Goal: Task Accomplishment & Management: Manage account settings

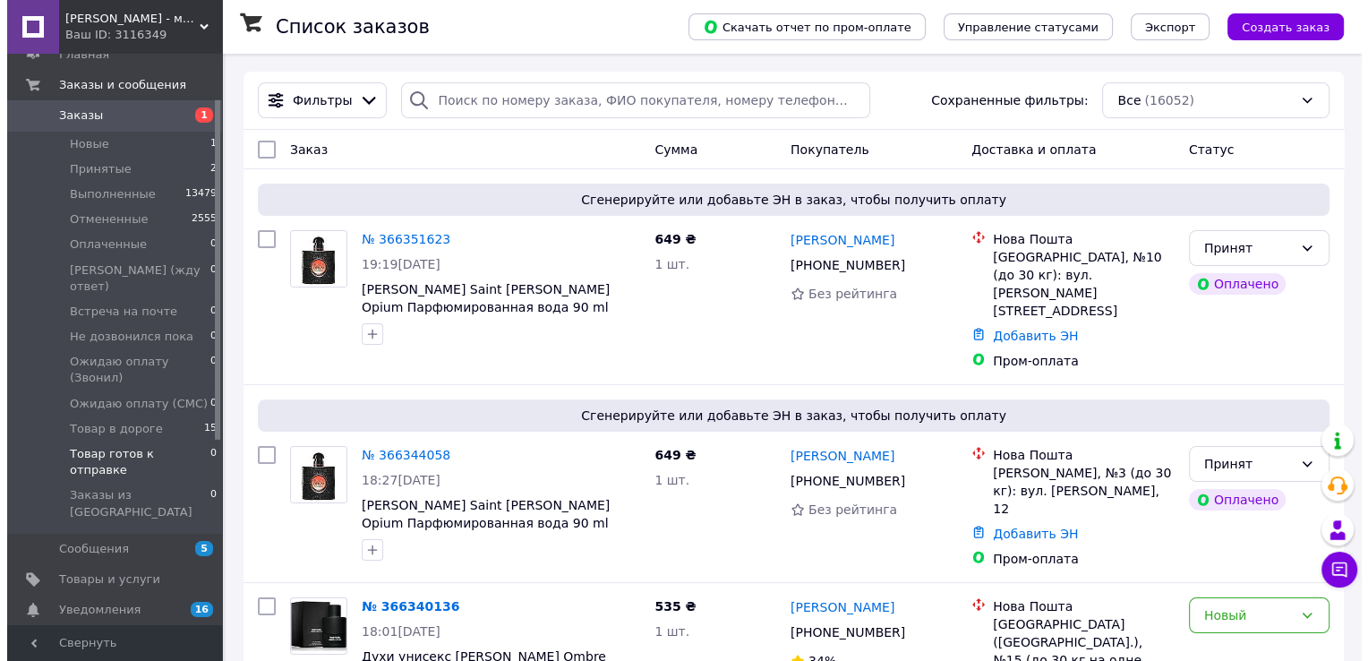
scroll to position [90, 0]
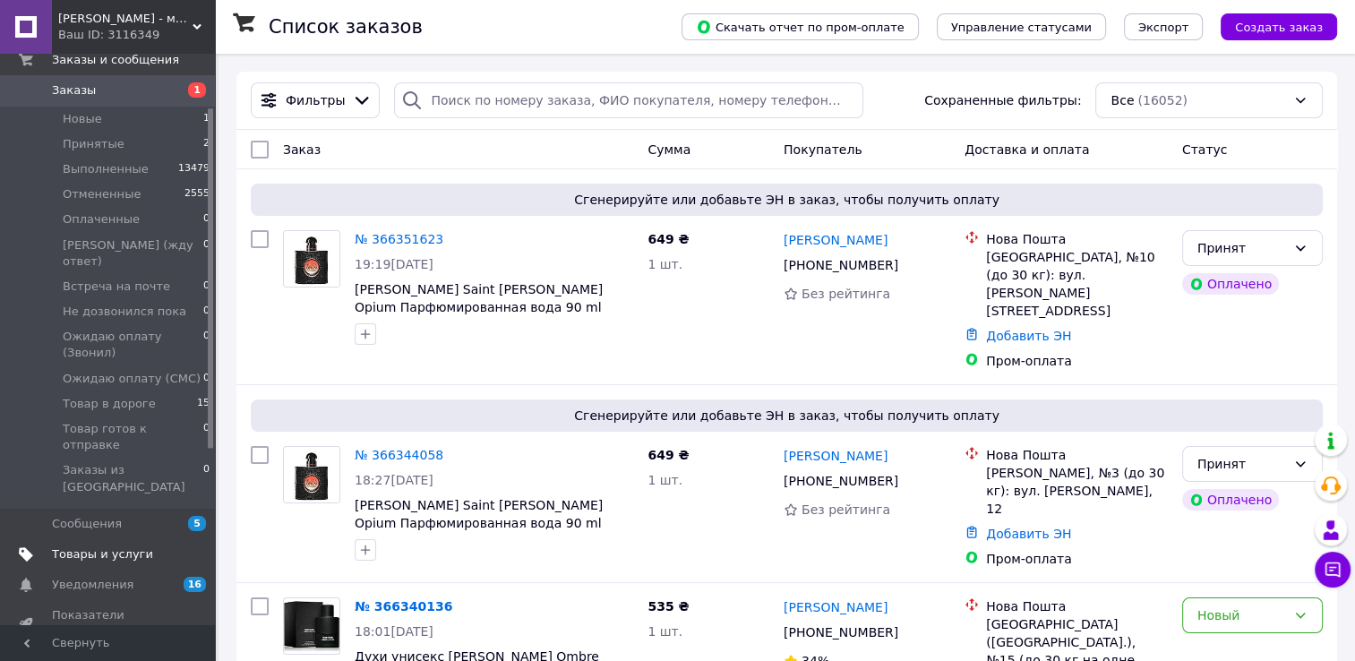
click at [102, 546] on span "Товары и услуги" at bounding box center [102, 554] width 101 height 16
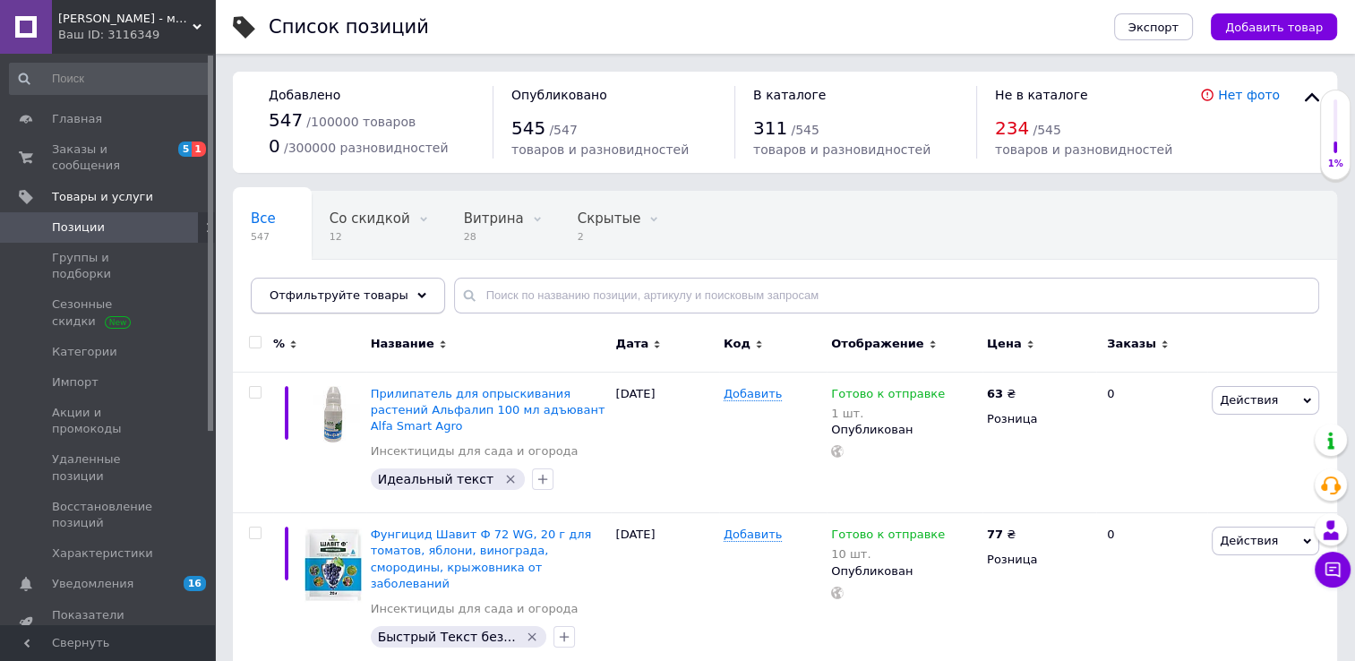
click at [407, 295] on div "Отфильтруйте товары" at bounding box center [348, 296] width 194 height 36
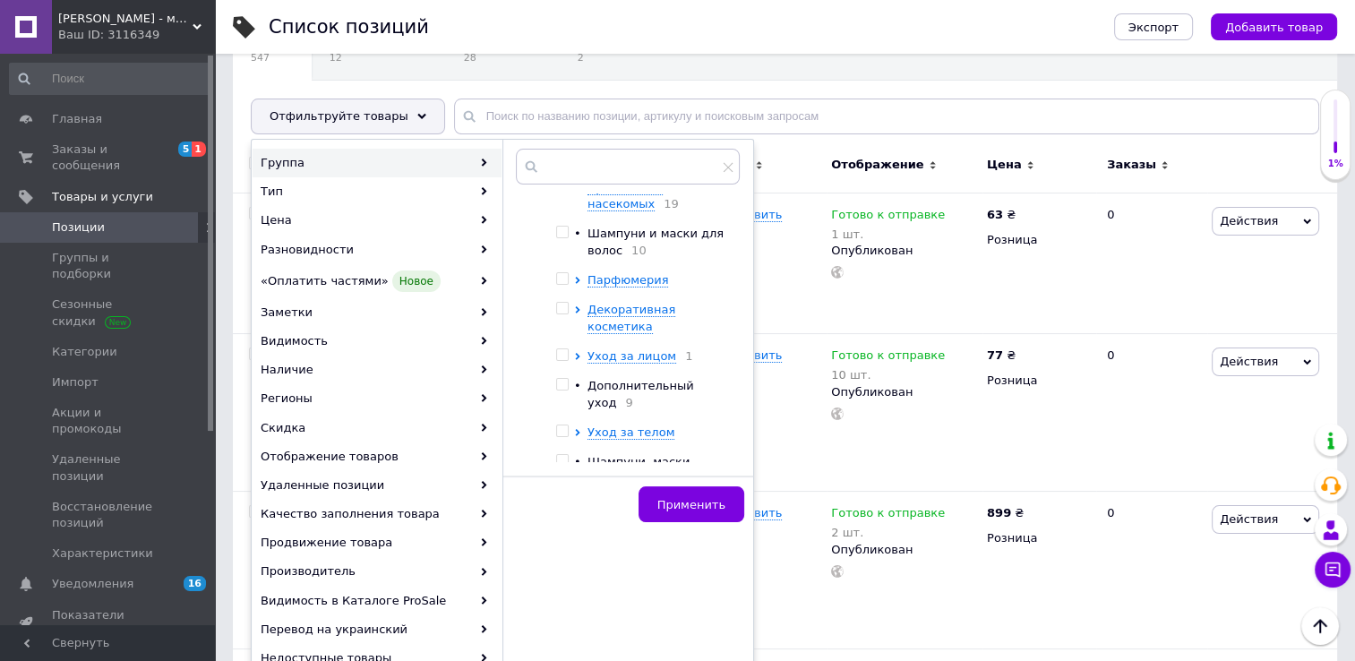
scroll to position [41, 0]
click at [627, 317] on span "Декоративная косметика" at bounding box center [631, 320] width 88 height 30
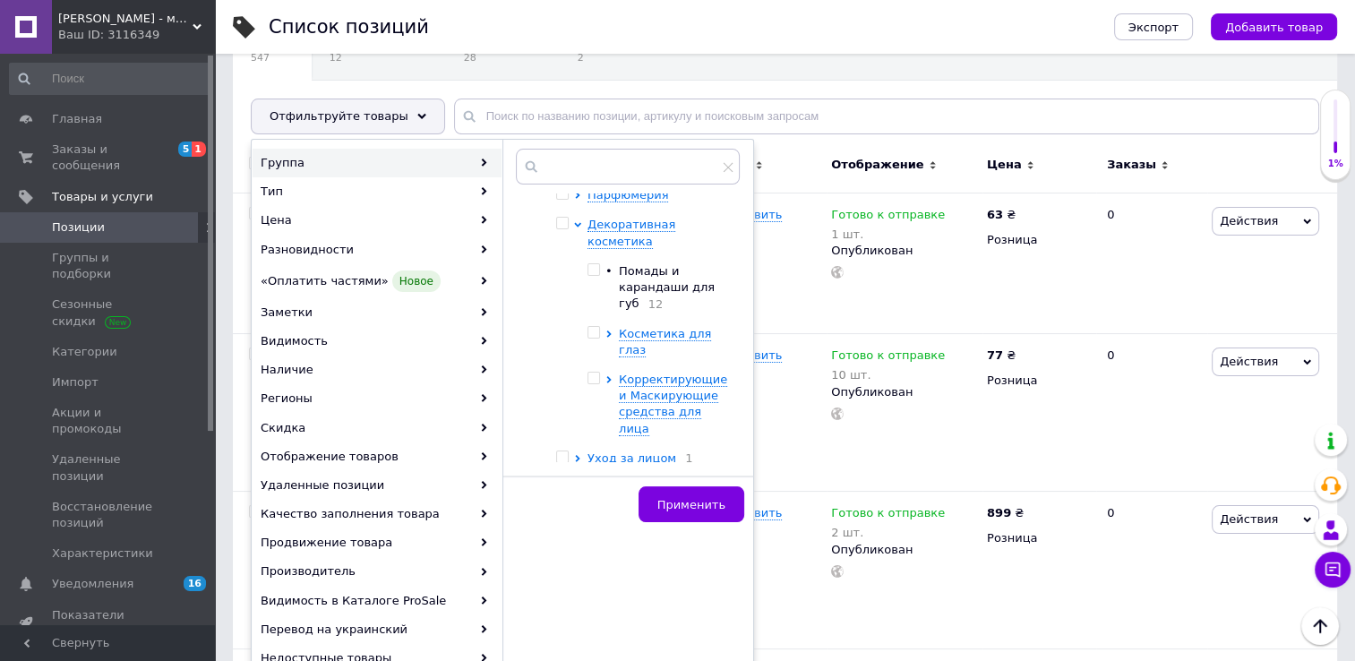
scroll to position [131, 0]
click at [633, 371] on span "Корректирующие и Маскирующие средства для лица" at bounding box center [673, 402] width 108 height 63
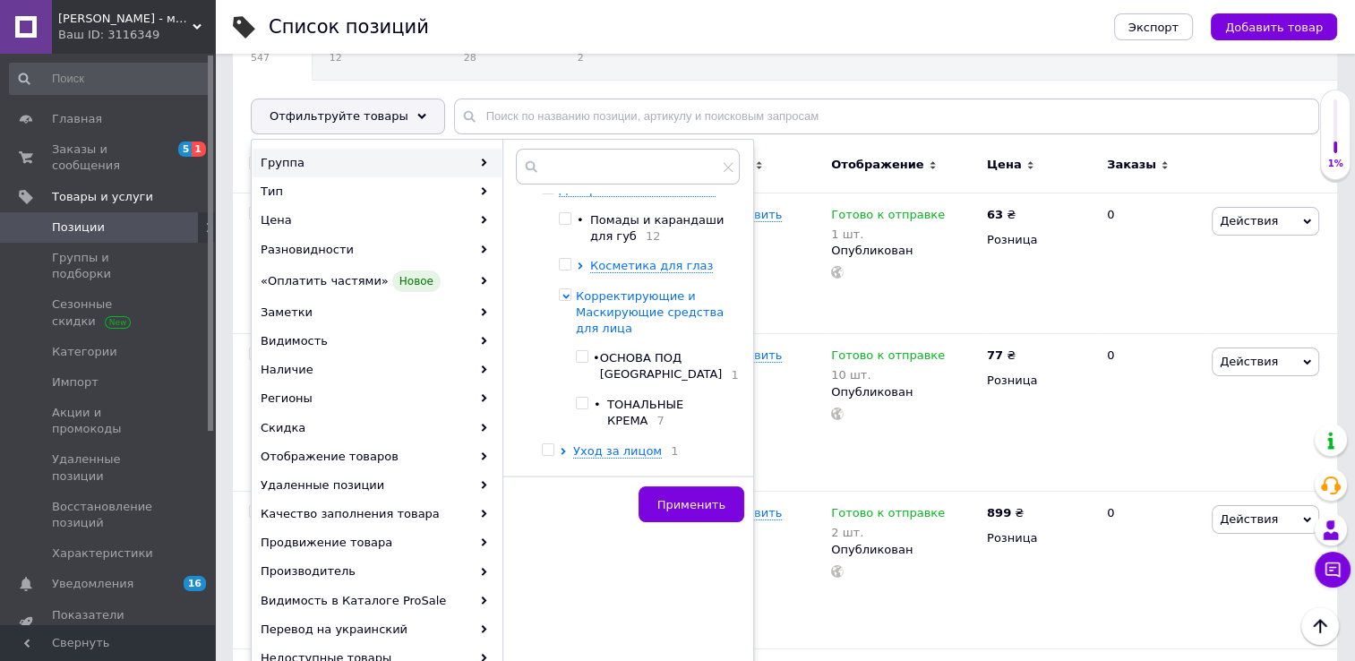
scroll to position [220, 0]
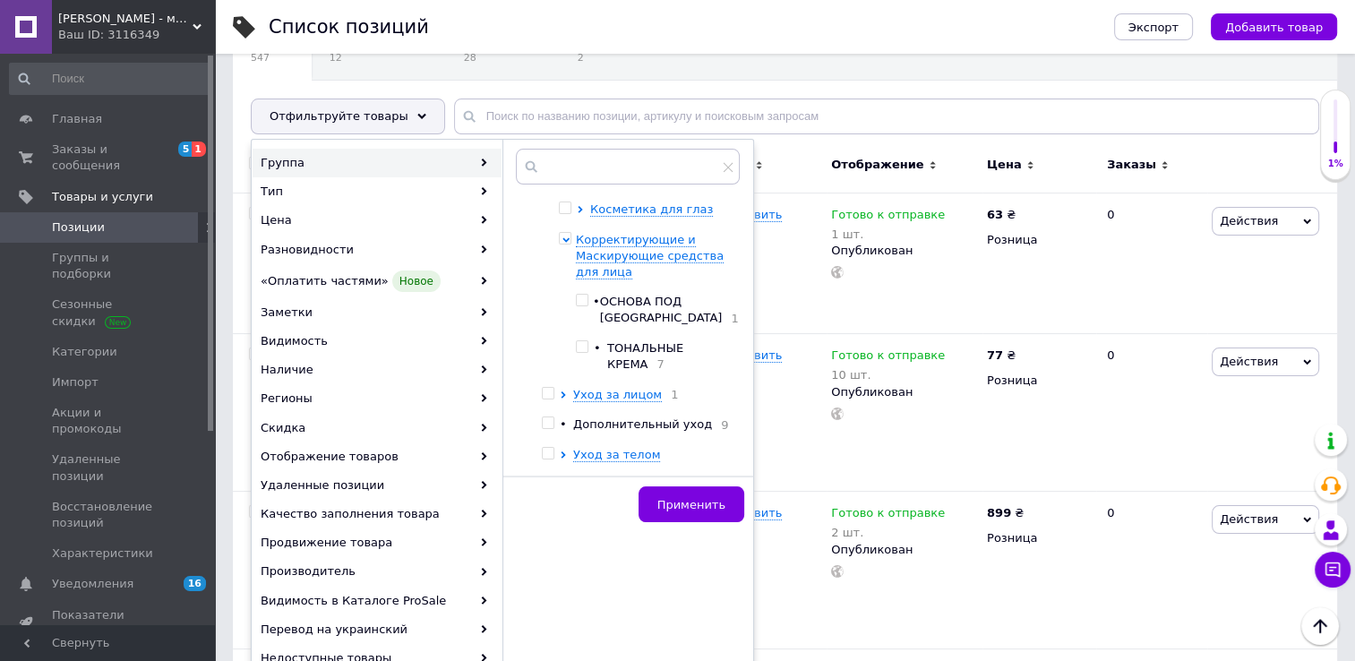
click at [587, 353] on input "checkbox" at bounding box center [582, 347] width 12 height 12
checkbox input "true"
click at [681, 506] on span "Применить" at bounding box center [691, 504] width 68 height 13
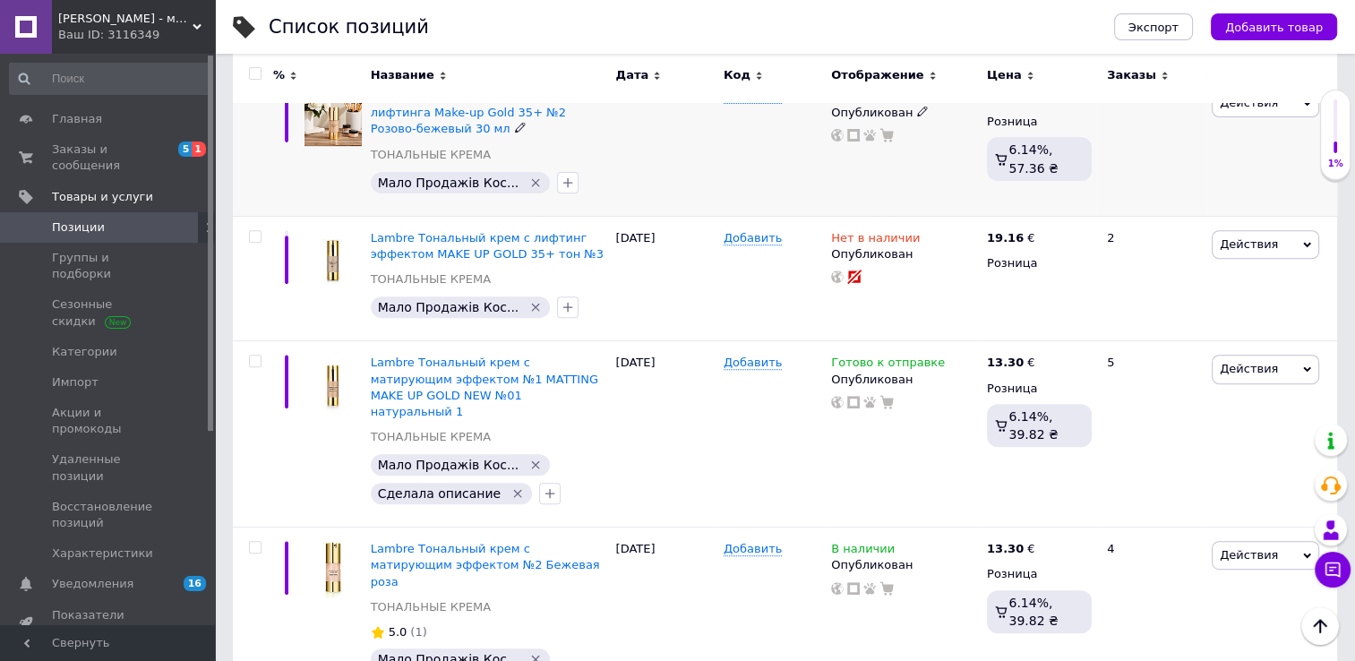
scroll to position [627, 0]
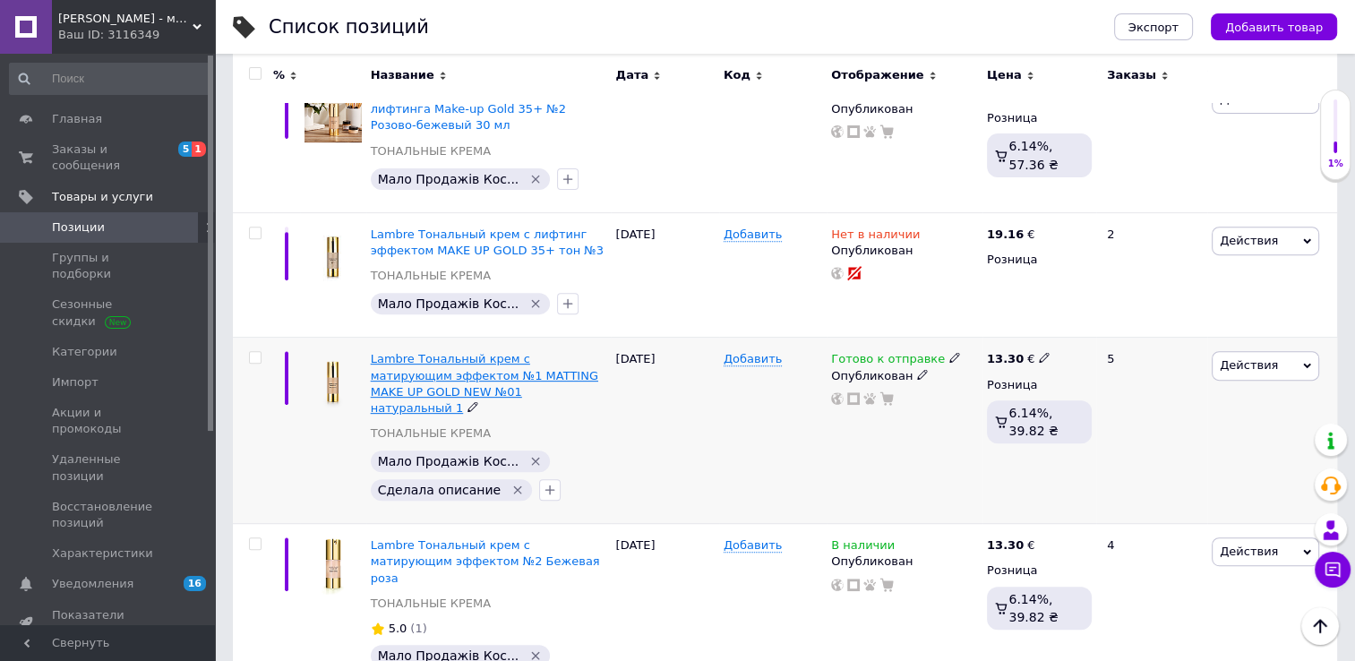
click at [433, 389] on span "Lambre Тональный крем с матирующим эффектом №1 MATTING MAKE UP GOLD NEW №01 нат…" at bounding box center [484, 383] width 227 height 63
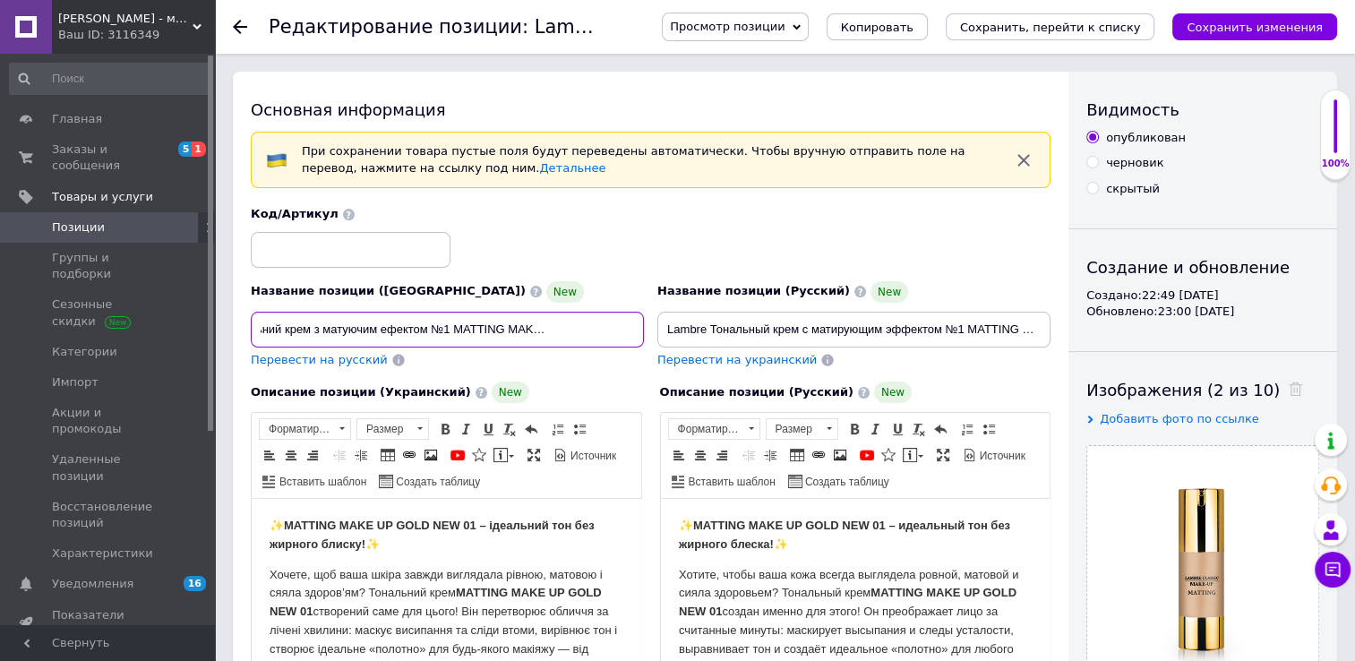
scroll to position [0, 184]
drag, startPoint x: 258, startPoint y: 331, endPoint x: 650, endPoint y: 303, distance: 393.1
click at [650, 303] on div "Название позиции (Украинский) New Lambre Тональний крем з матуючим ефектом №1 M…" at bounding box center [650, 287] width 813 height 175
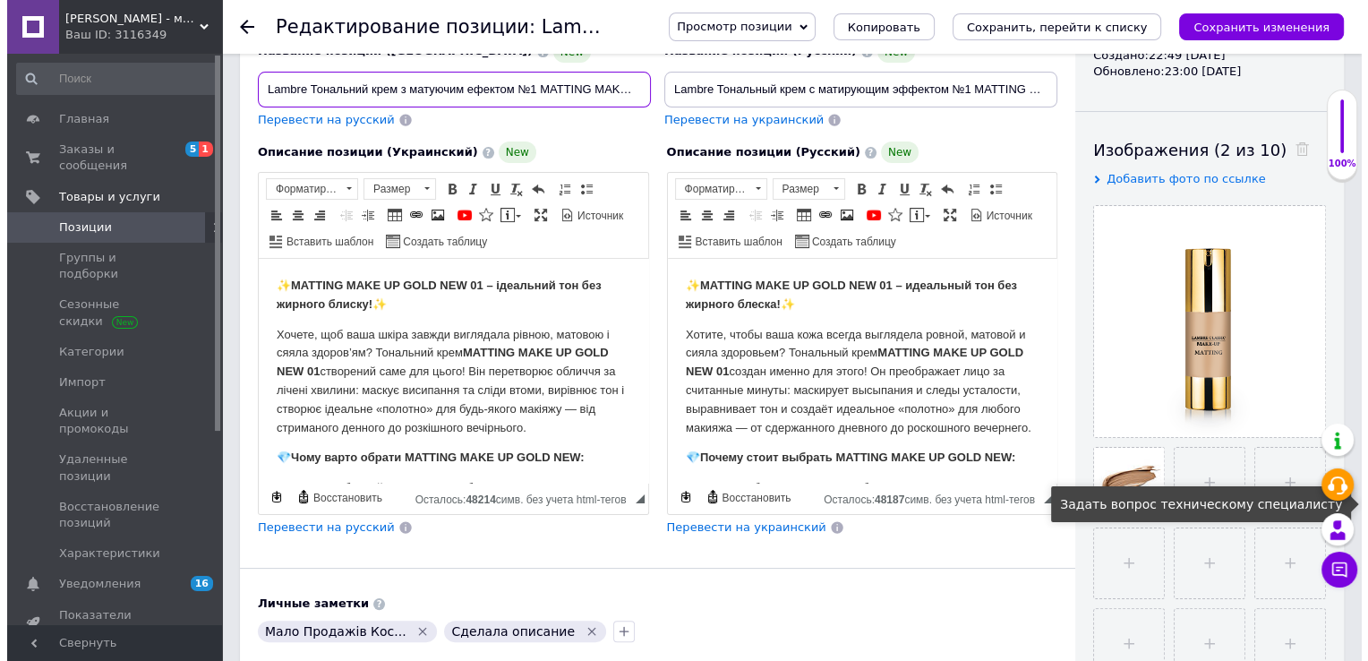
scroll to position [269, 0]
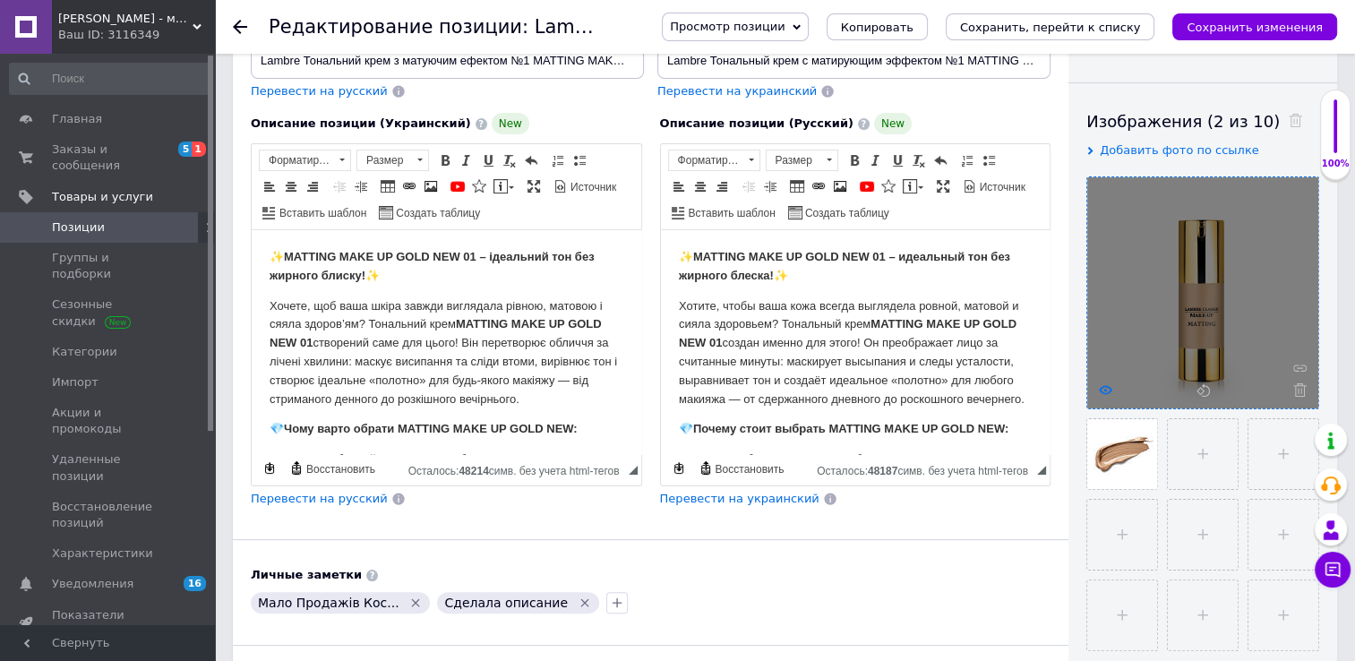
click at [1103, 389] on icon at bounding box center [1104, 389] width 13 height 13
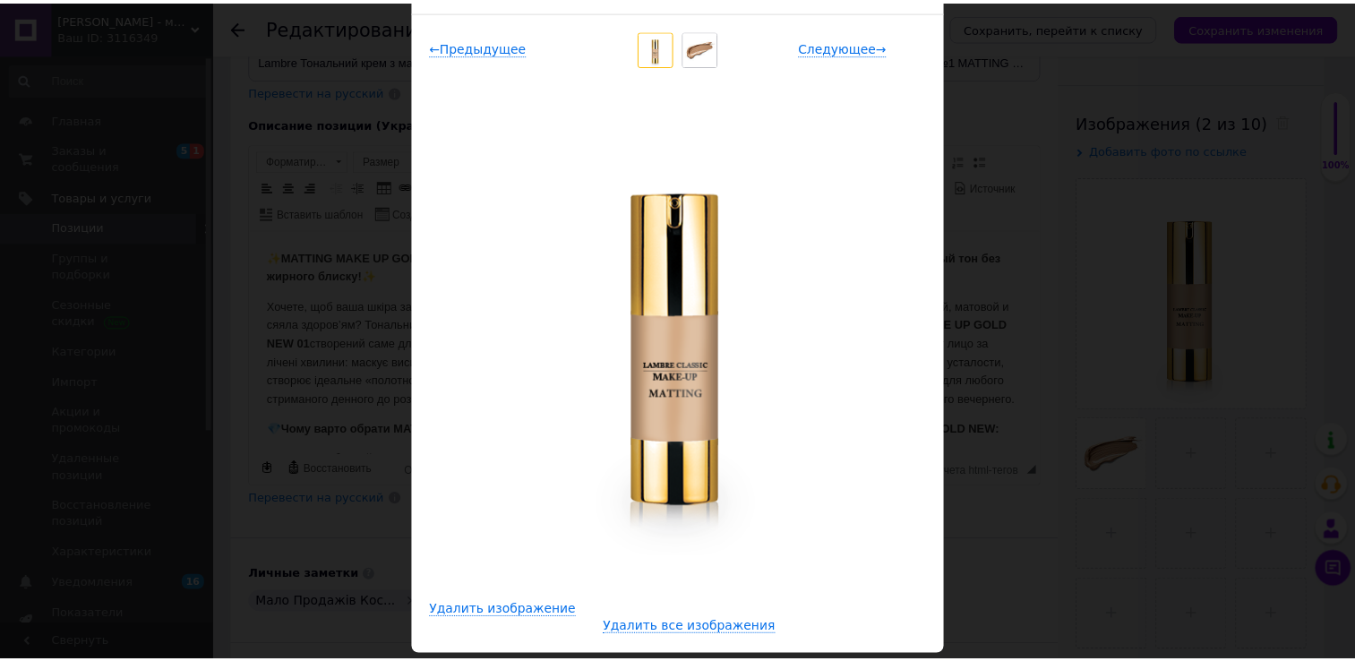
scroll to position [0, 0]
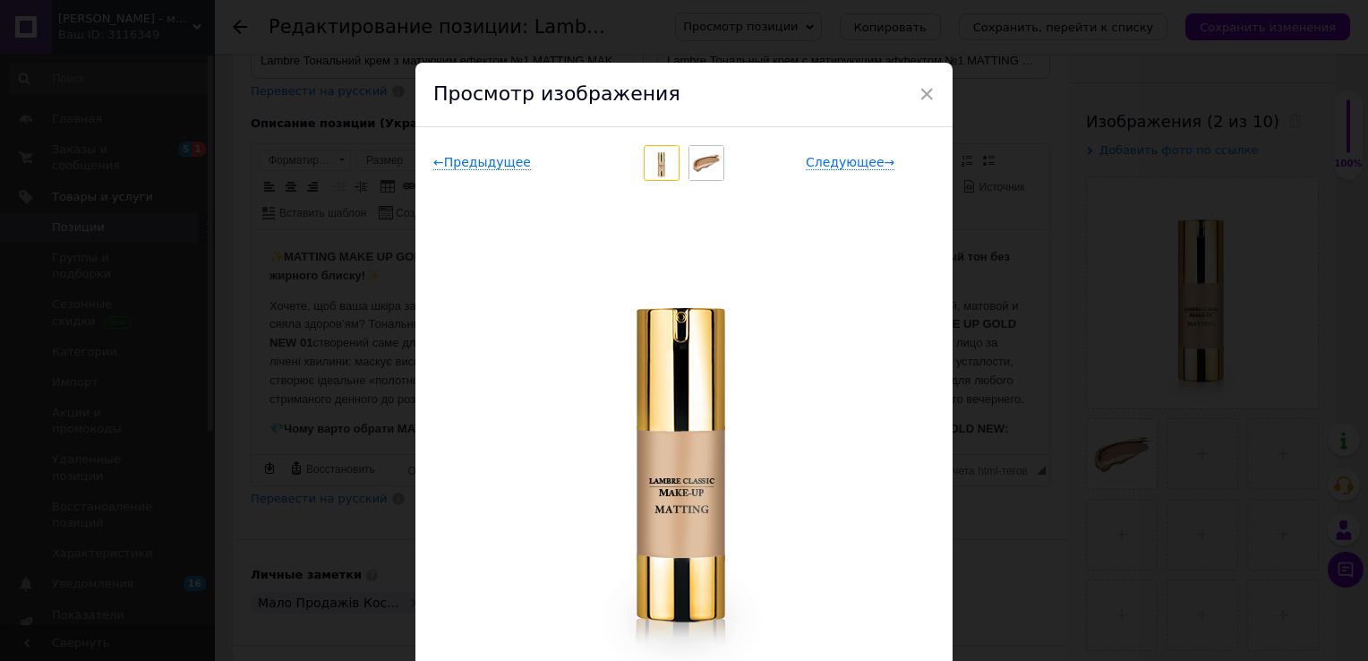
click at [932, 84] on div "Просмотр изображения" at bounding box center [683, 95] width 537 height 64
click at [924, 96] on span "×" at bounding box center [927, 94] width 16 height 30
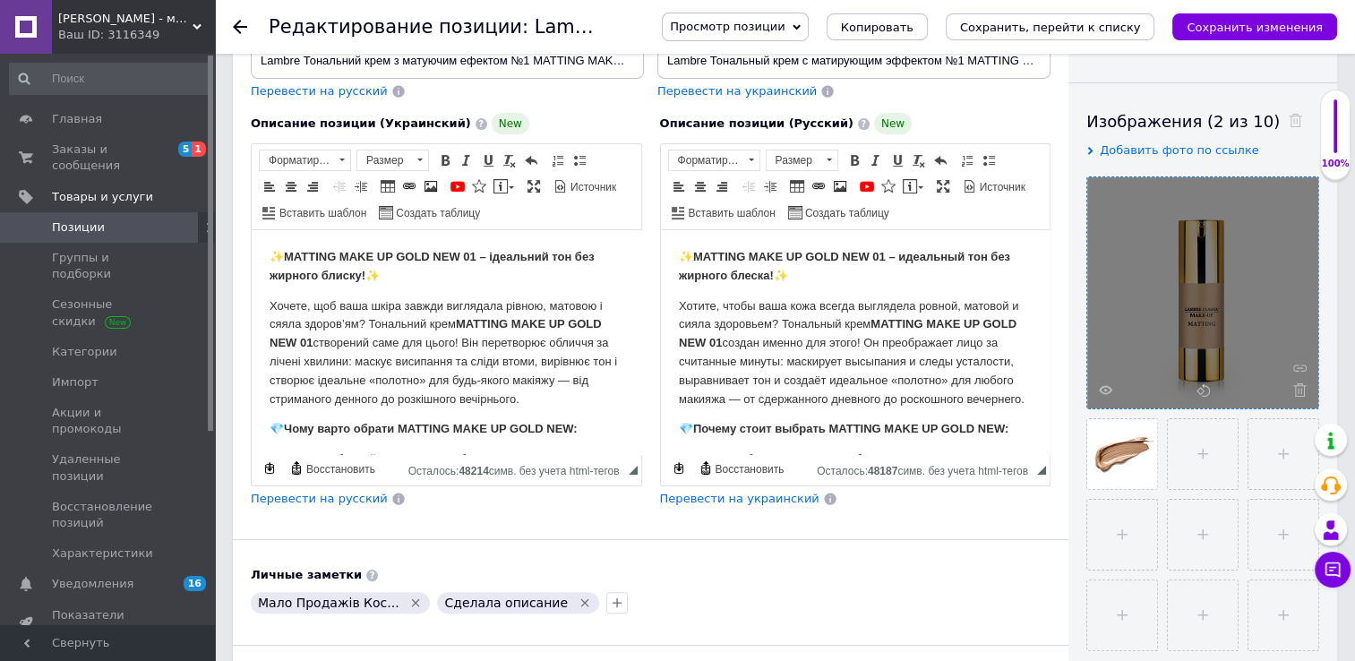
click at [1097, 388] on div at bounding box center [1202, 292] width 231 height 231
click at [1104, 391] on icon at bounding box center [1104, 389] width 13 height 13
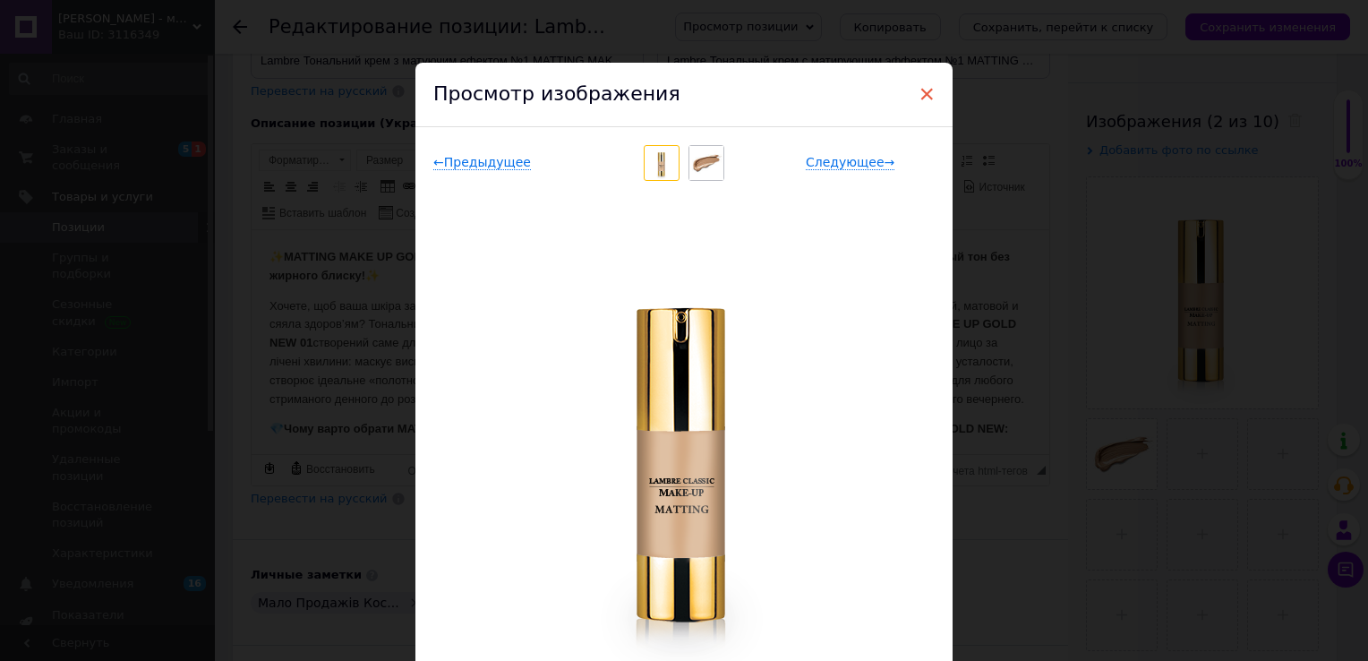
click at [919, 89] on span "×" at bounding box center [927, 94] width 16 height 30
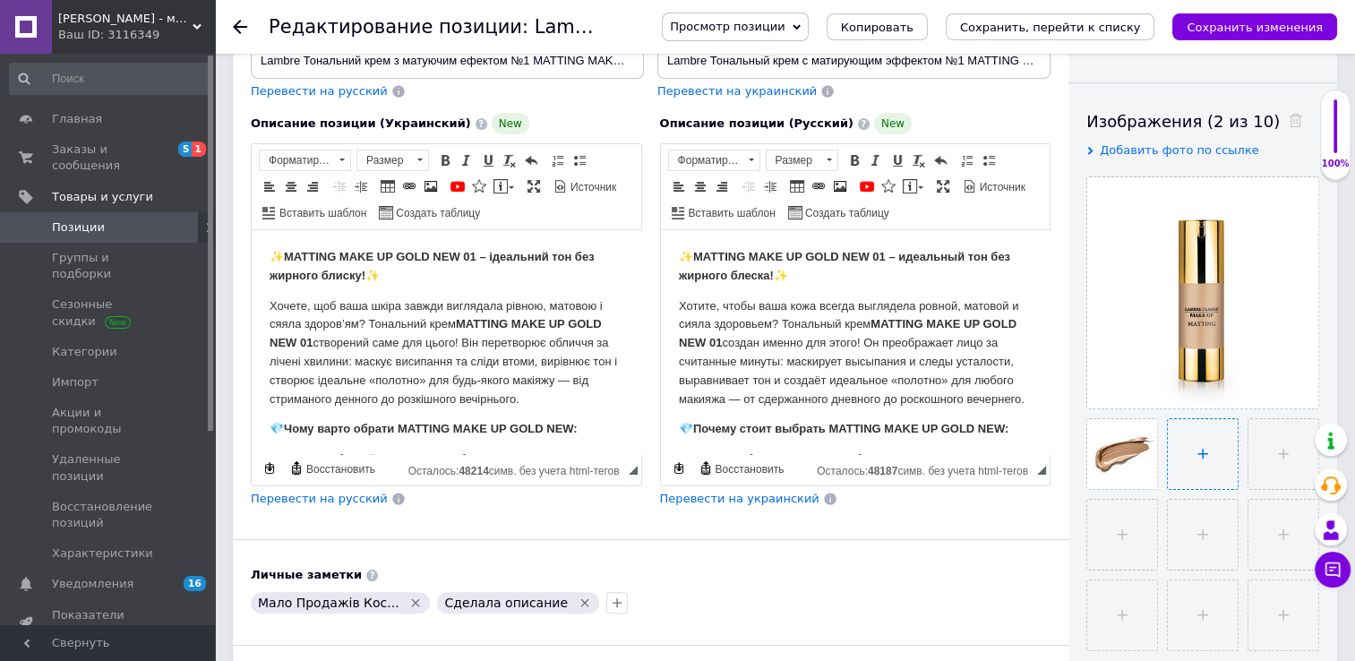
click at [1200, 453] on input "file" at bounding box center [1202, 454] width 70 height 70
type input "C:\fakepath\Lambre-Тональний-крем-з-матуючим-ефектом-No1-MATTING-MAKE-UP-GOLD-N…"
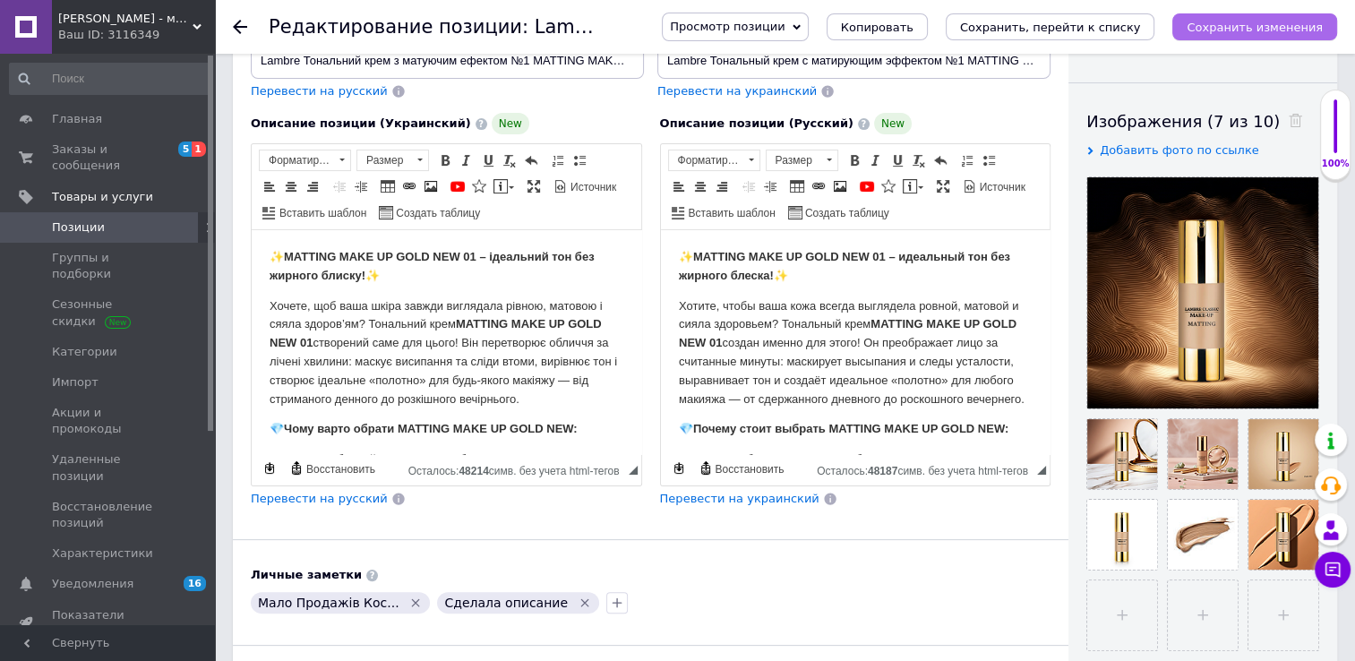
click at [1269, 30] on icon "Сохранить изменения" at bounding box center [1254, 27] width 136 height 13
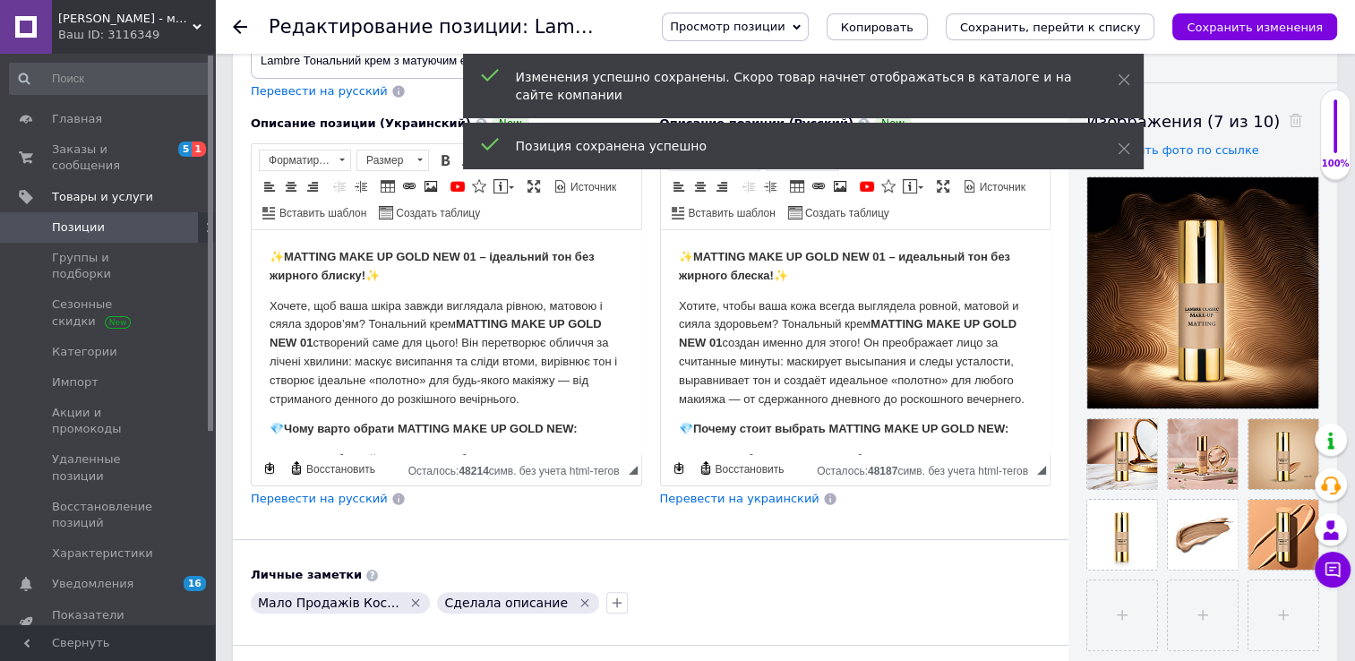
click at [236, 24] on use at bounding box center [240, 27] width 14 height 14
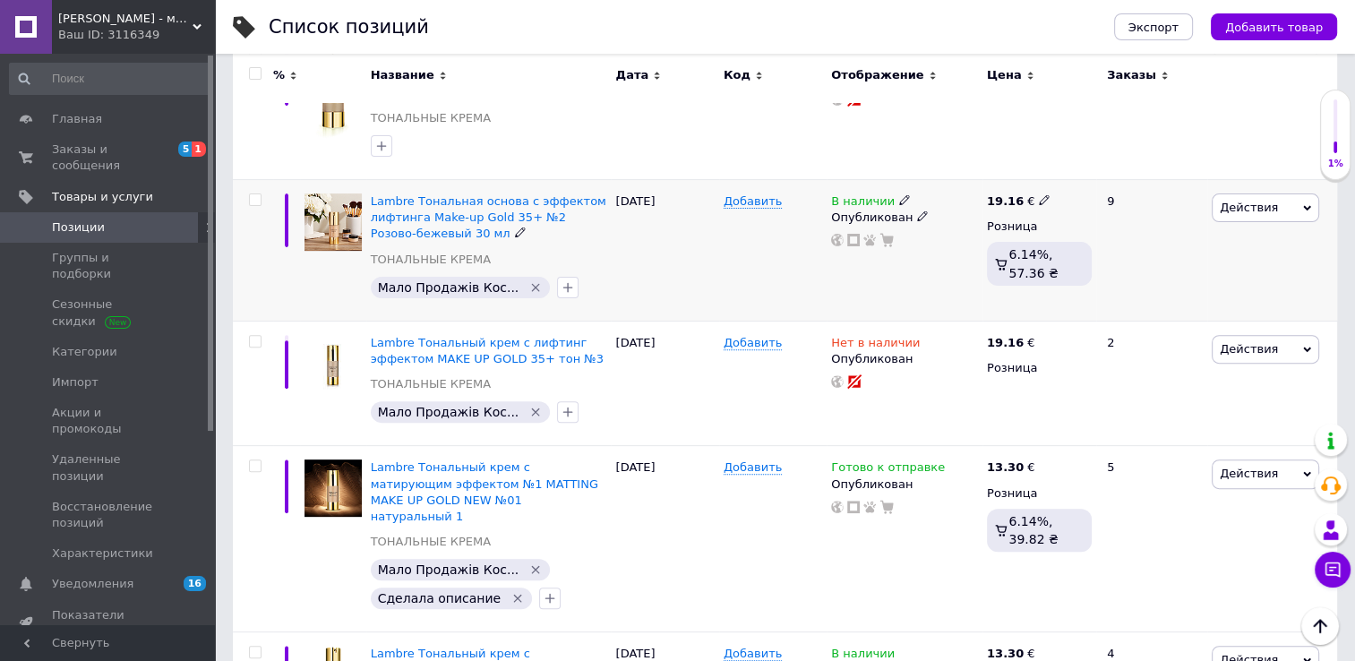
scroll to position [627, 0]
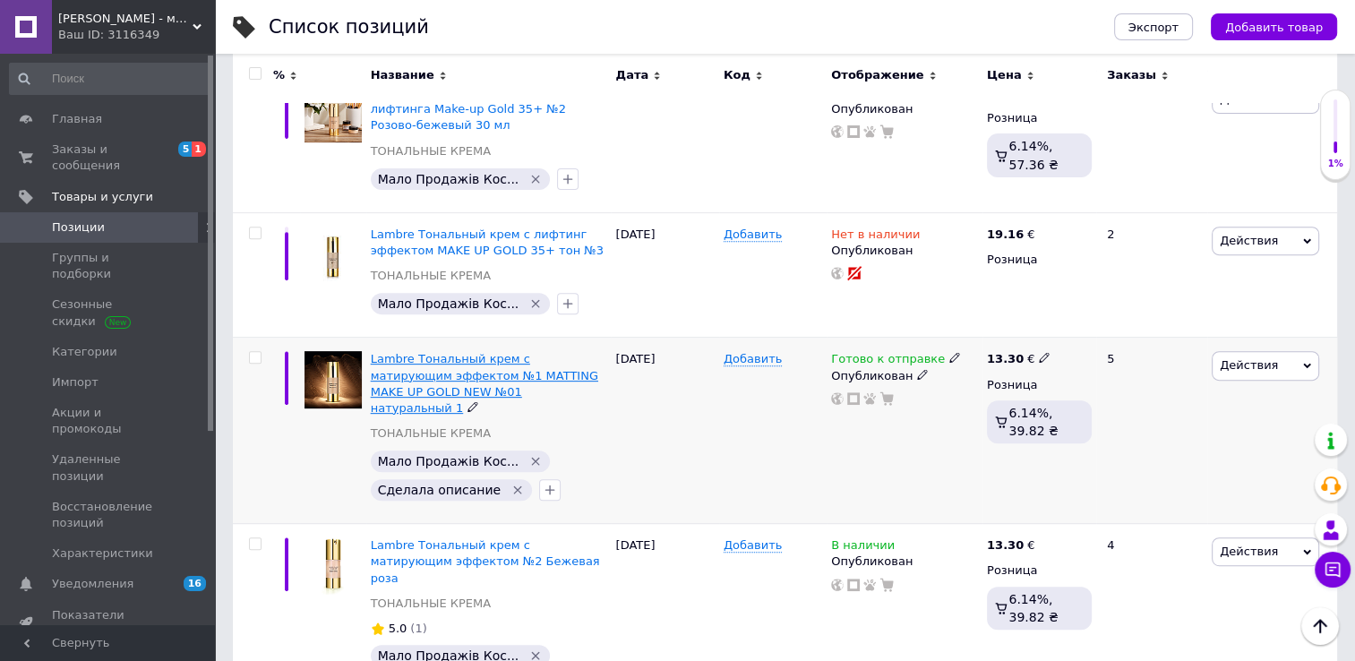
click at [465, 371] on span "Lambre Тональный крем с матирующим эффектом №1 MATTING MAKE UP GOLD NEW №01 нат…" at bounding box center [484, 383] width 227 height 63
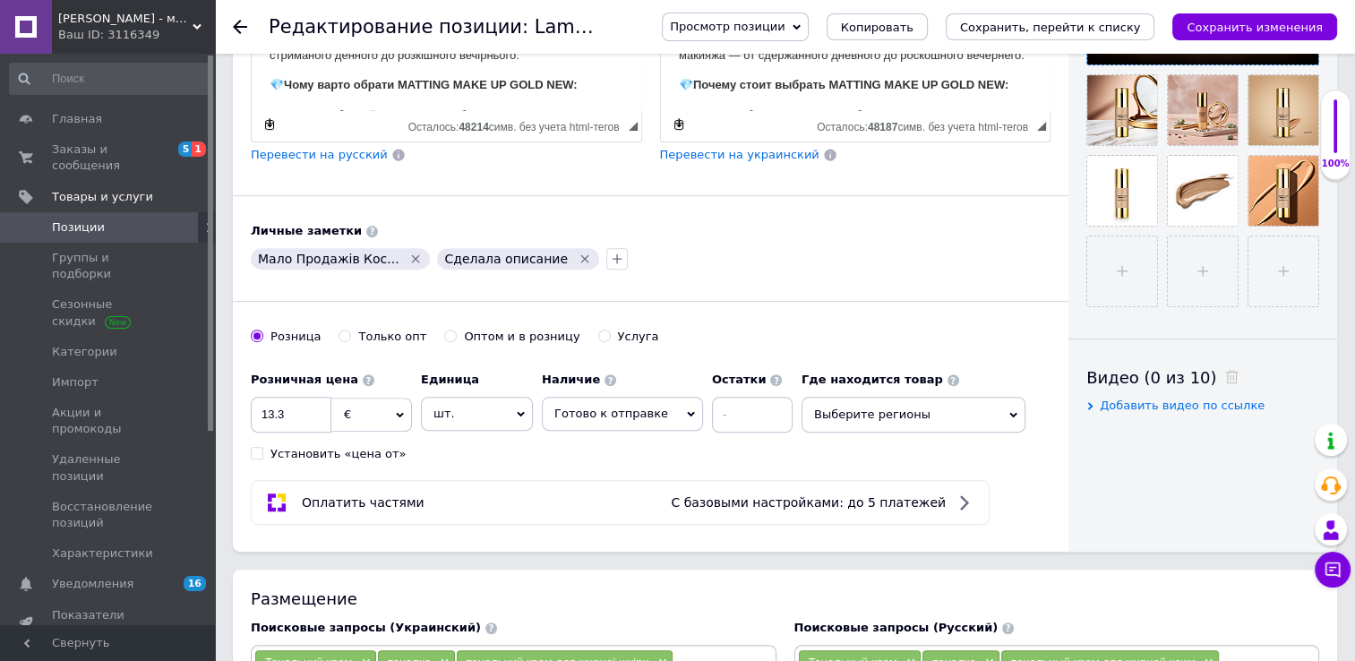
scroll to position [716, 0]
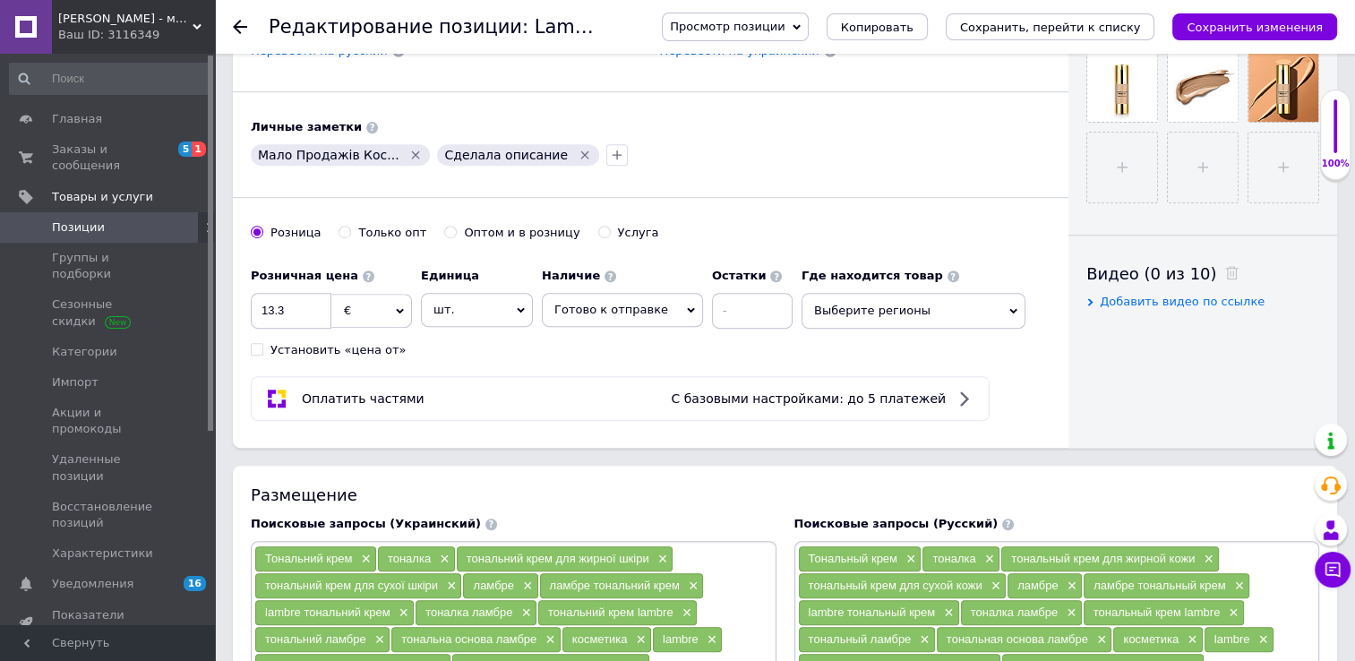
click at [1149, 304] on span "Добавить видео по ссылке" at bounding box center [1181, 301] width 165 height 13
paste input "[URL][DOMAIN_NAME]"
type input "[URL][DOMAIN_NAME]"
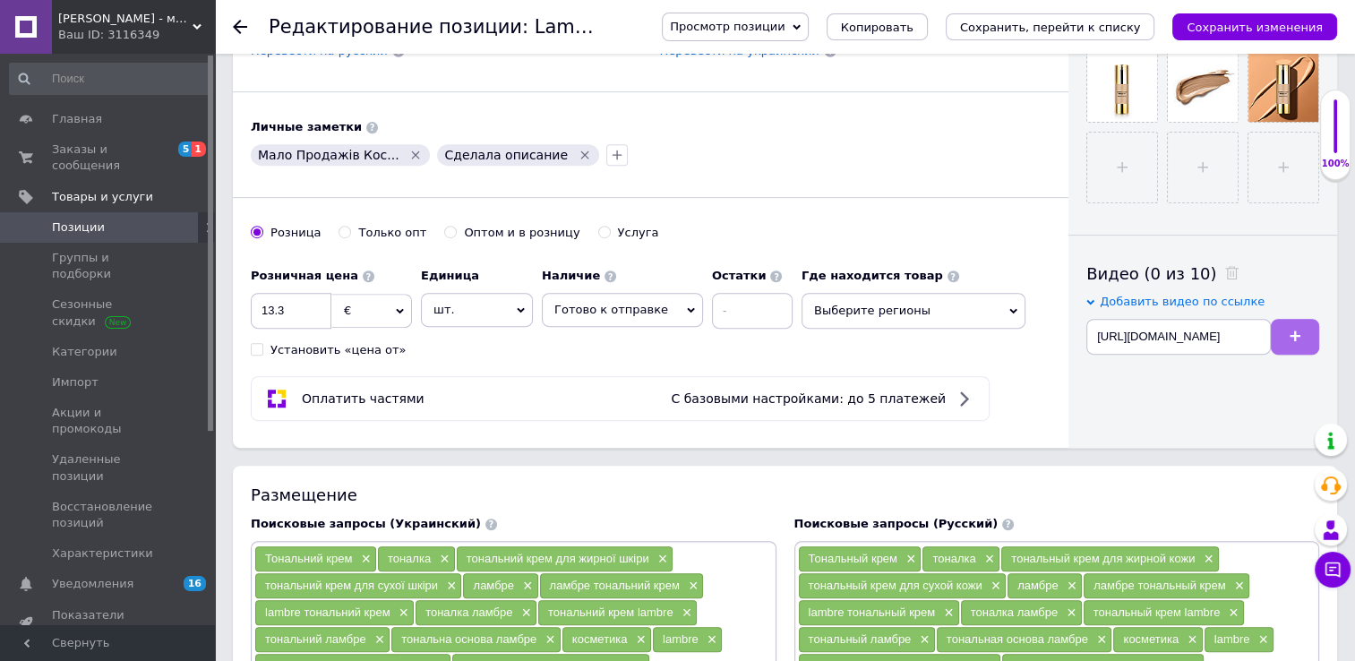
click at [1301, 338] on button at bounding box center [1294, 337] width 48 height 36
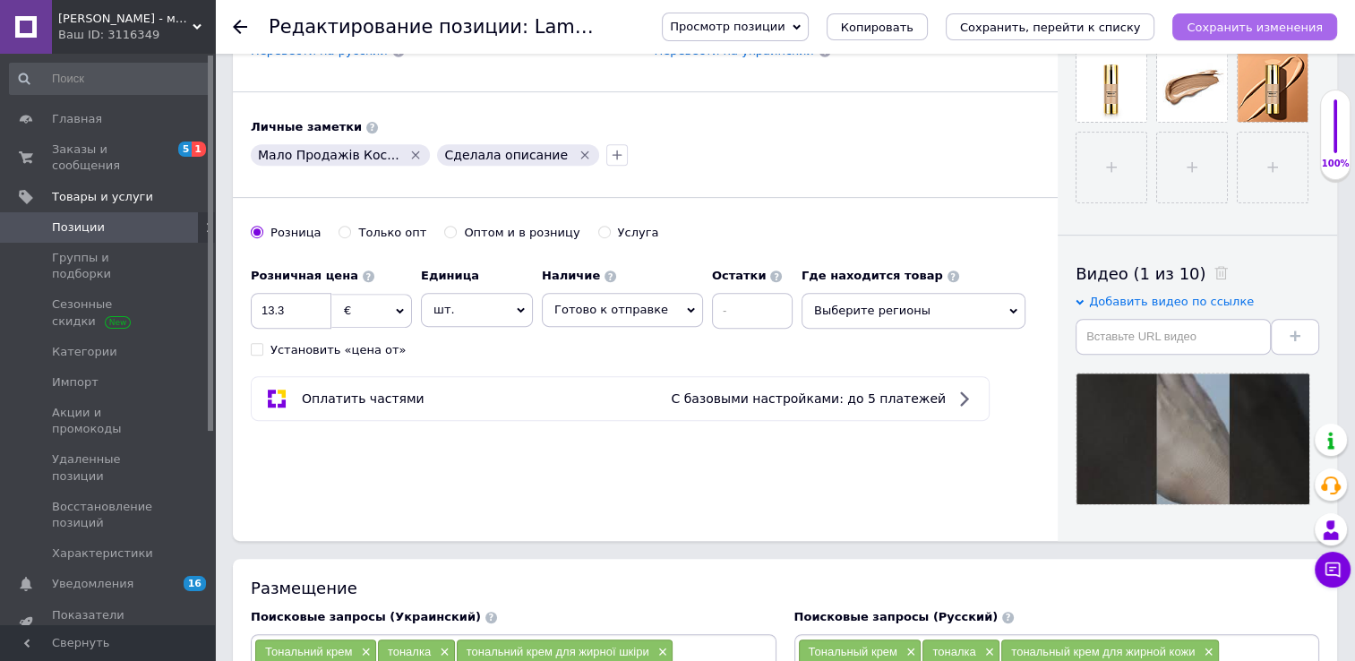
click at [1253, 21] on icon "Сохранить изменения" at bounding box center [1254, 27] width 136 height 13
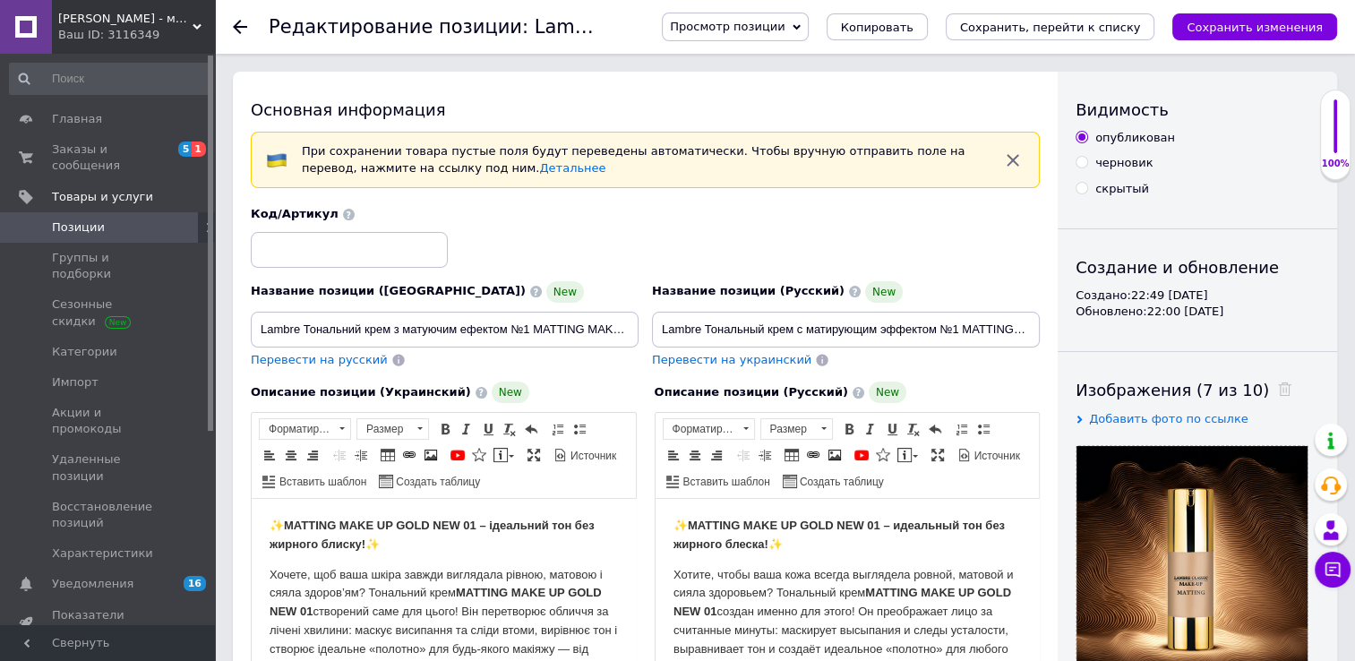
click at [1239, 36] on button "Сохранить изменения" at bounding box center [1254, 26] width 165 height 27
click at [241, 29] on icon at bounding box center [240, 27] width 14 height 14
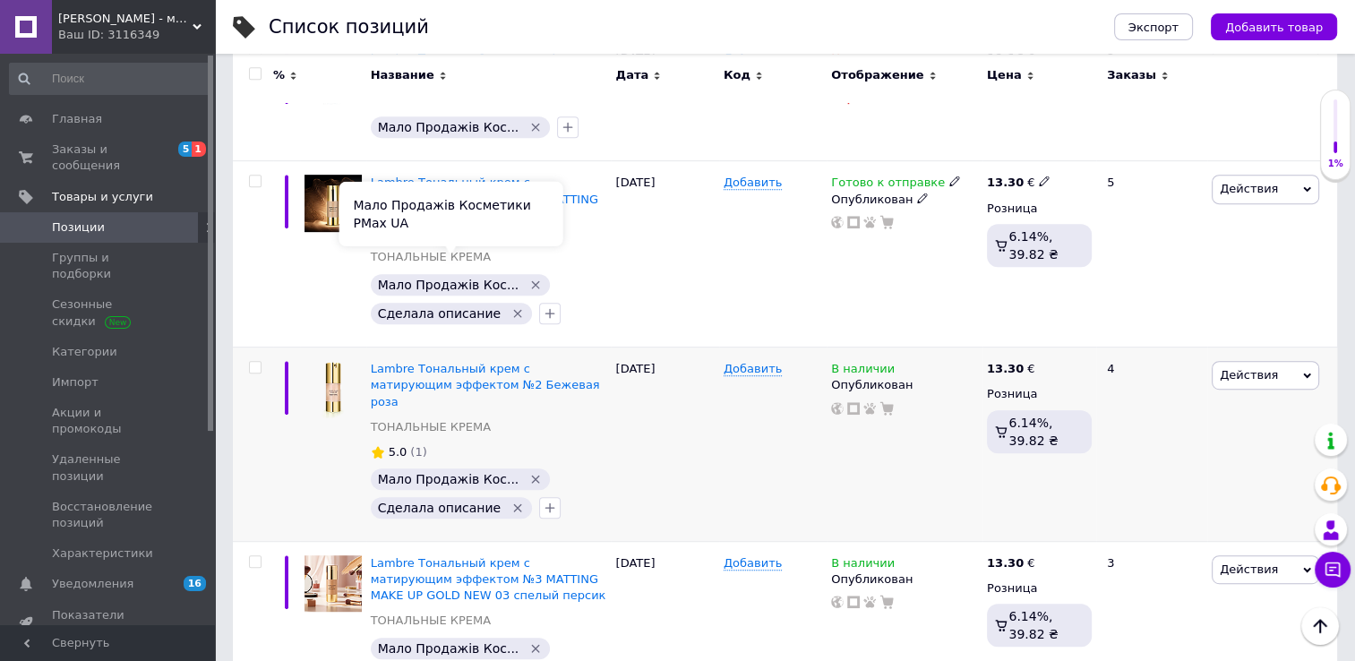
scroll to position [806, 0]
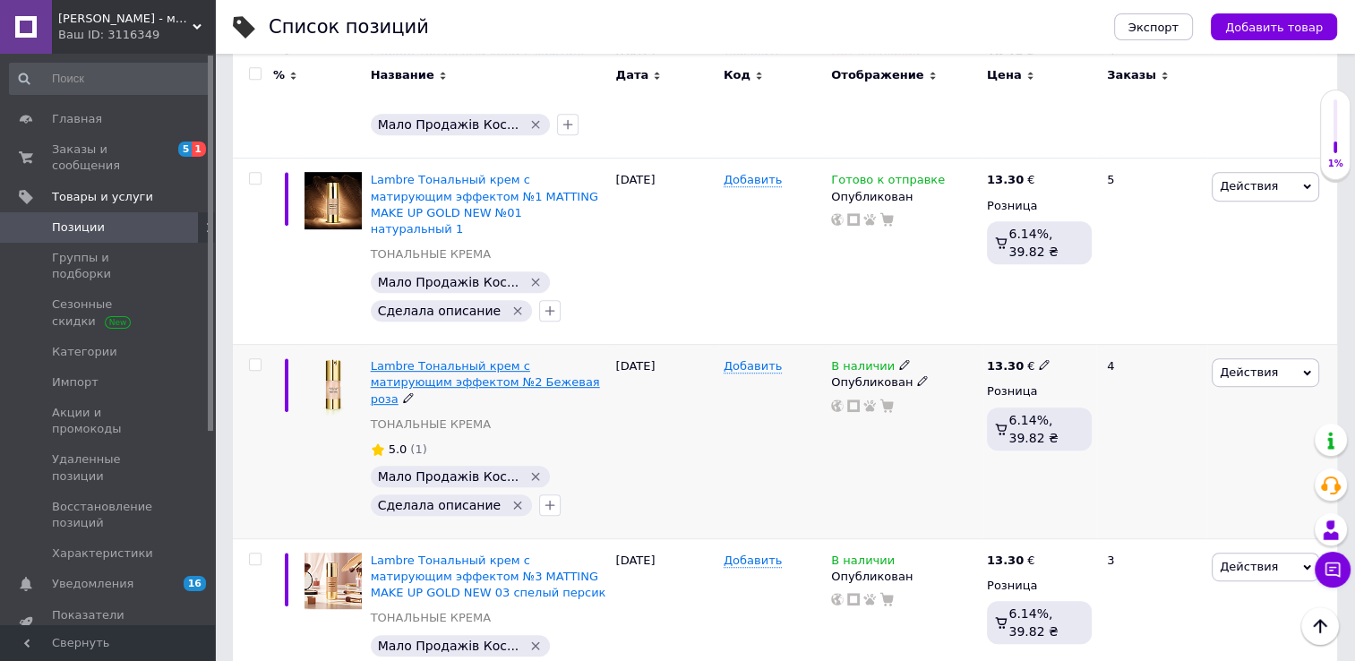
click at [408, 359] on span "Lambre Тональный крем с матирующим эффектом №2 Бежевая роза" at bounding box center [485, 382] width 229 height 46
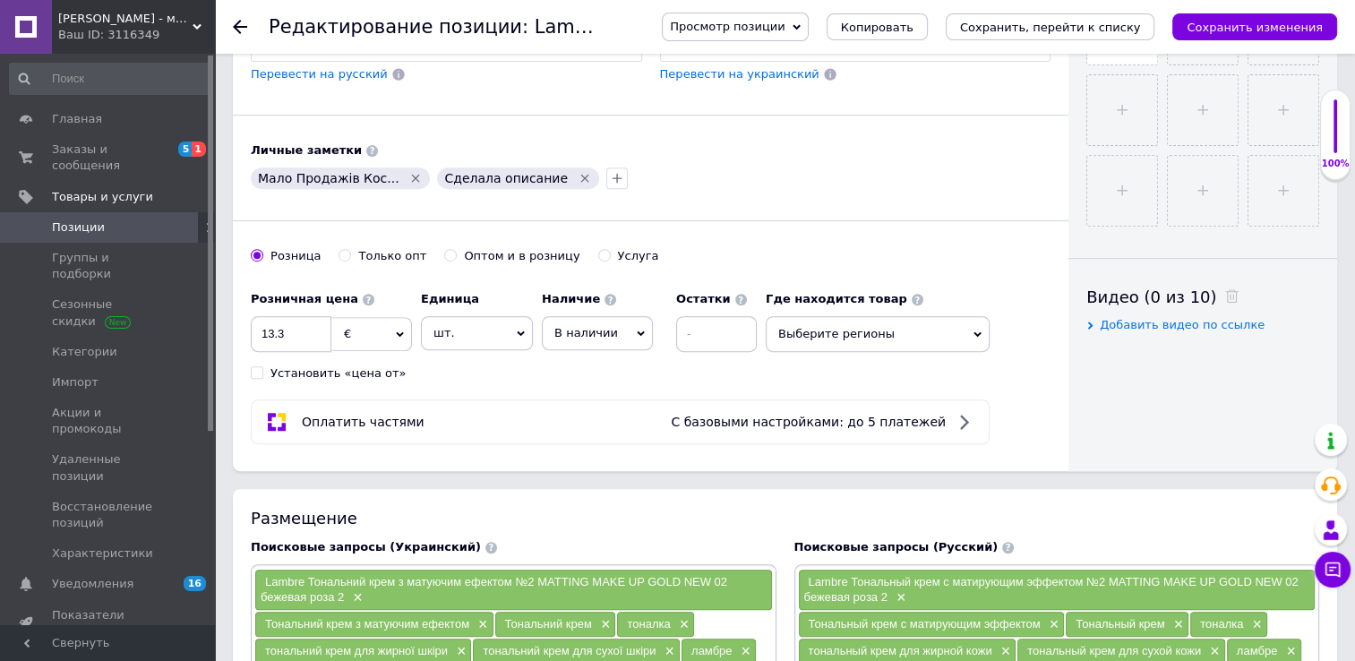
scroll to position [716, 0]
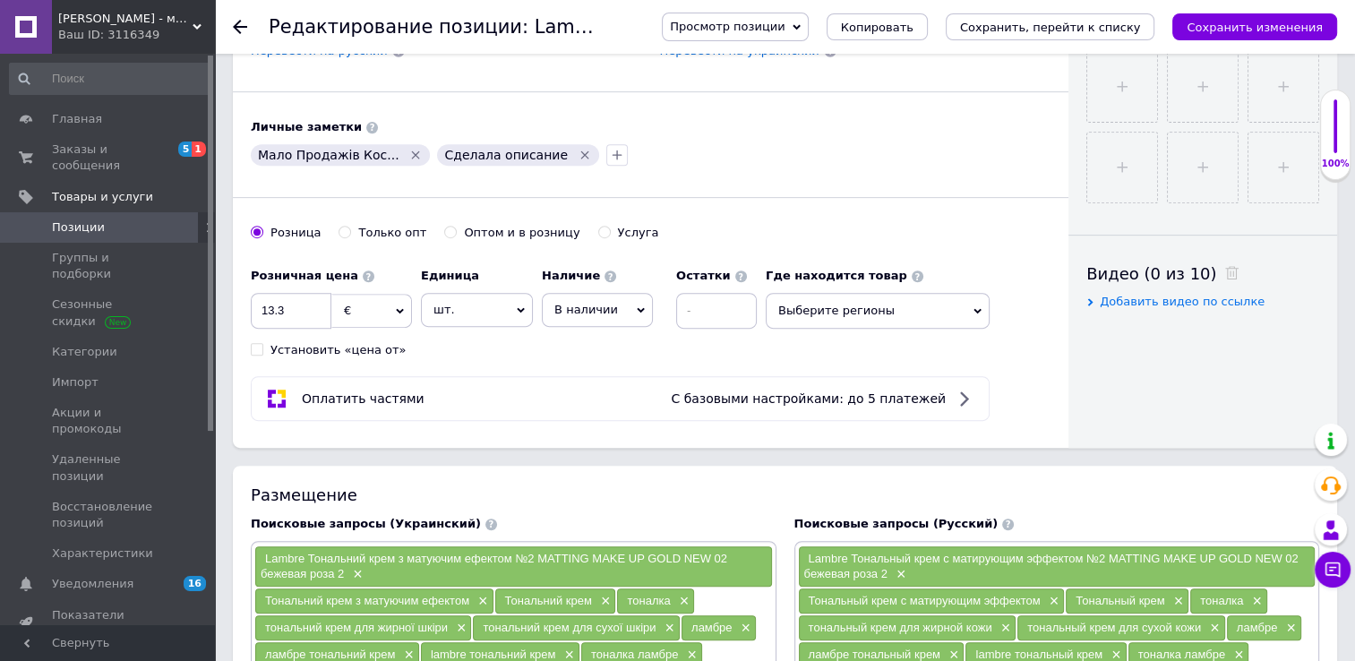
click at [1197, 295] on span "Добавить видео по ссылке" at bounding box center [1181, 301] width 165 height 13
paste input "[URL][DOMAIN_NAME]"
type input "[URL][DOMAIN_NAME]"
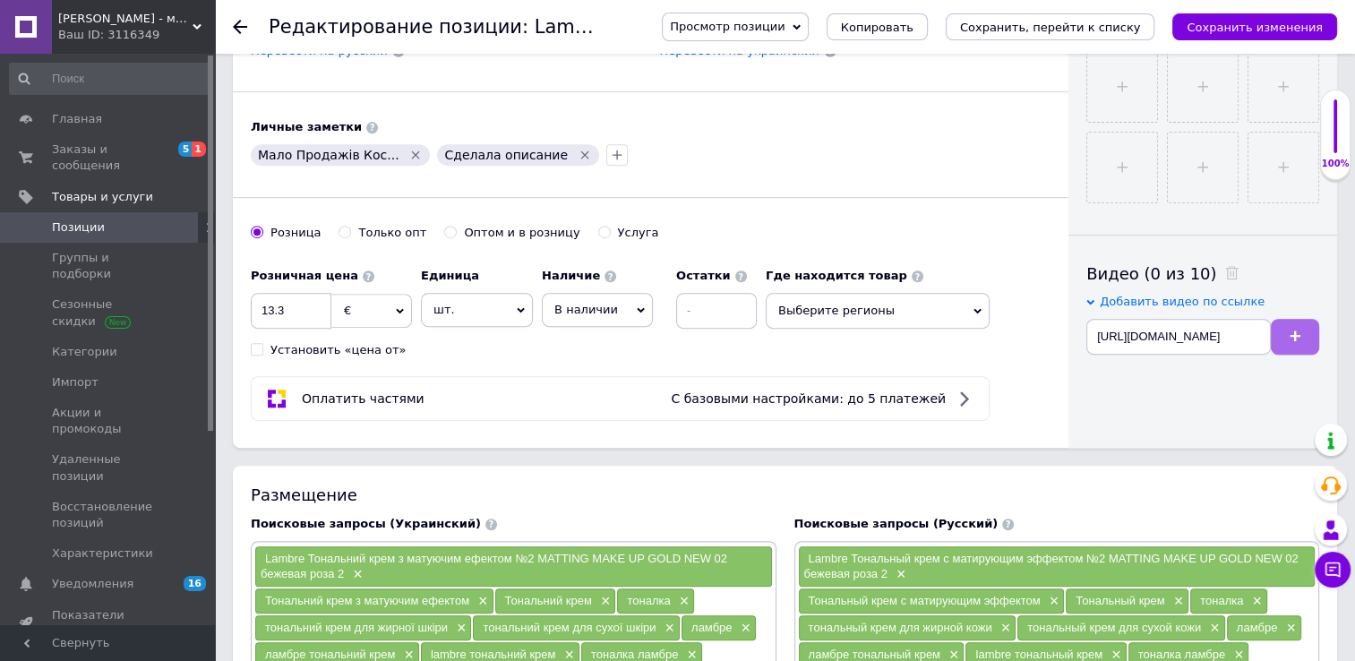
click at [1289, 339] on span at bounding box center [1294, 336] width 11 height 13
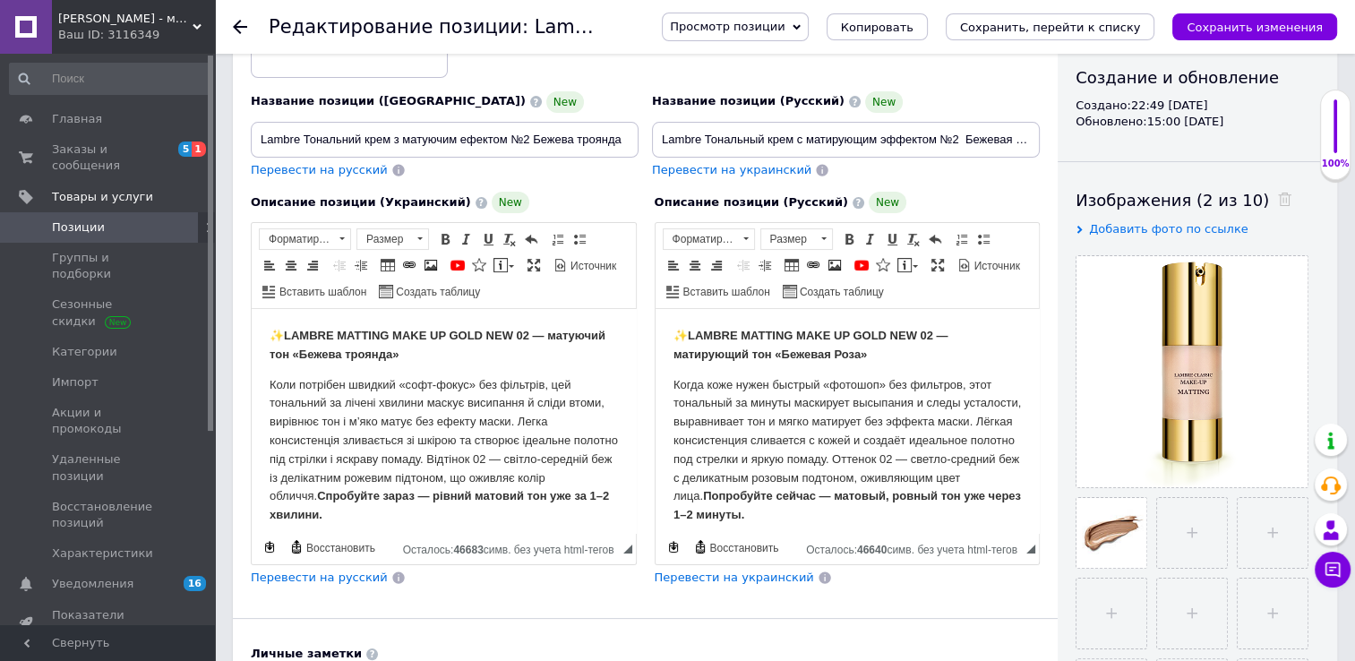
scroll to position [179, 0]
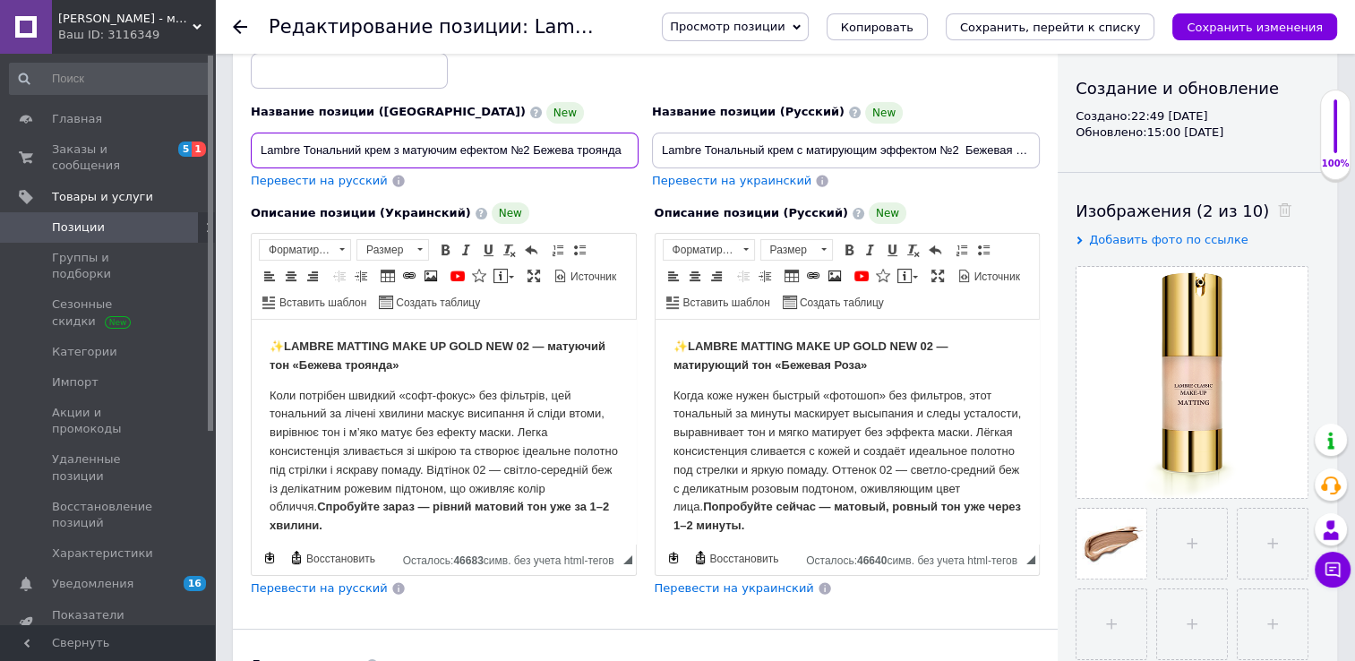
drag, startPoint x: 258, startPoint y: 150, endPoint x: 575, endPoint y: 156, distance: 317.0
click at [635, 144] on input "Lambre Тональний крем з матуючим ефектом №2 Бежева троянда" at bounding box center [445, 151] width 388 height 36
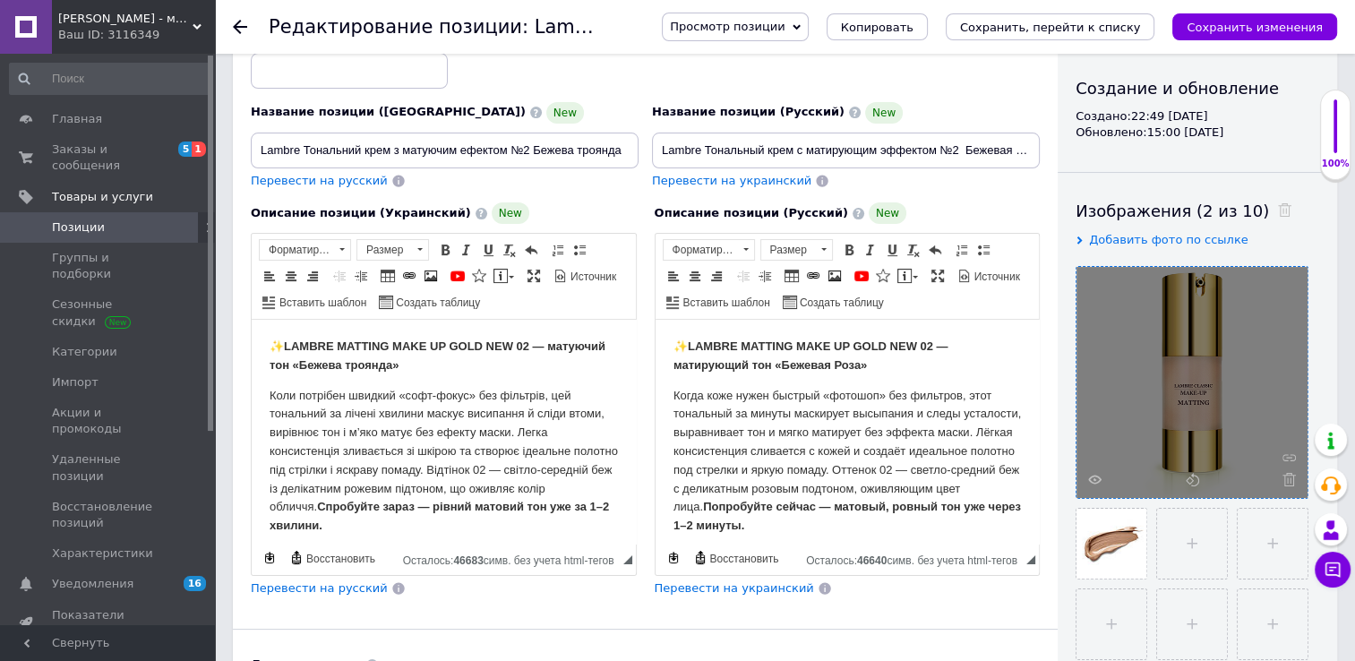
click at [1090, 467] on div at bounding box center [1191, 382] width 231 height 231
click at [1090, 476] on use at bounding box center [1094, 478] width 13 height 9
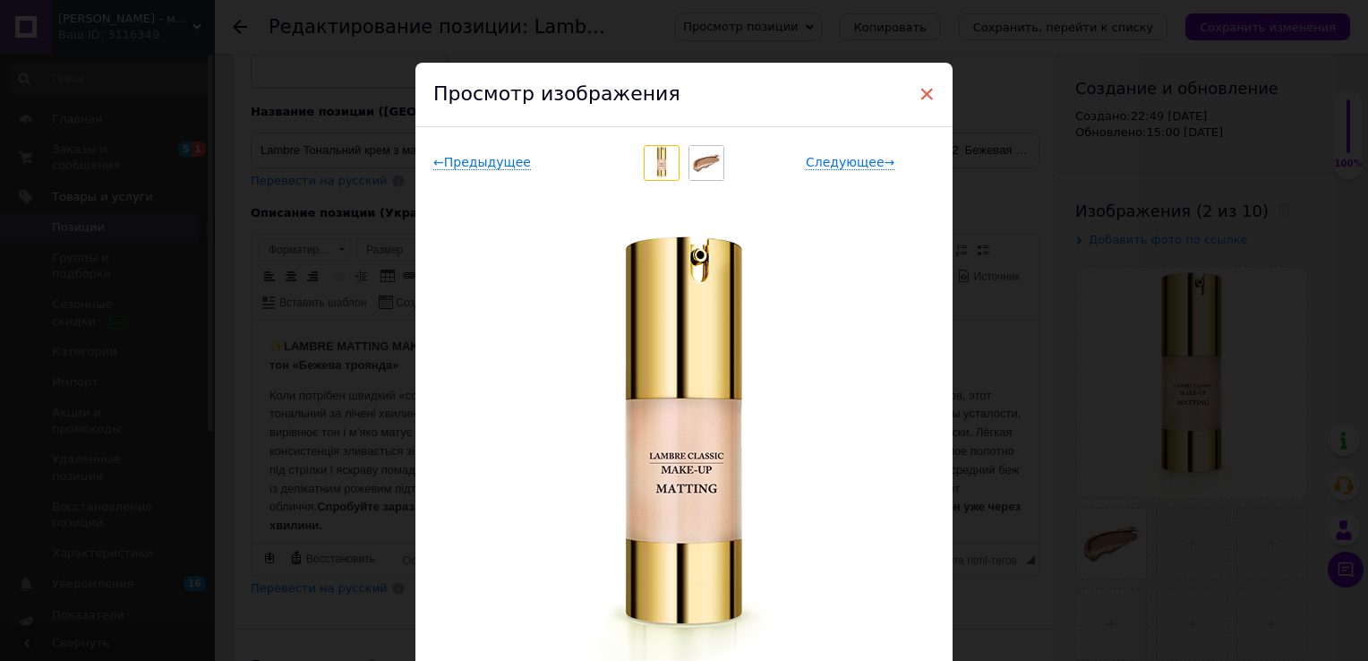
click at [921, 91] on span "×" at bounding box center [927, 94] width 16 height 30
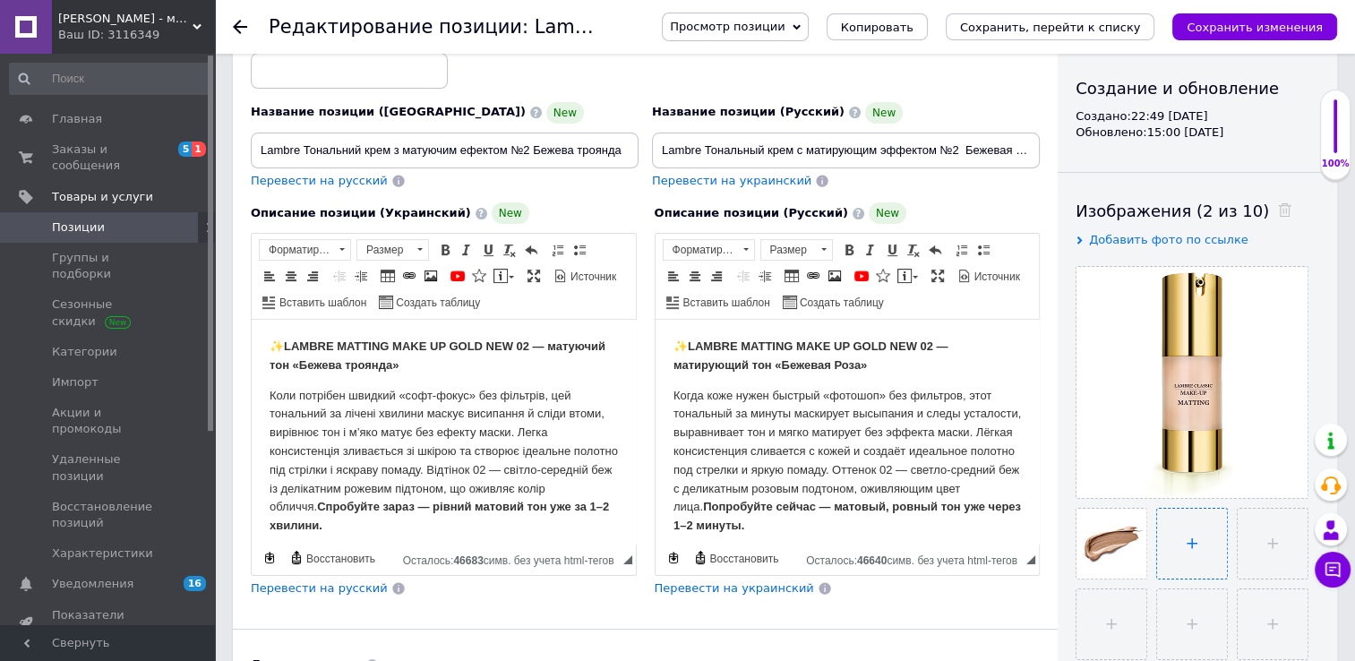
click at [1164, 555] on input "file" at bounding box center [1192, 544] width 70 height 70
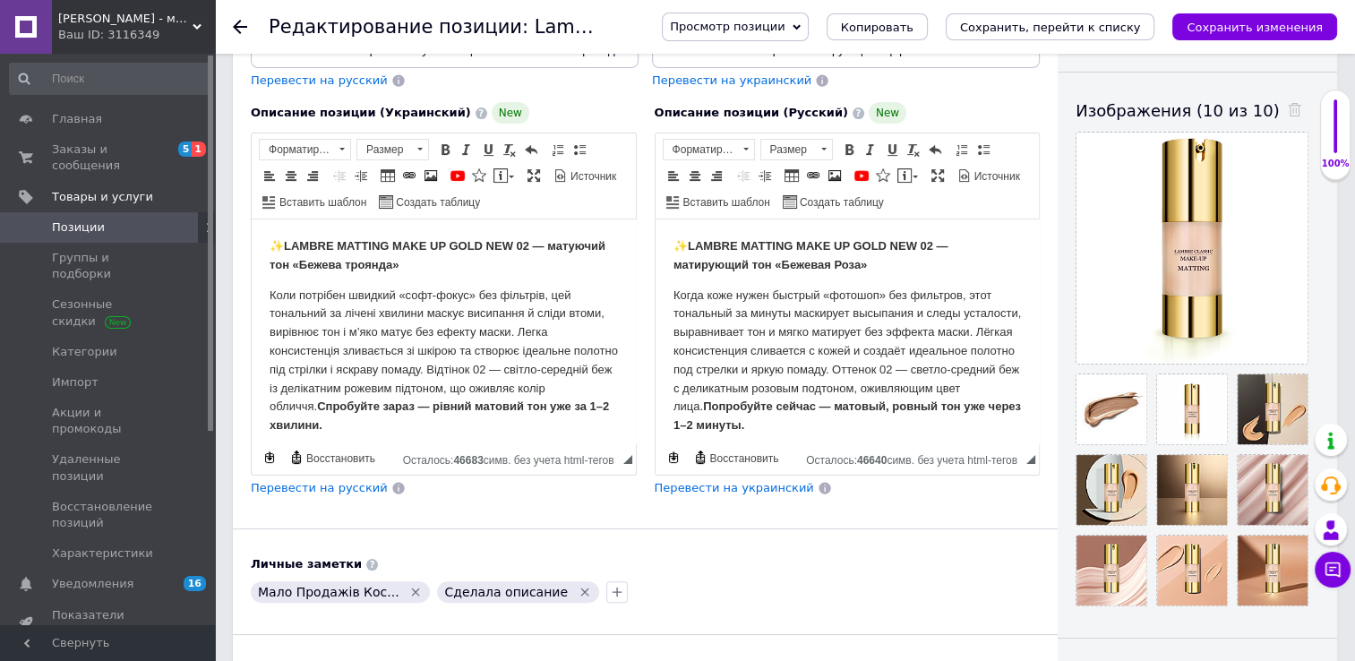
scroll to position [269, 0]
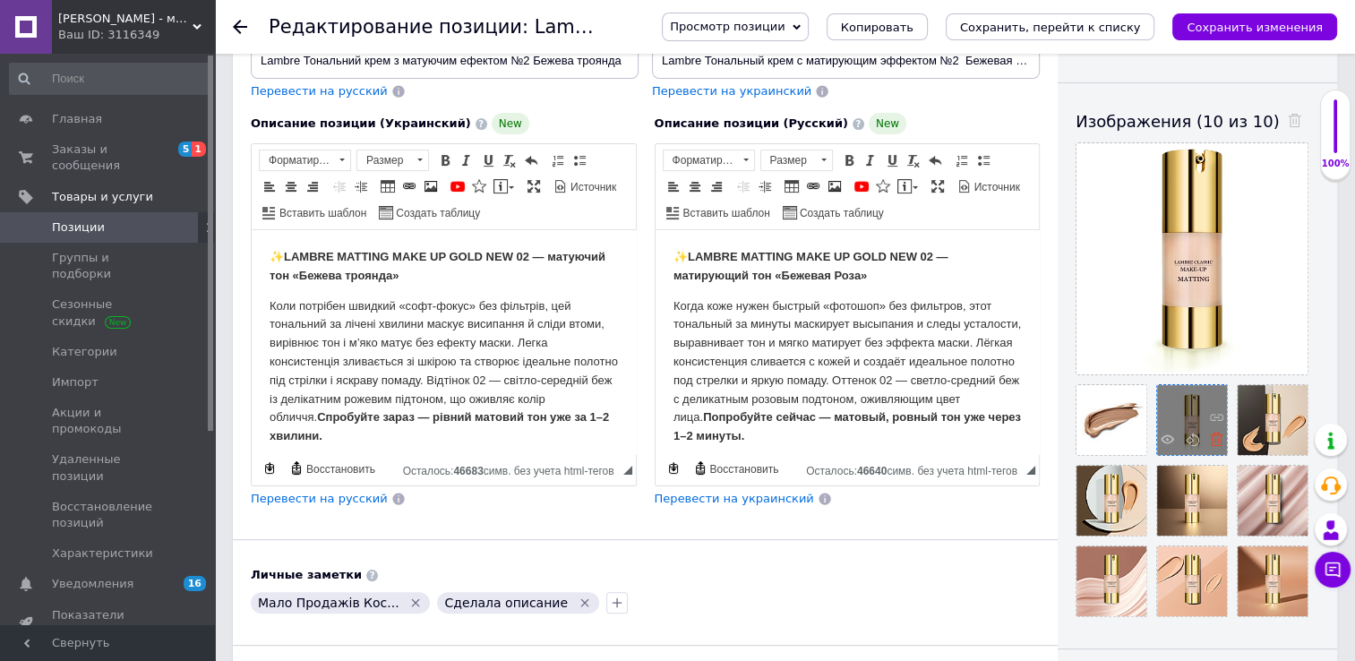
click at [1217, 440] on icon at bounding box center [1216, 438] width 13 height 13
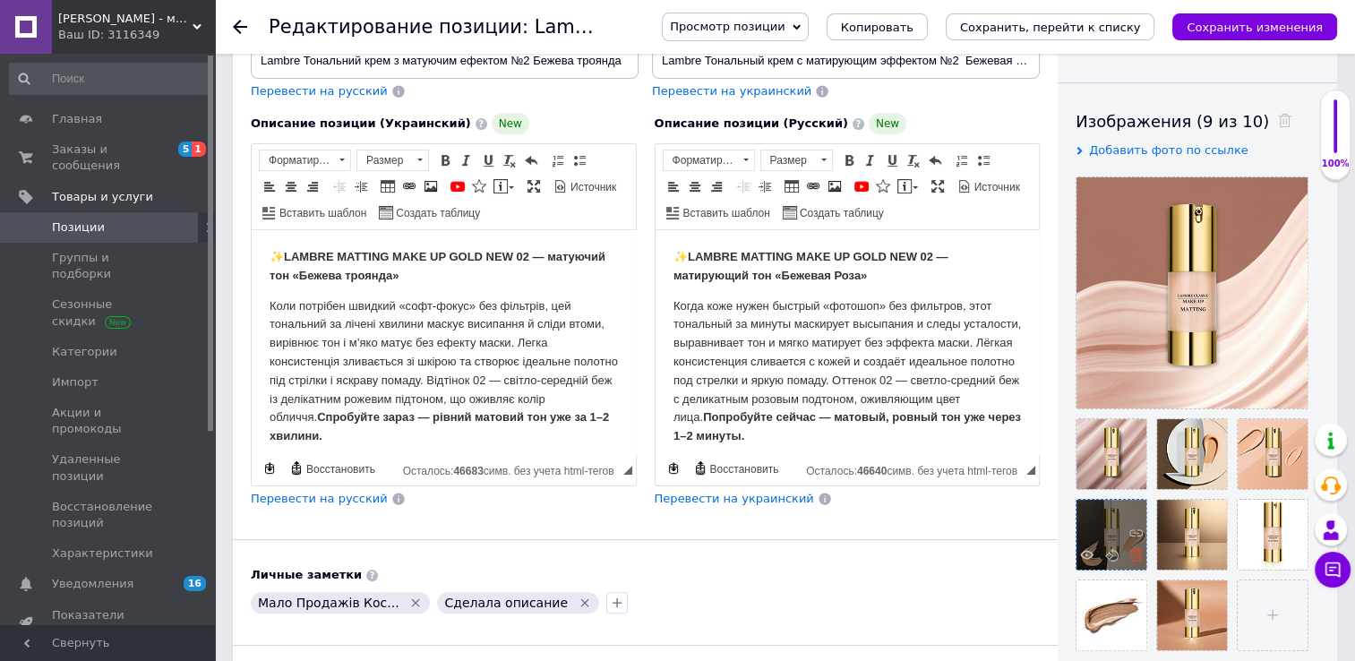
click at [1138, 559] on icon at bounding box center [1135, 554] width 13 height 13
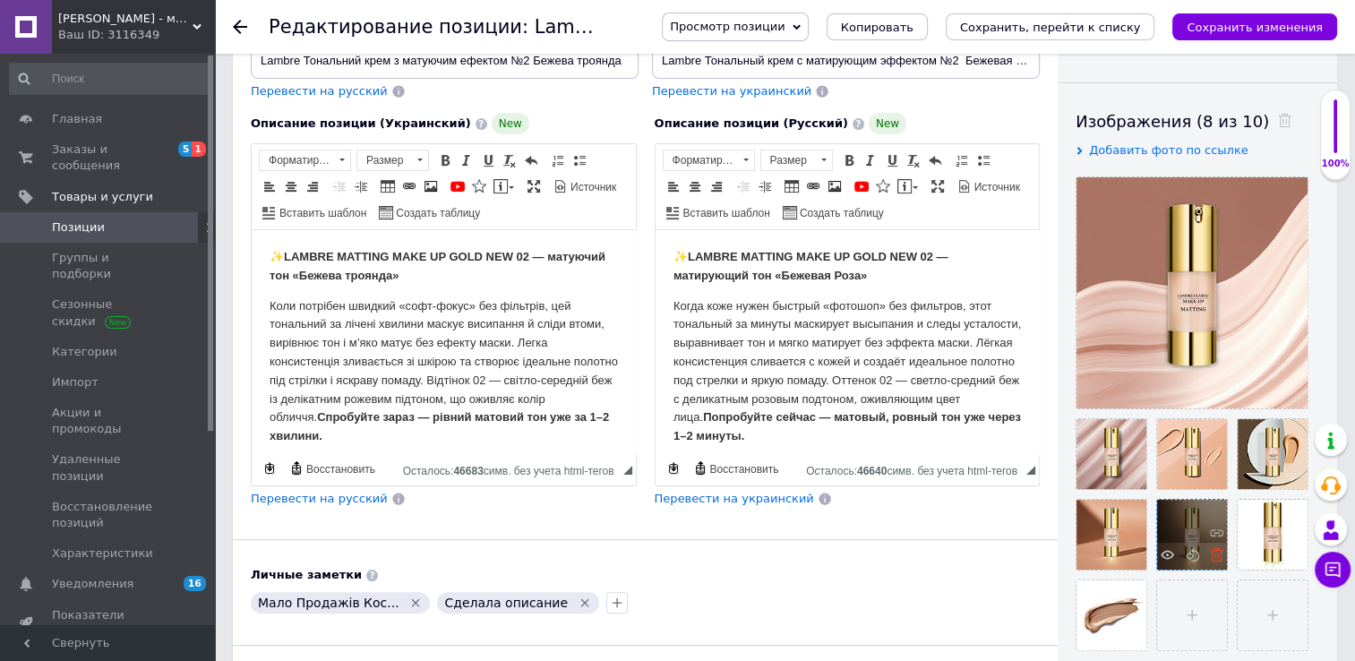
click at [1215, 559] on icon at bounding box center [1216, 554] width 13 height 13
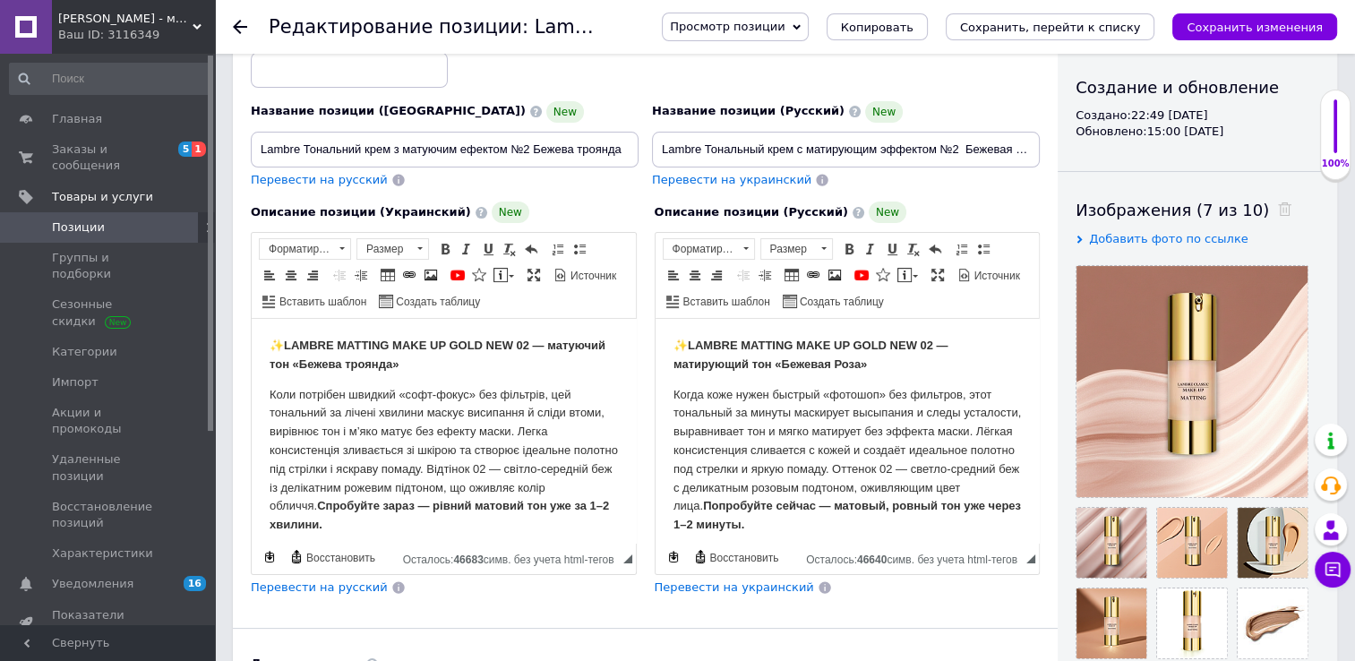
scroll to position [179, 0]
click at [1237, 27] on icon "Сохранить изменения" at bounding box center [1254, 27] width 136 height 13
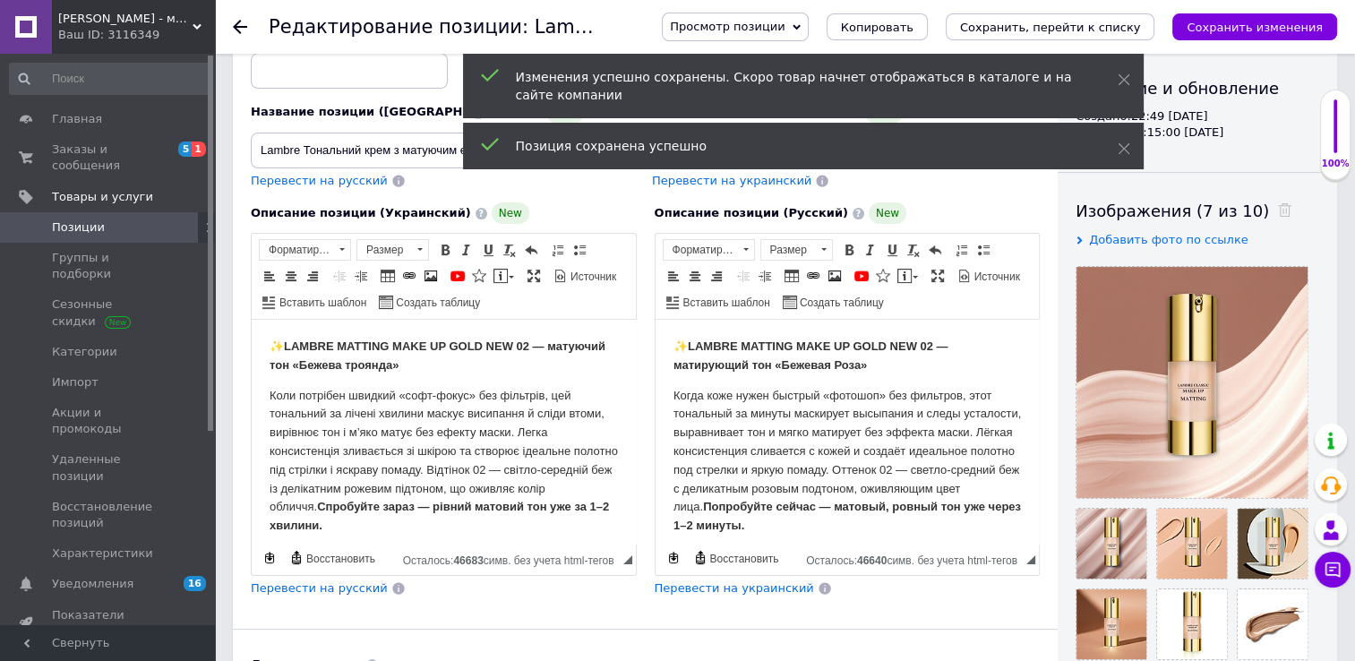
click at [235, 27] on use at bounding box center [240, 27] width 14 height 14
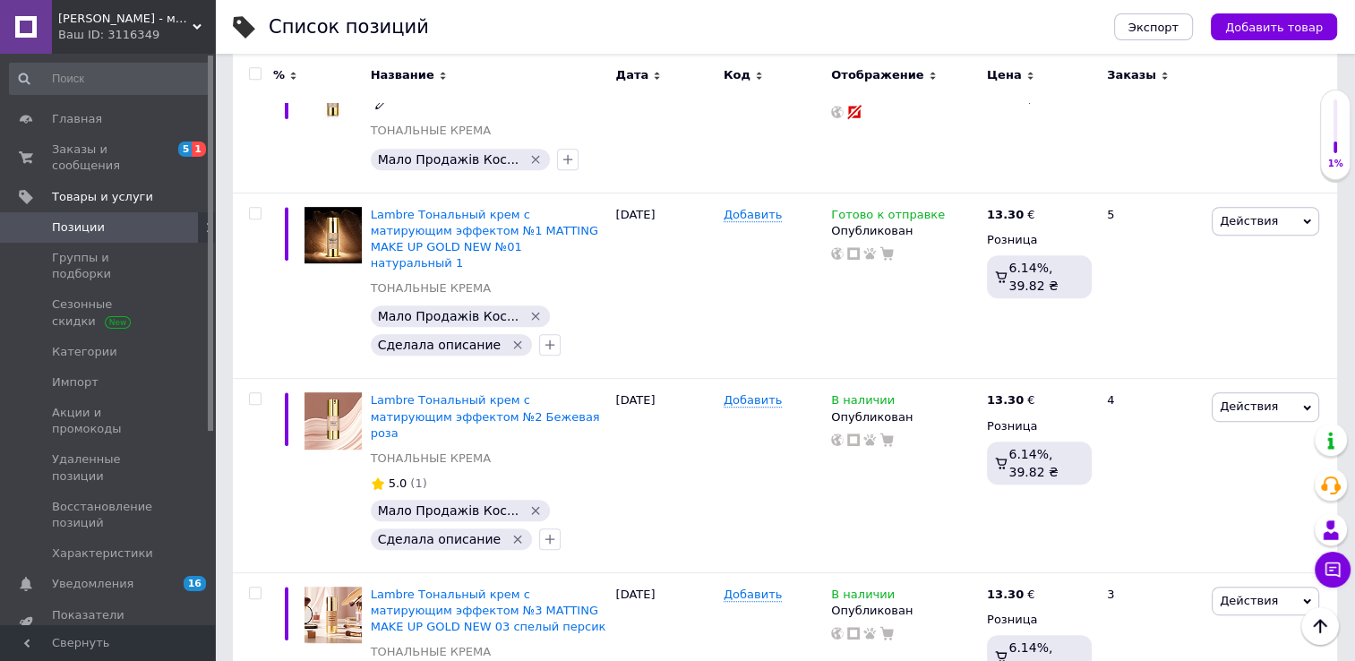
scroll to position [806, 0]
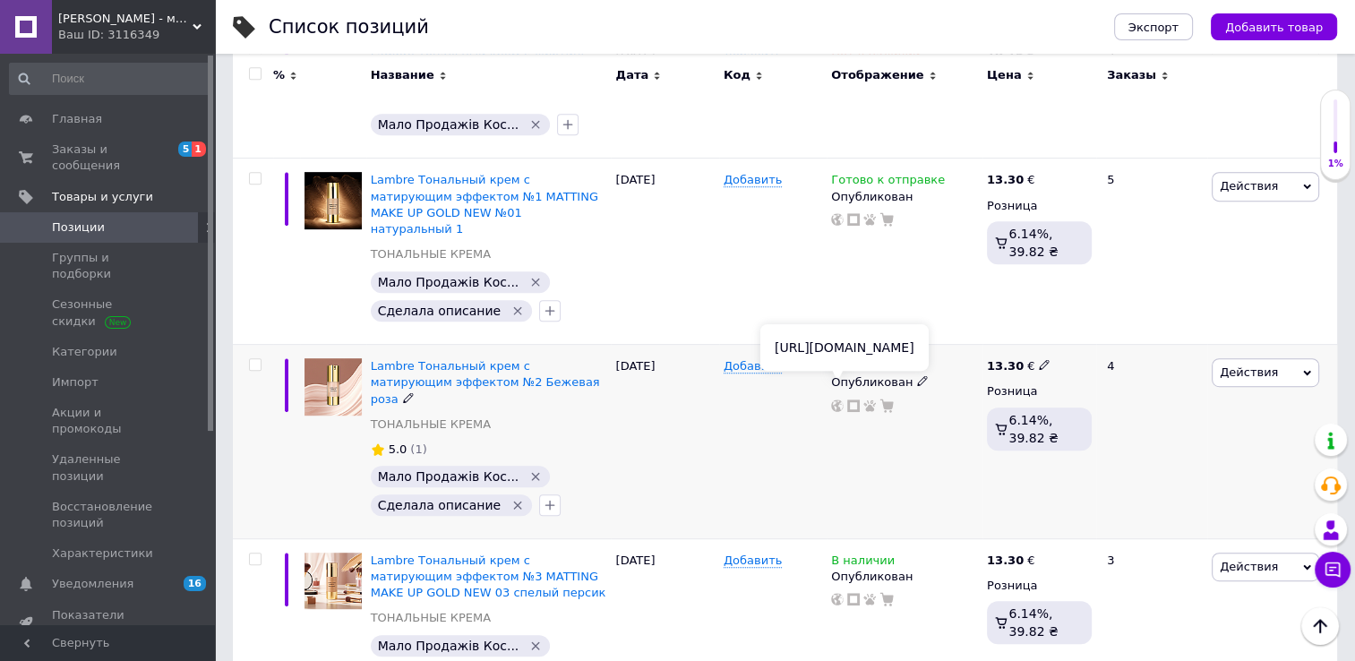
click at [840, 399] on icon at bounding box center [837, 405] width 13 height 13
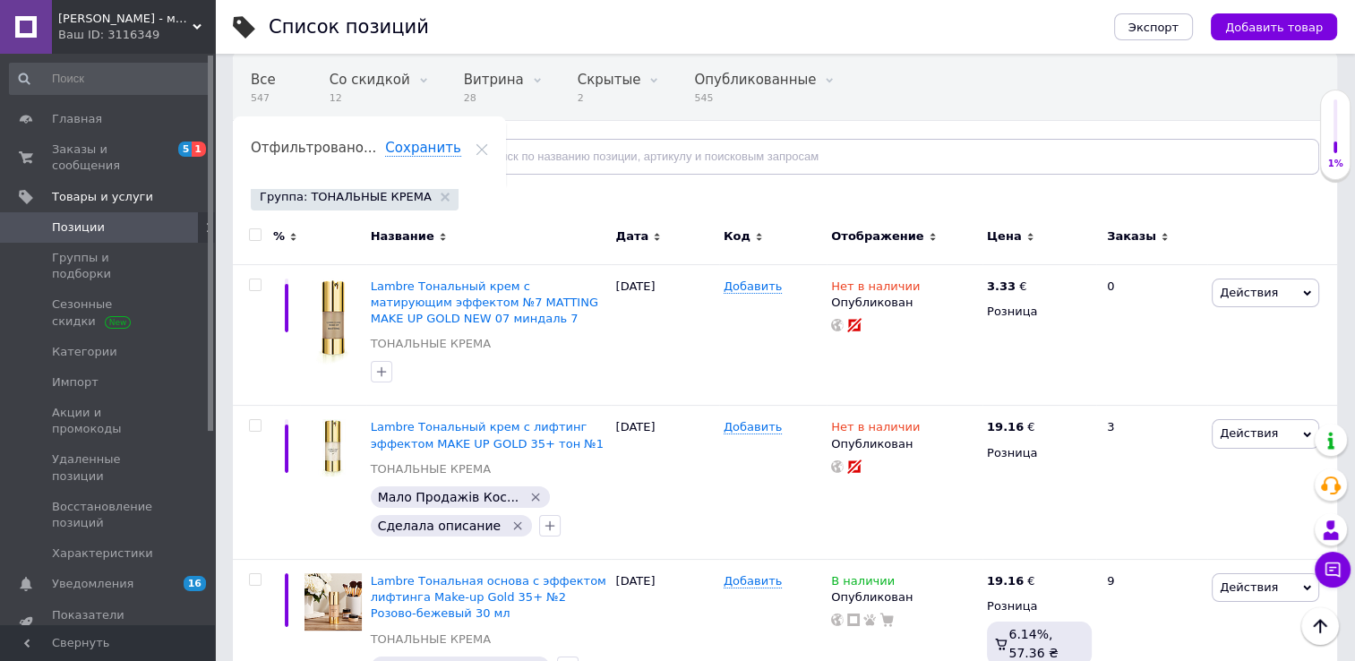
scroll to position [119, 0]
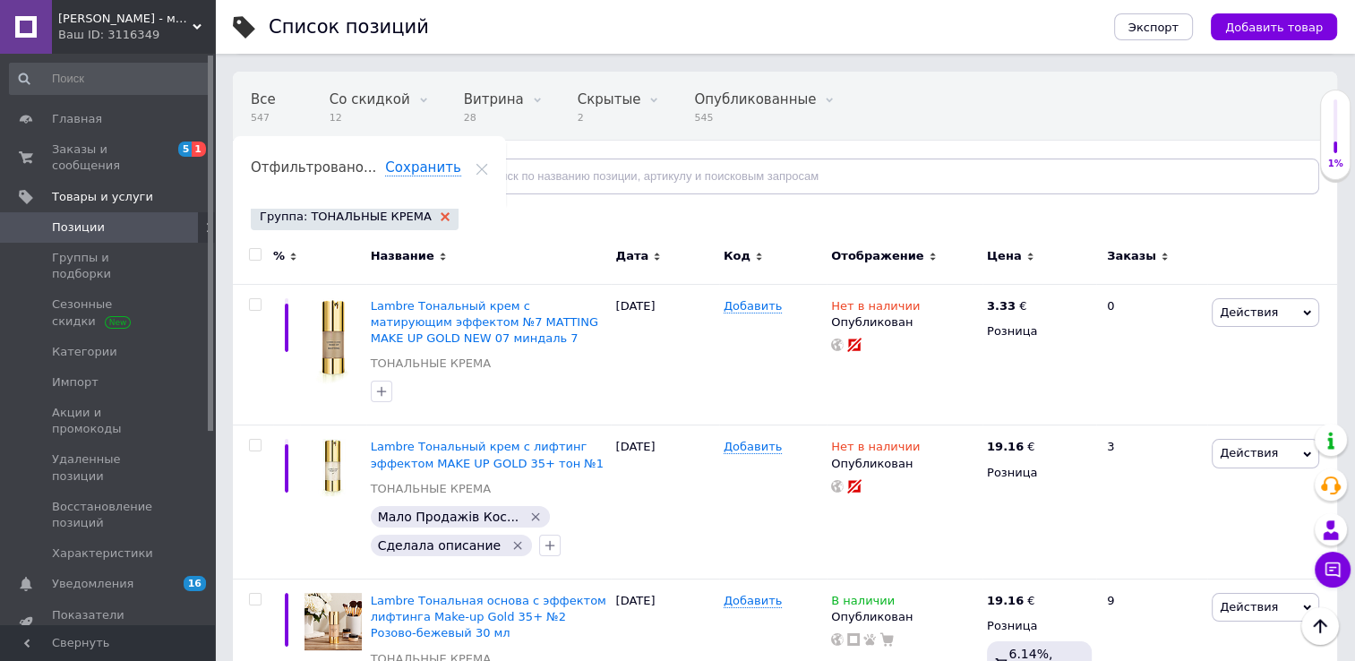
click at [440, 215] on icon at bounding box center [444, 216] width 9 height 9
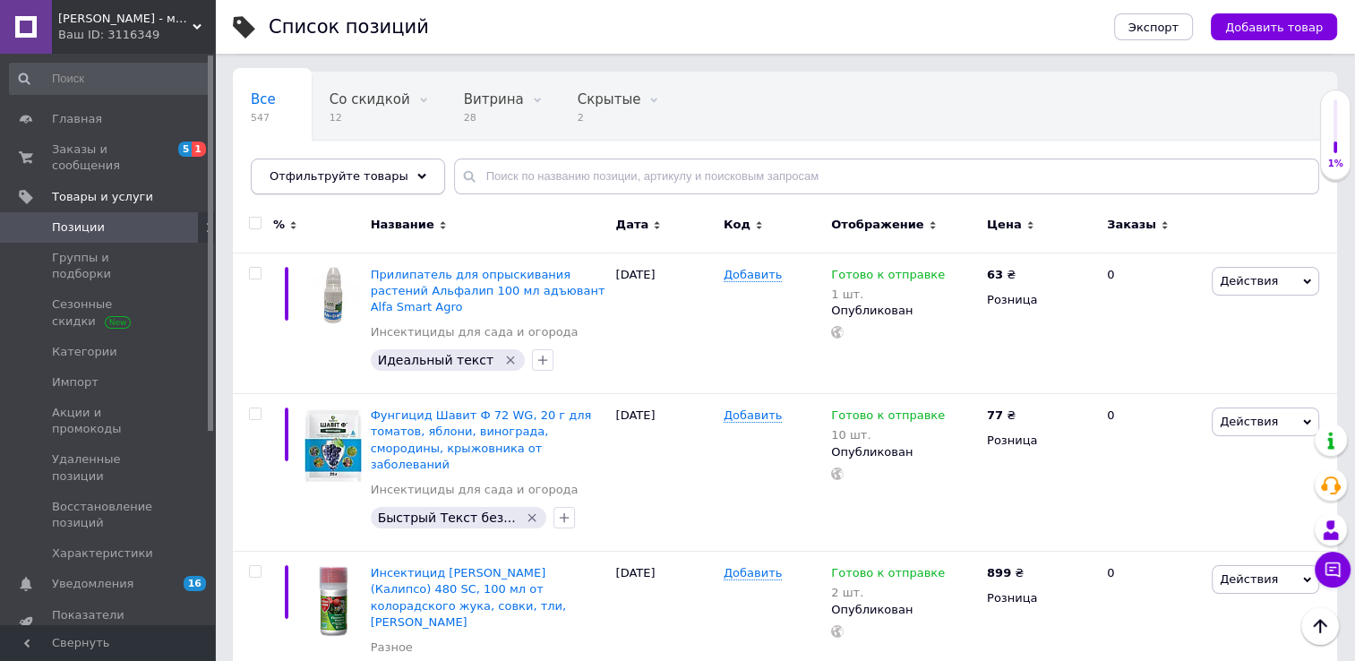
click at [417, 175] on use at bounding box center [421, 176] width 9 height 5
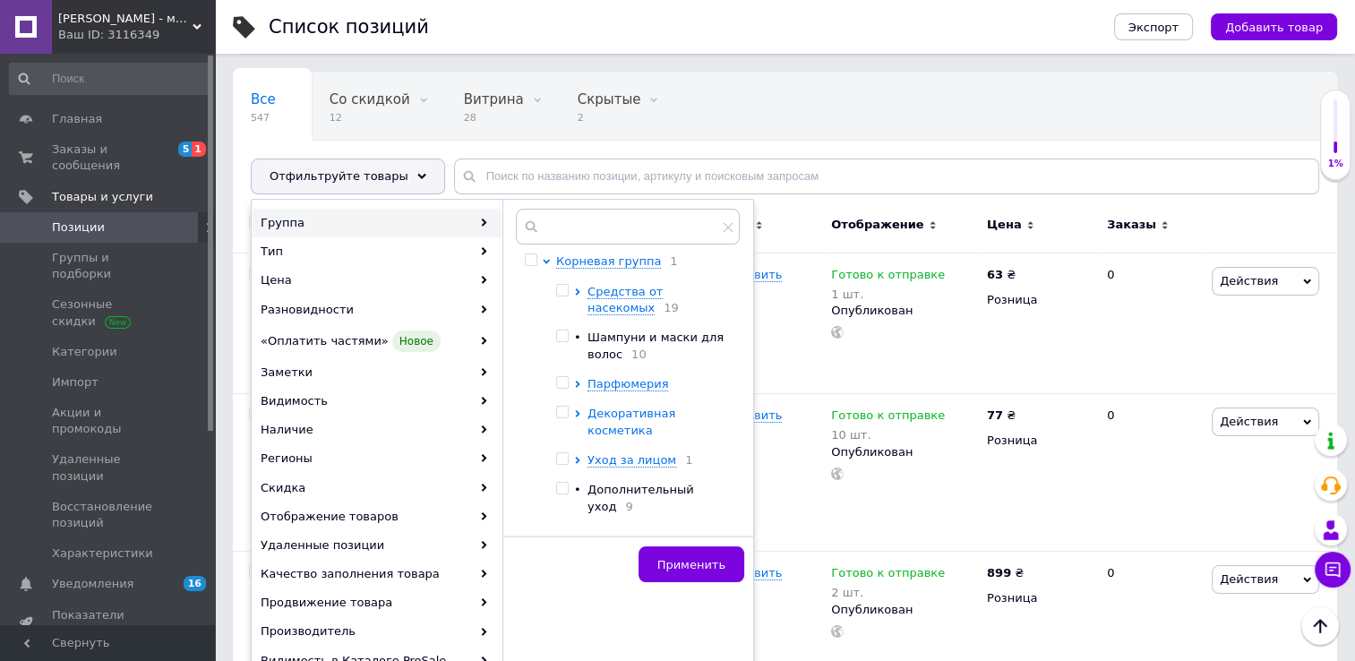
click at [621, 415] on span "Декоративная косметика" at bounding box center [631, 421] width 88 height 30
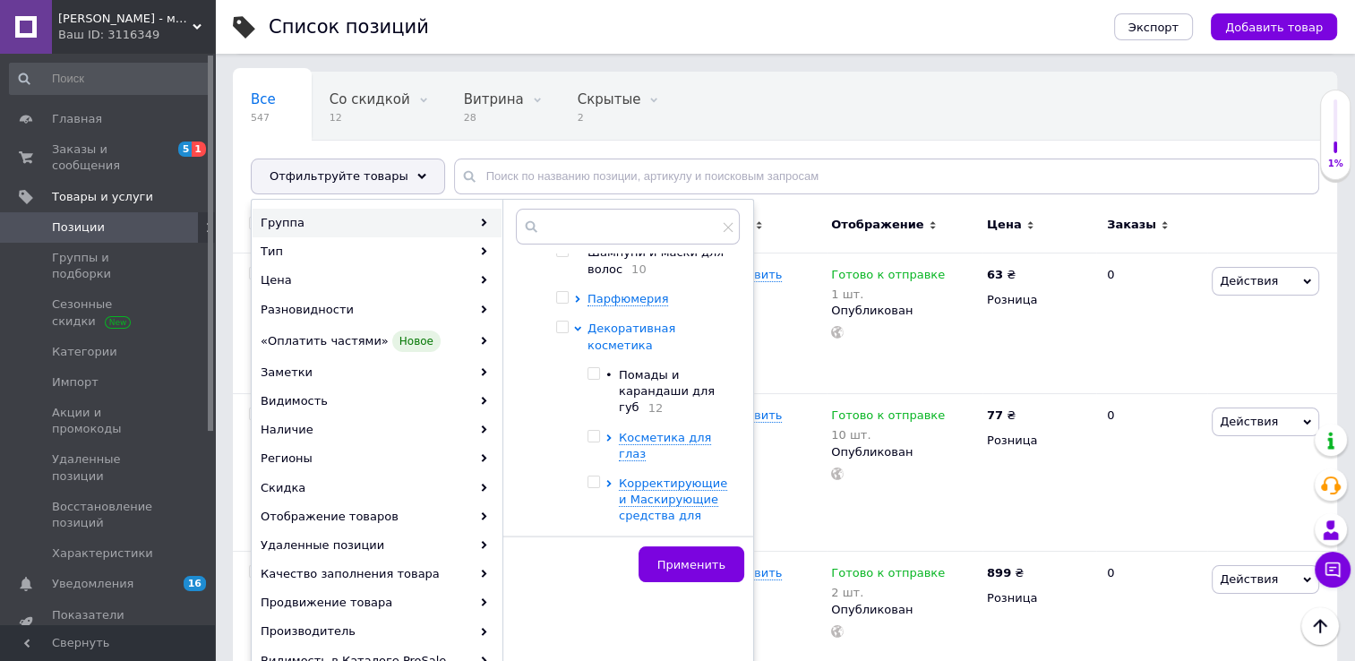
scroll to position [90, 0]
click at [595, 363] on input "checkbox" at bounding box center [593, 369] width 12 height 12
checkbox input "true"
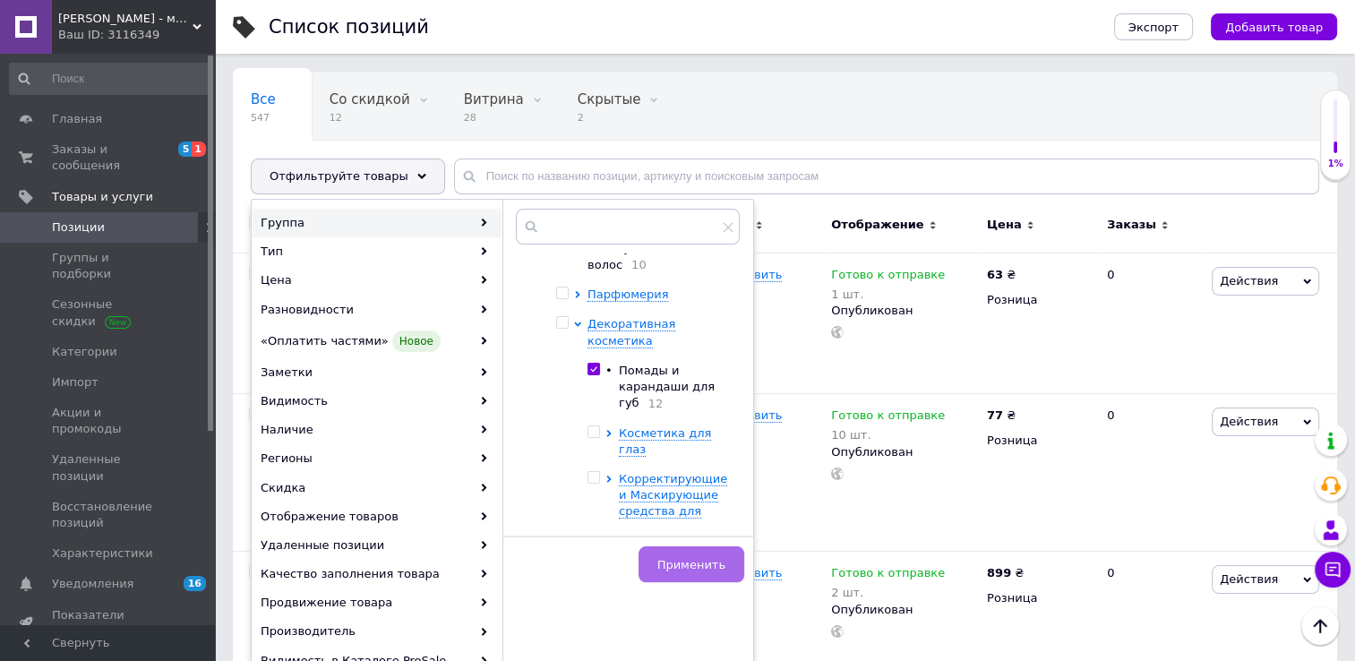
click at [697, 558] on span "Применить" at bounding box center [691, 564] width 68 height 13
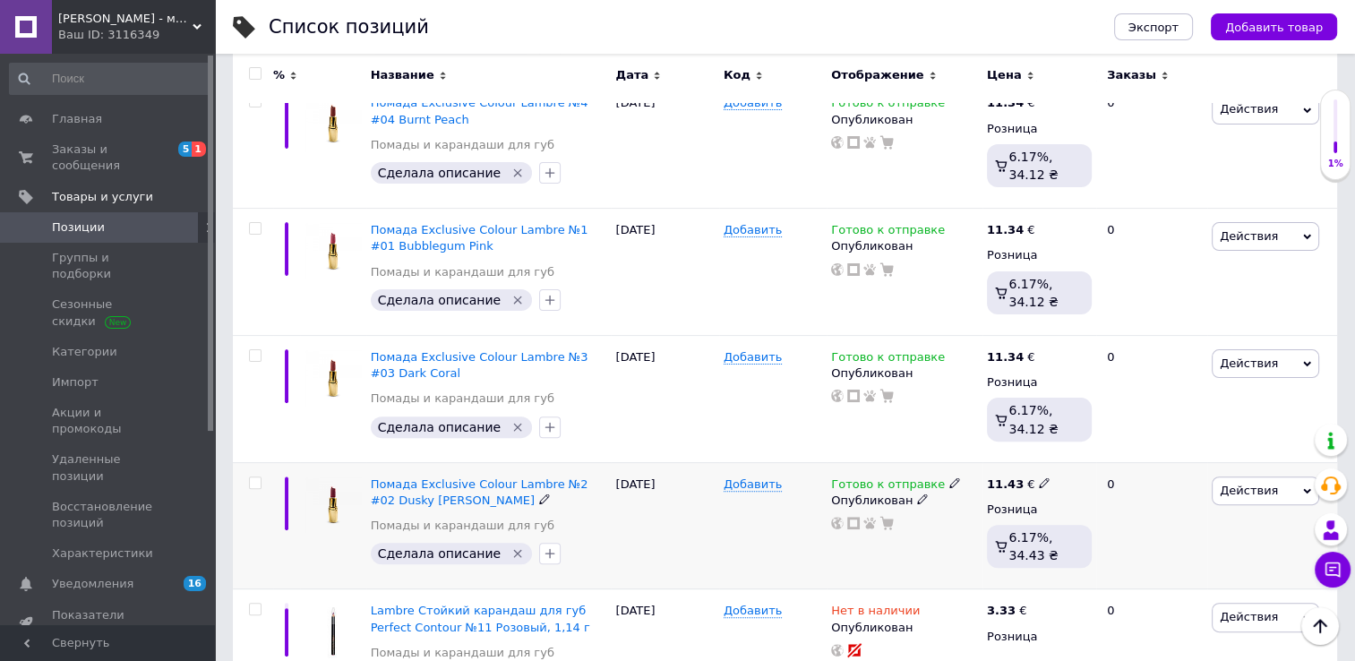
scroll to position [448, 0]
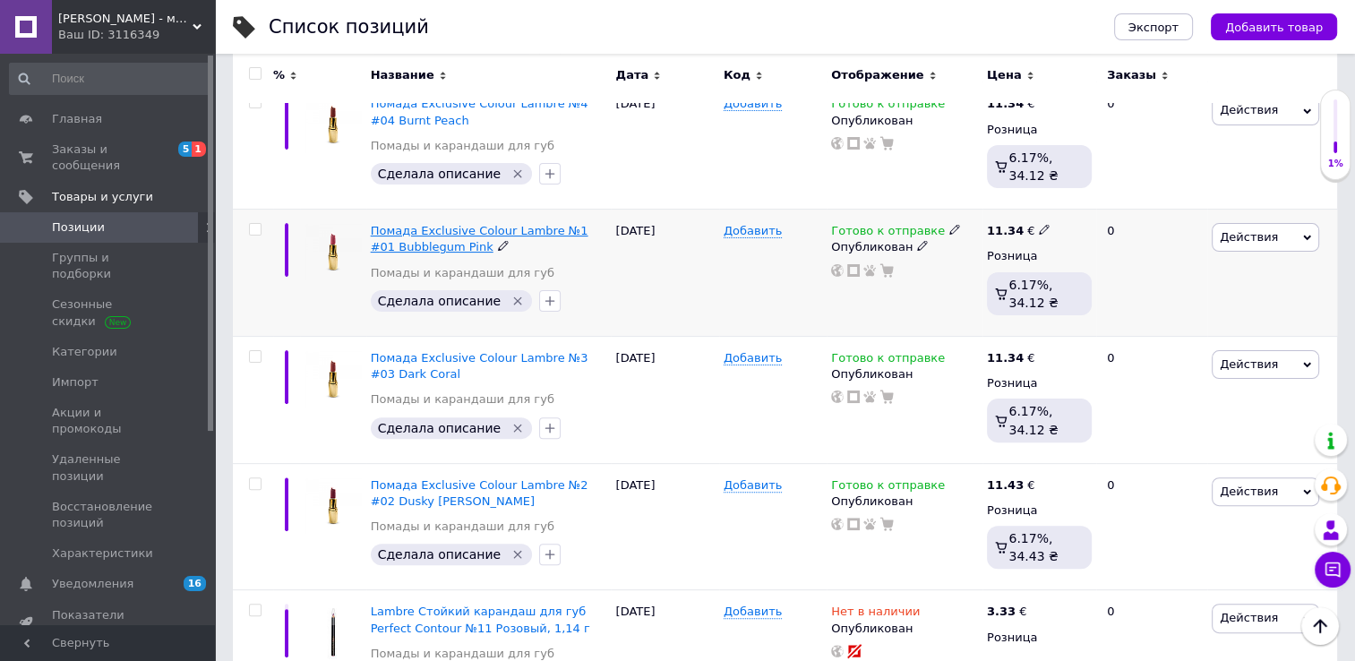
click at [395, 238] on span "Помада Exclusive Colour Lambre №1 #01 Bubblegum Pink" at bounding box center [480, 239] width 218 height 30
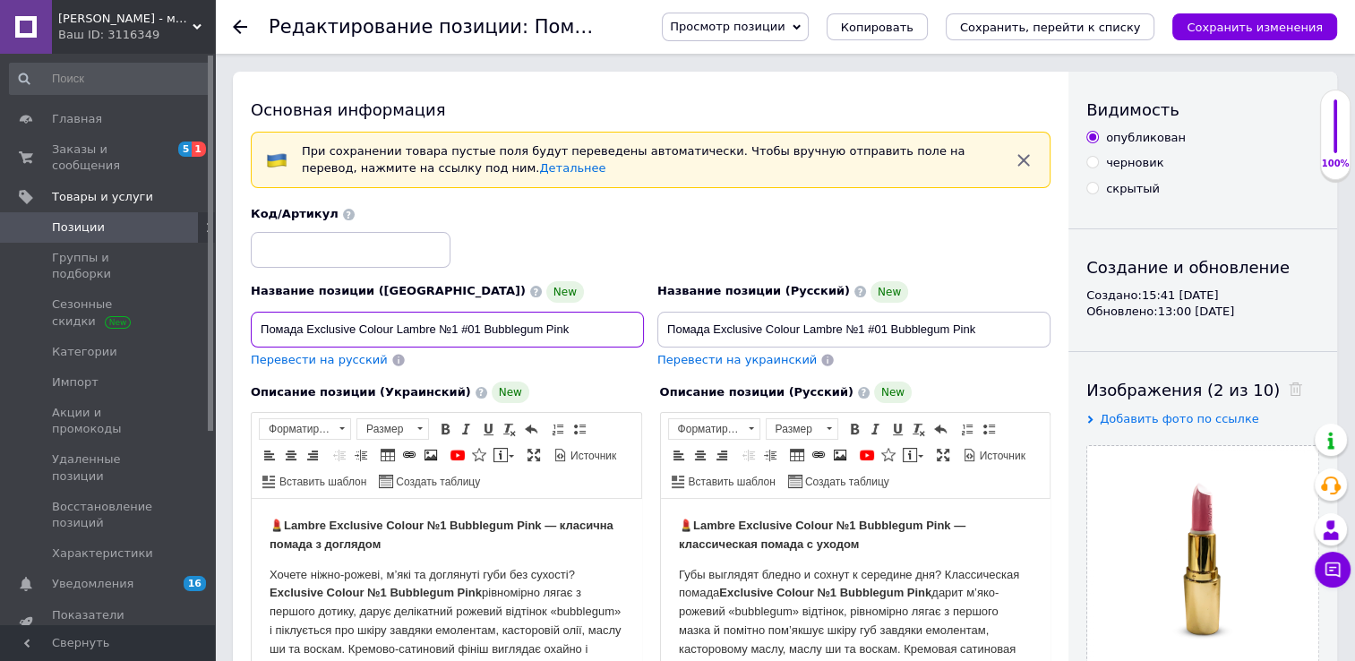
drag, startPoint x: 258, startPoint y: 321, endPoint x: 573, endPoint y: 308, distance: 315.4
click at [573, 308] on div "Название позиции (Украинский) New Помада Exclusive Colour Lambre №1 #01 Bubbleg…" at bounding box center [447, 314] width 393 height 66
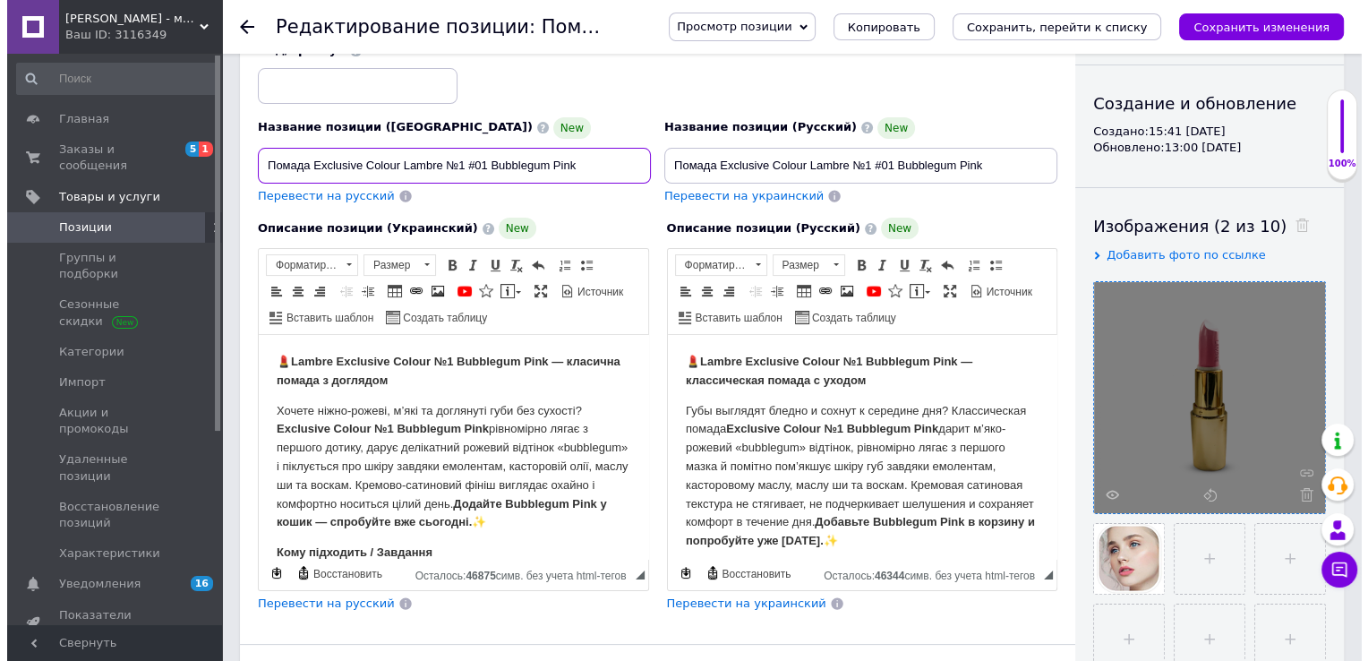
scroll to position [179, 0]
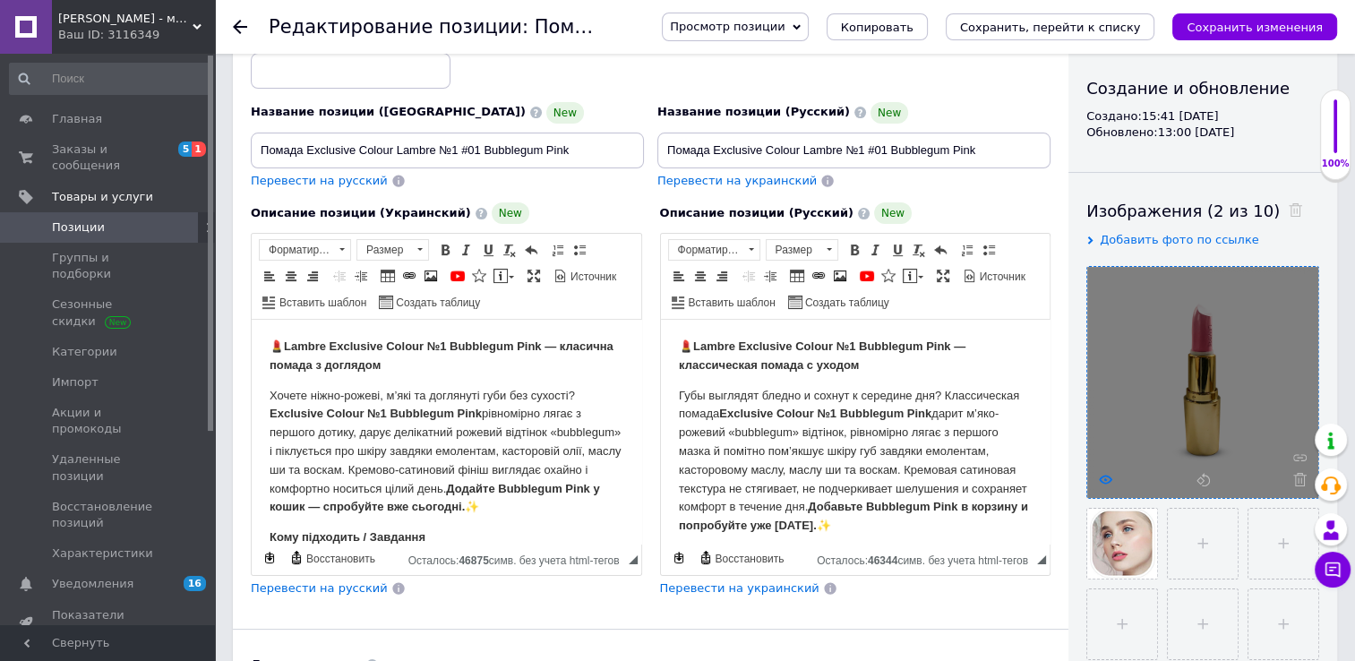
click at [1108, 477] on use at bounding box center [1104, 478] width 13 height 9
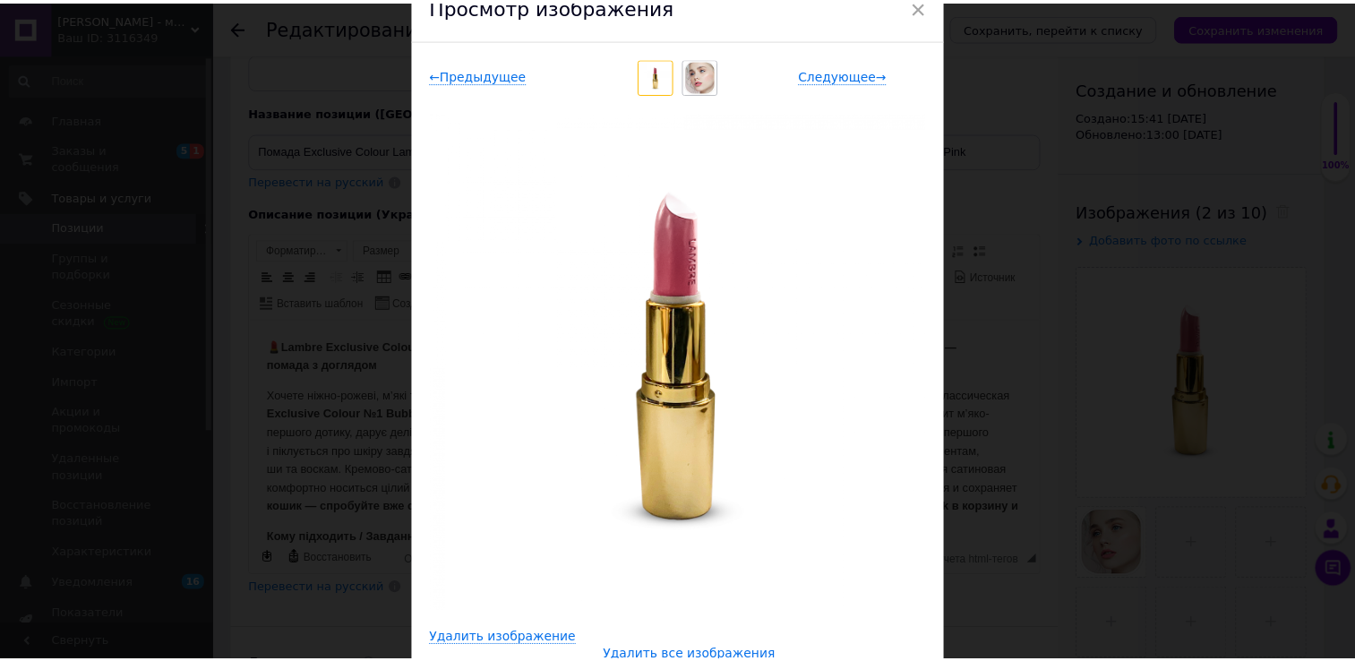
scroll to position [90, 0]
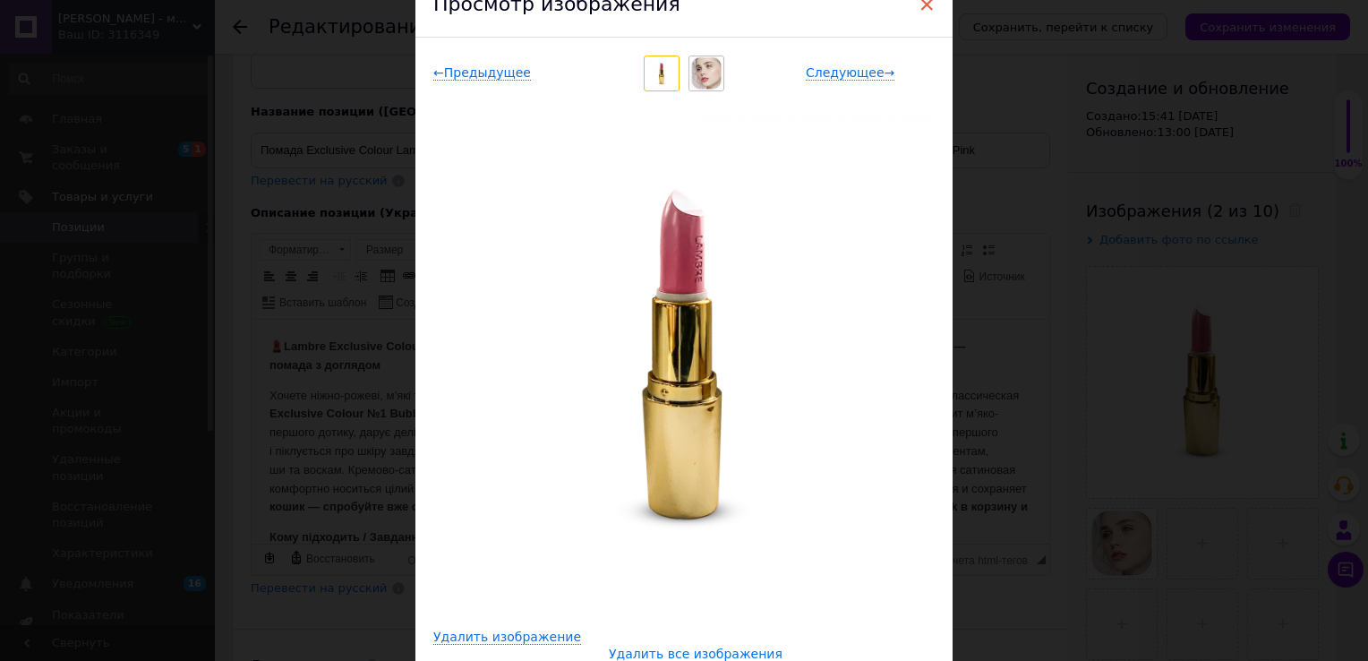
click at [928, 6] on span "×" at bounding box center [927, 4] width 16 height 30
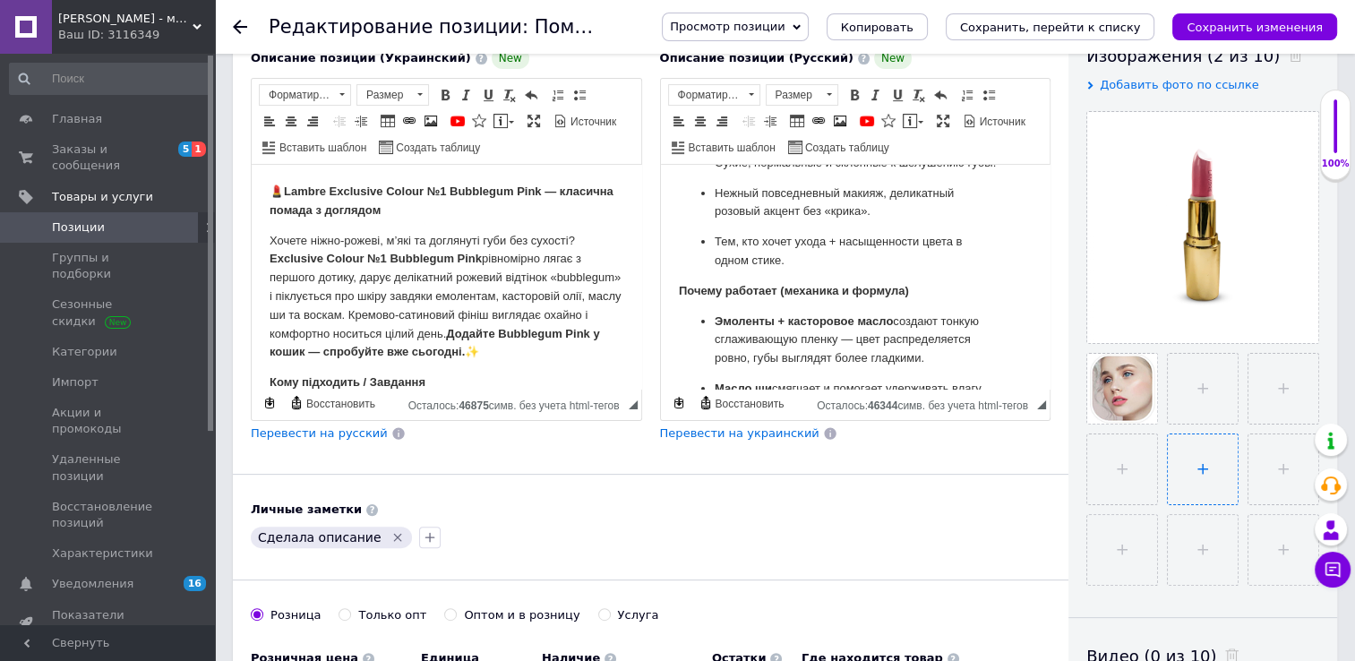
scroll to position [358, 0]
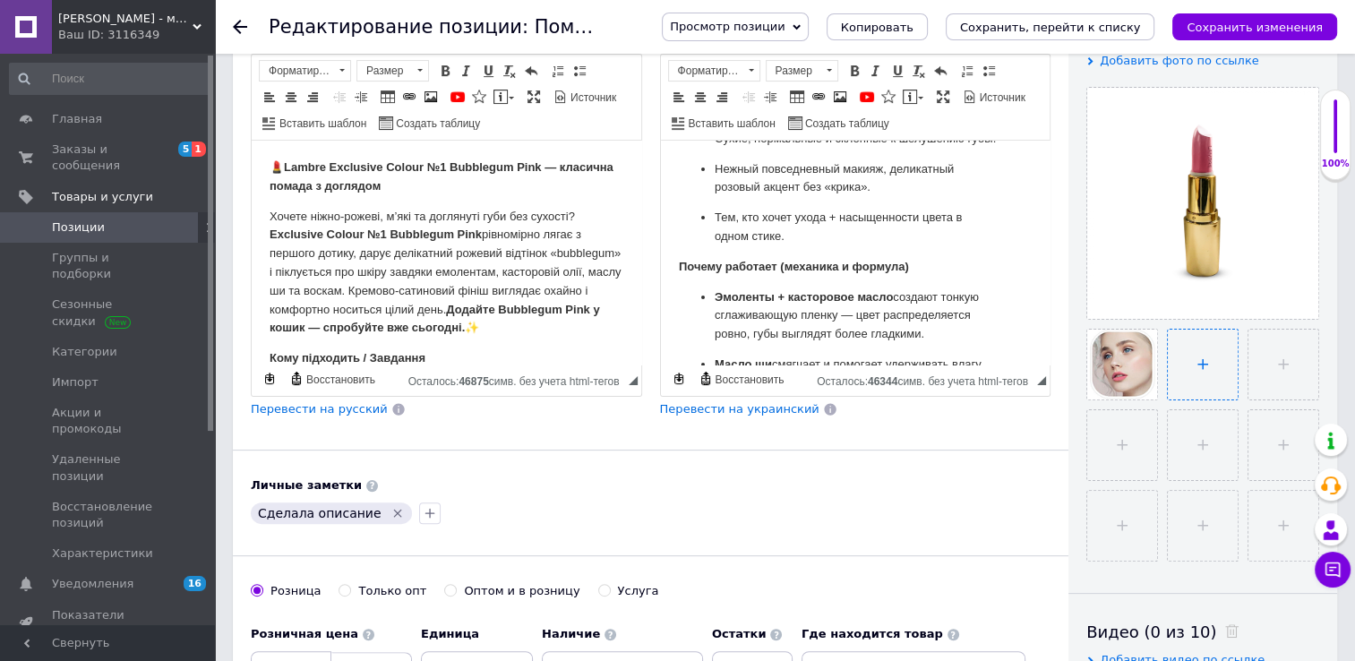
click at [1210, 363] on input "file" at bounding box center [1202, 364] width 70 height 70
type input "C:\fakepath\Классическая-помада-Classic-Exclusive-Colour-No1-#01-Bubblegum-Pink…"
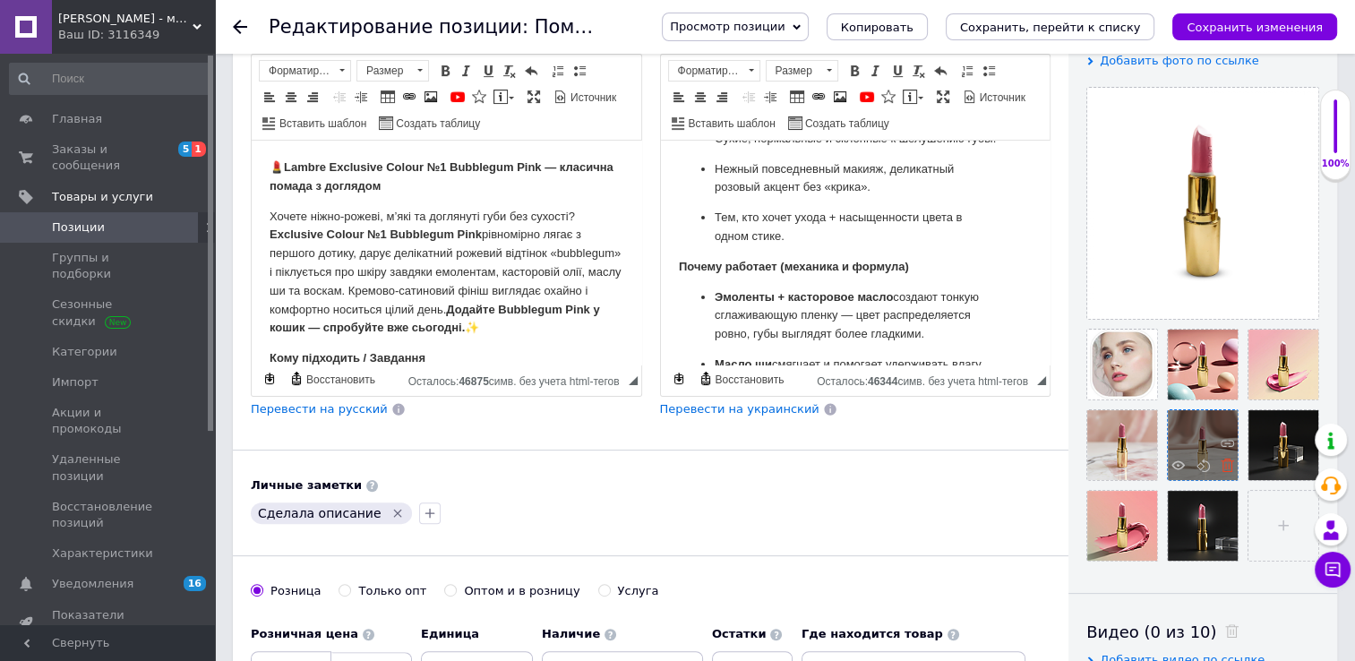
click at [1222, 468] on icon at bounding box center [1226, 464] width 13 height 13
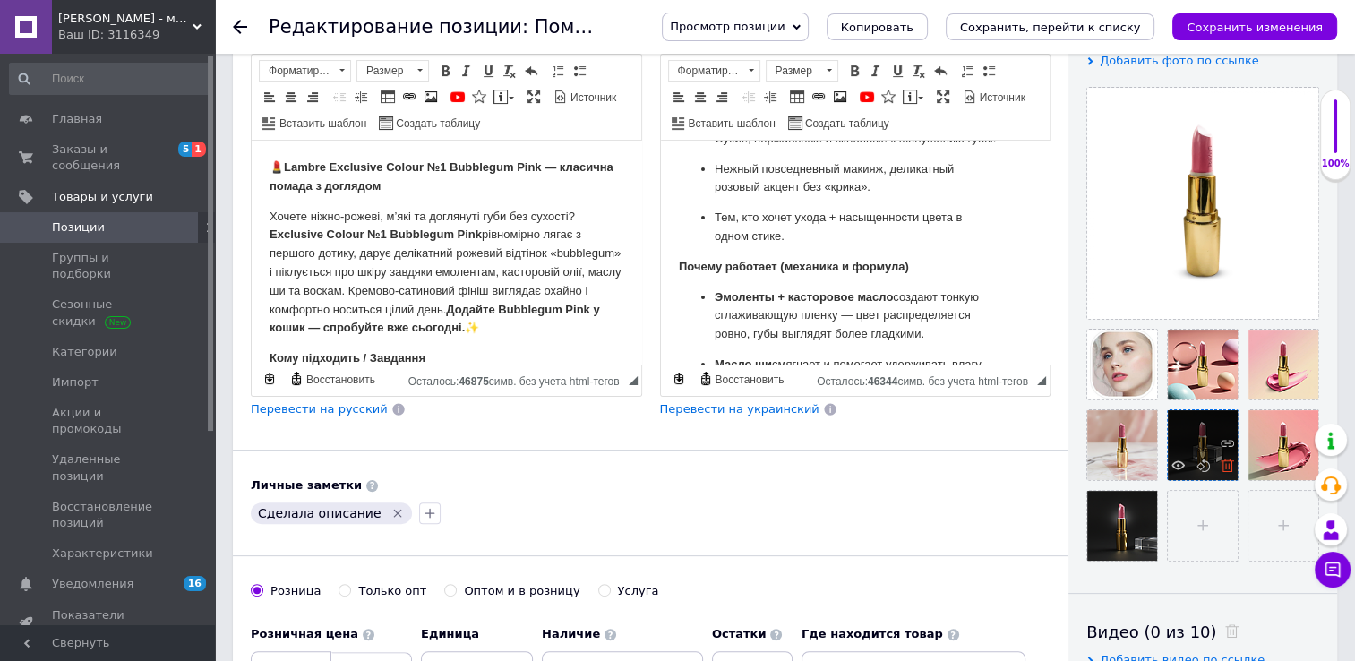
click at [1228, 466] on icon at bounding box center [1226, 464] width 13 height 13
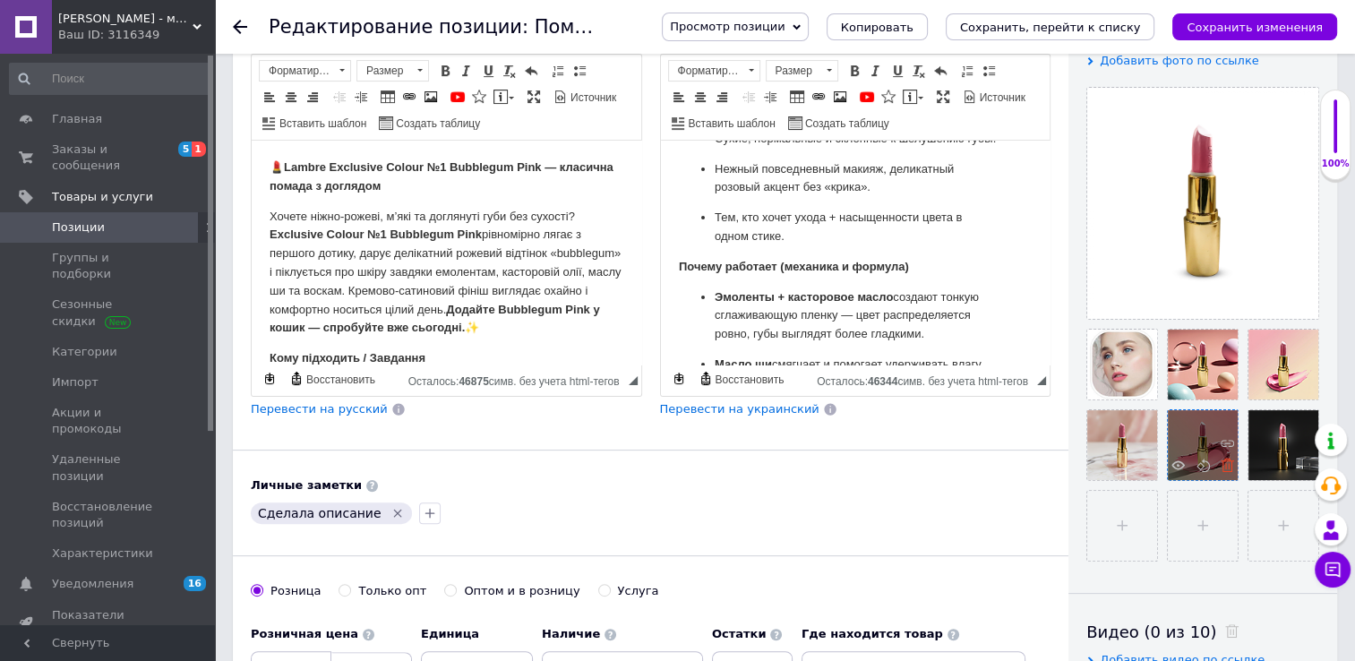
click at [1221, 464] on icon at bounding box center [1226, 464] width 13 height 13
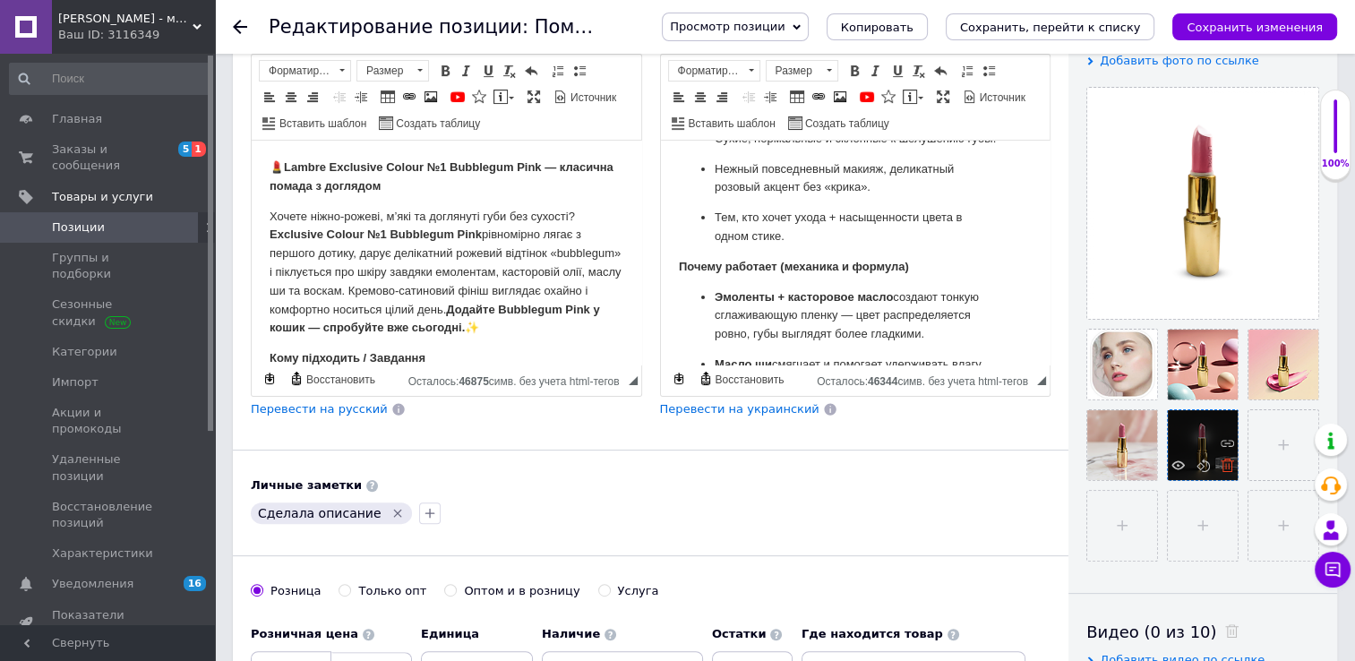
click at [1227, 466] on use at bounding box center [1226, 464] width 13 height 13
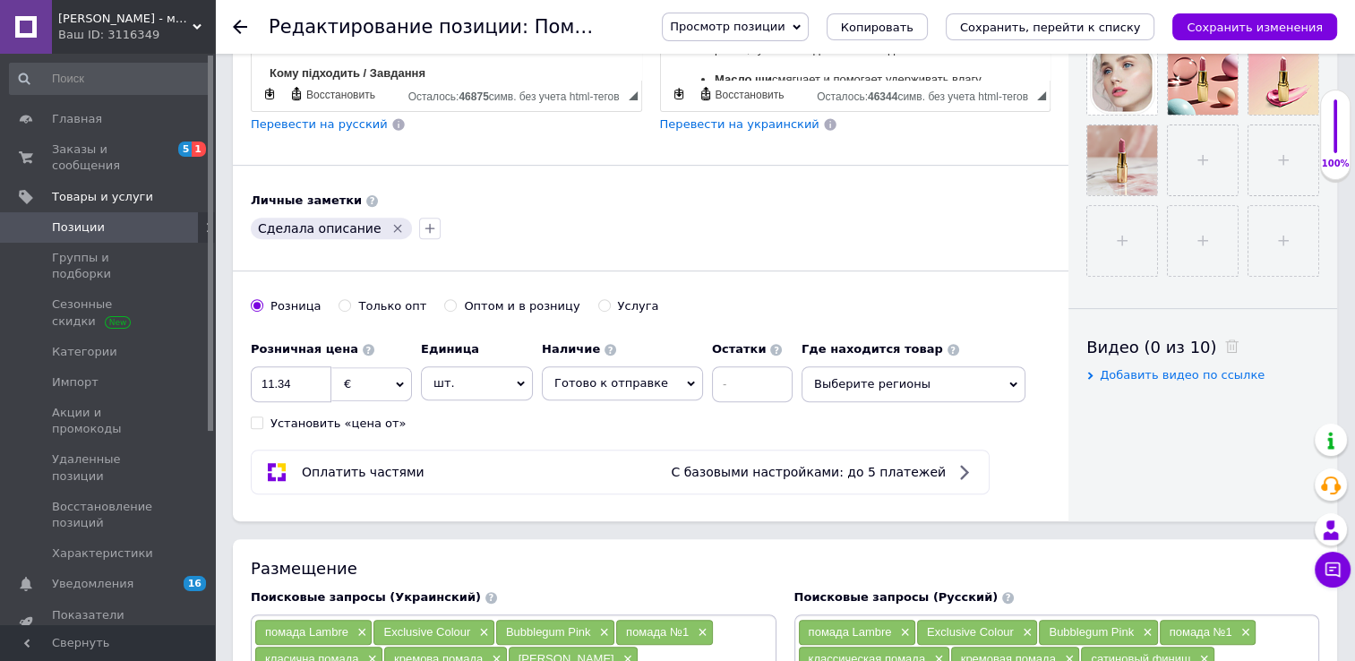
scroll to position [627, 0]
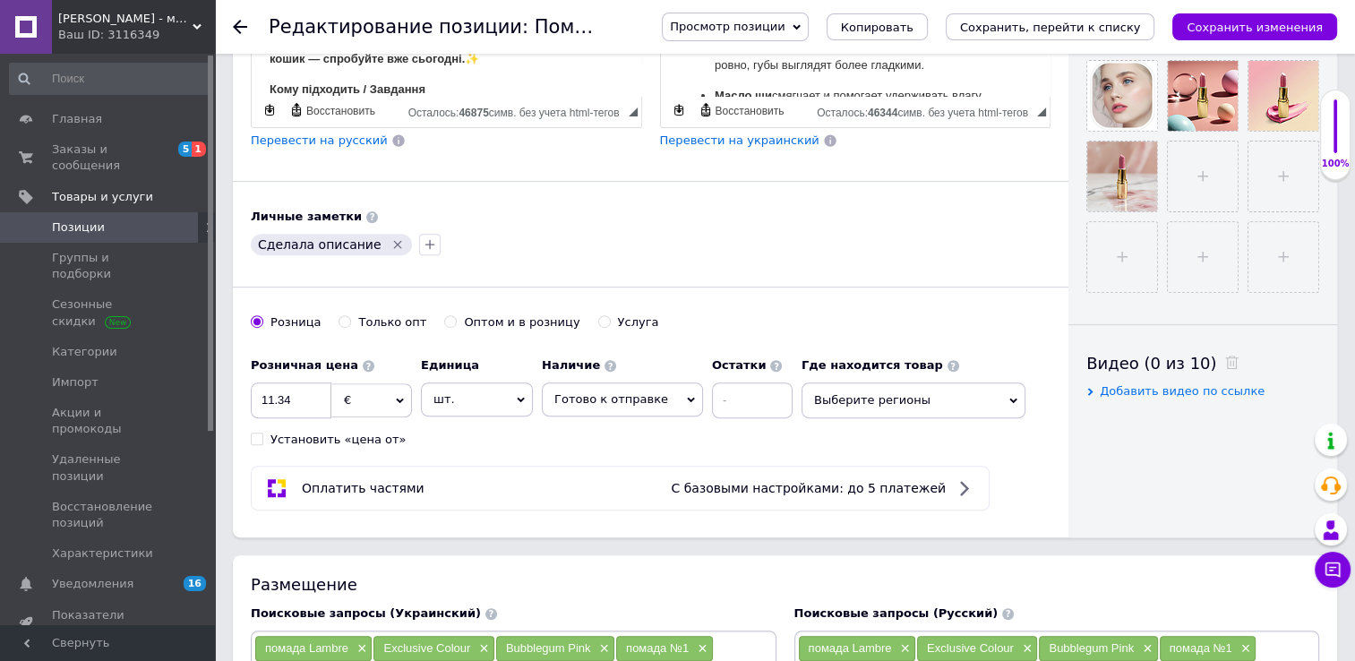
click at [1160, 393] on span "Добавить видео по ссылке" at bounding box center [1181, 390] width 165 height 13
paste input "[URL][DOMAIN_NAME]"
type input "[URL][DOMAIN_NAME]"
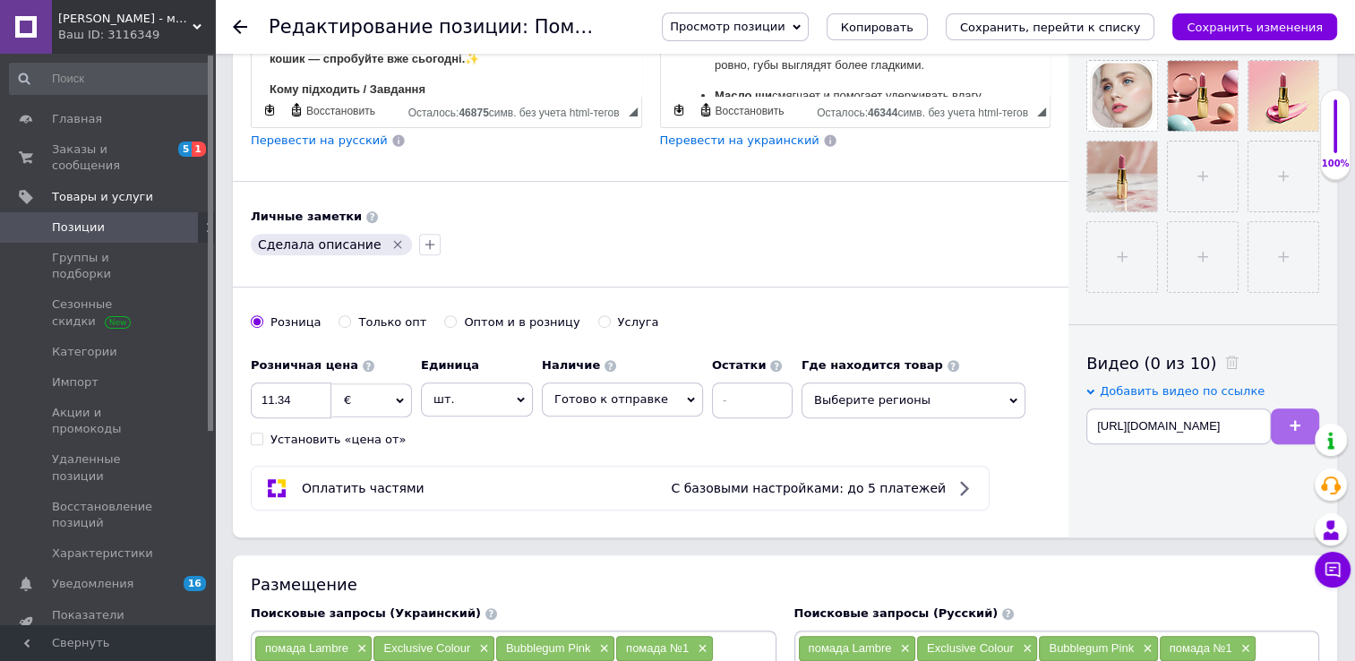
click at [1286, 427] on button at bounding box center [1294, 426] width 48 height 36
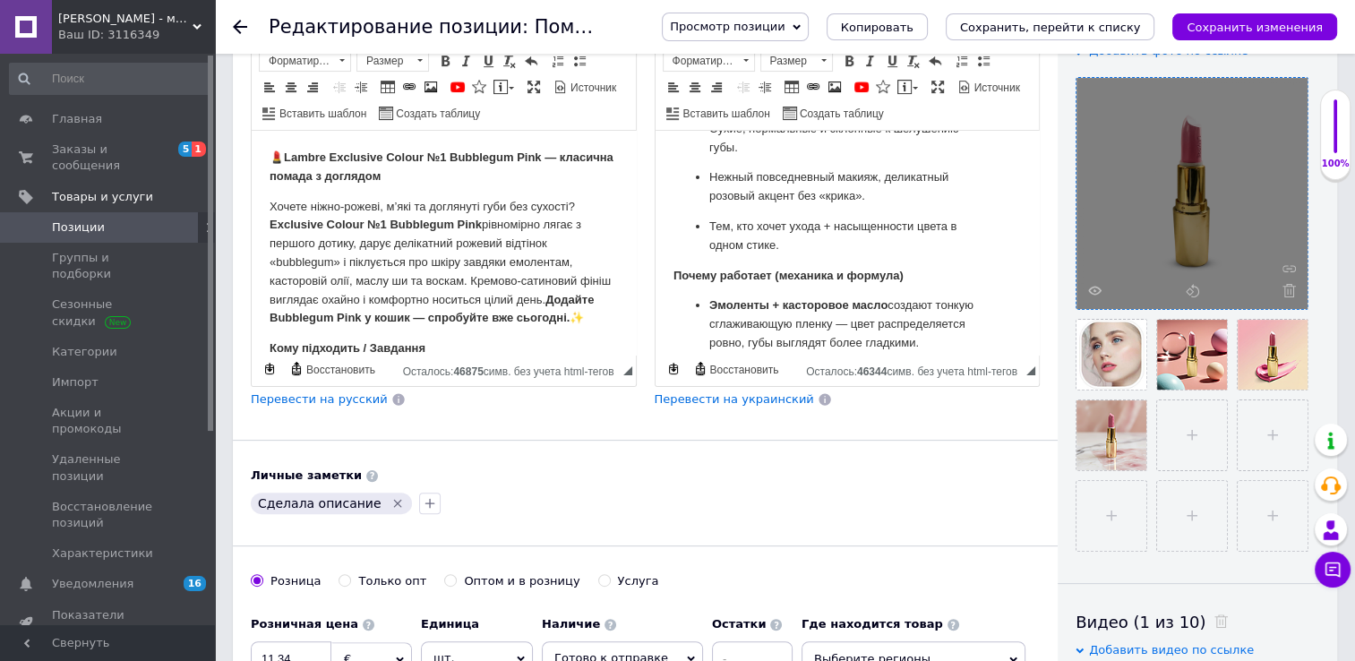
scroll to position [358, 0]
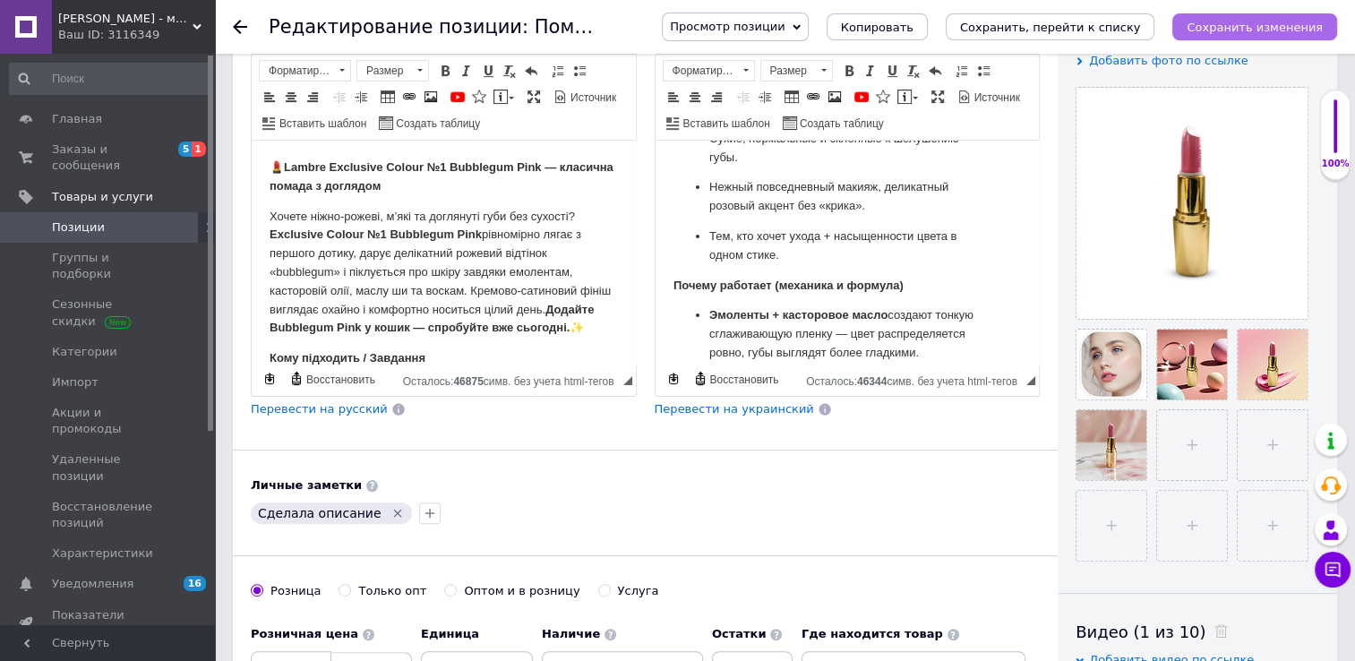
click at [1226, 27] on icon "Сохранить изменения" at bounding box center [1254, 27] width 136 height 13
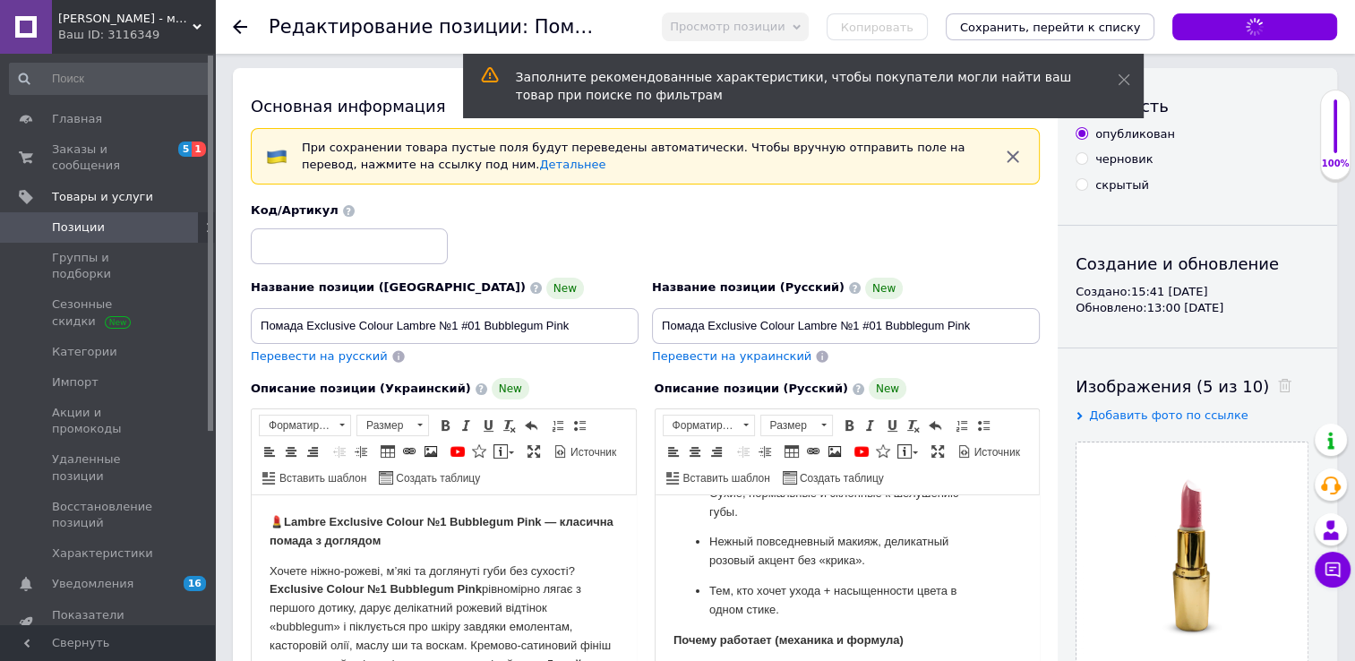
scroll to position [0, 0]
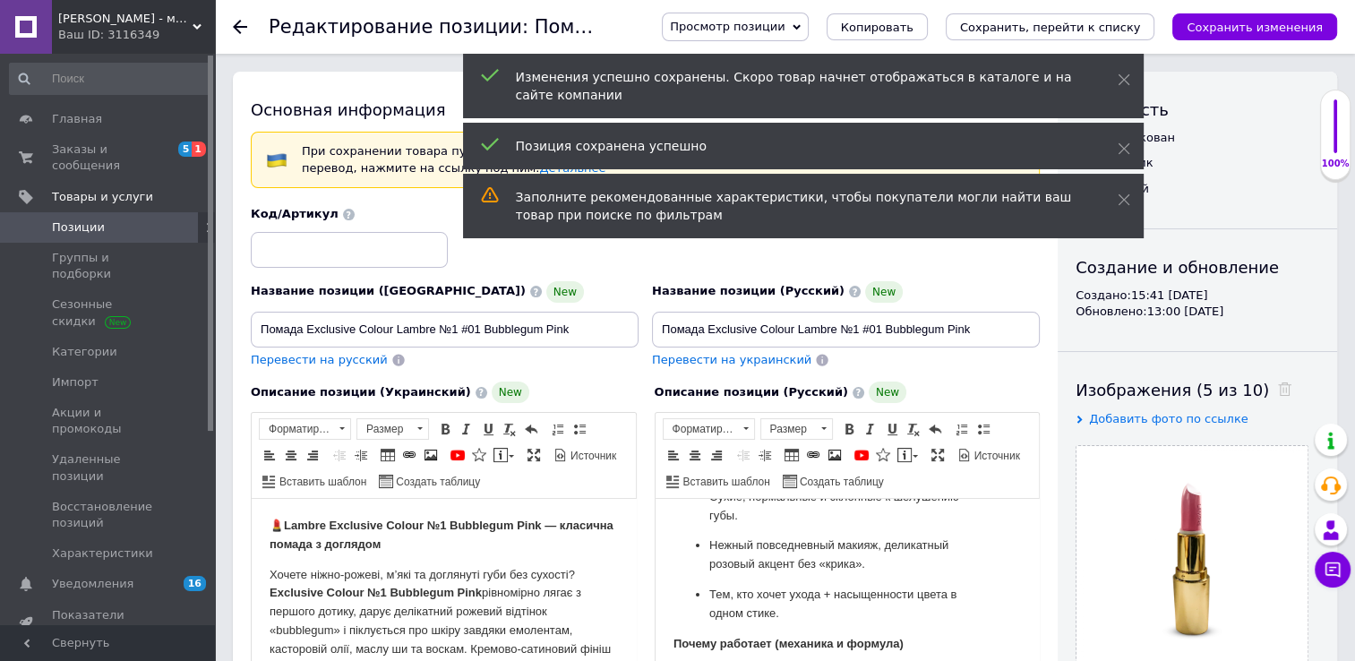
click at [237, 26] on use at bounding box center [240, 27] width 14 height 14
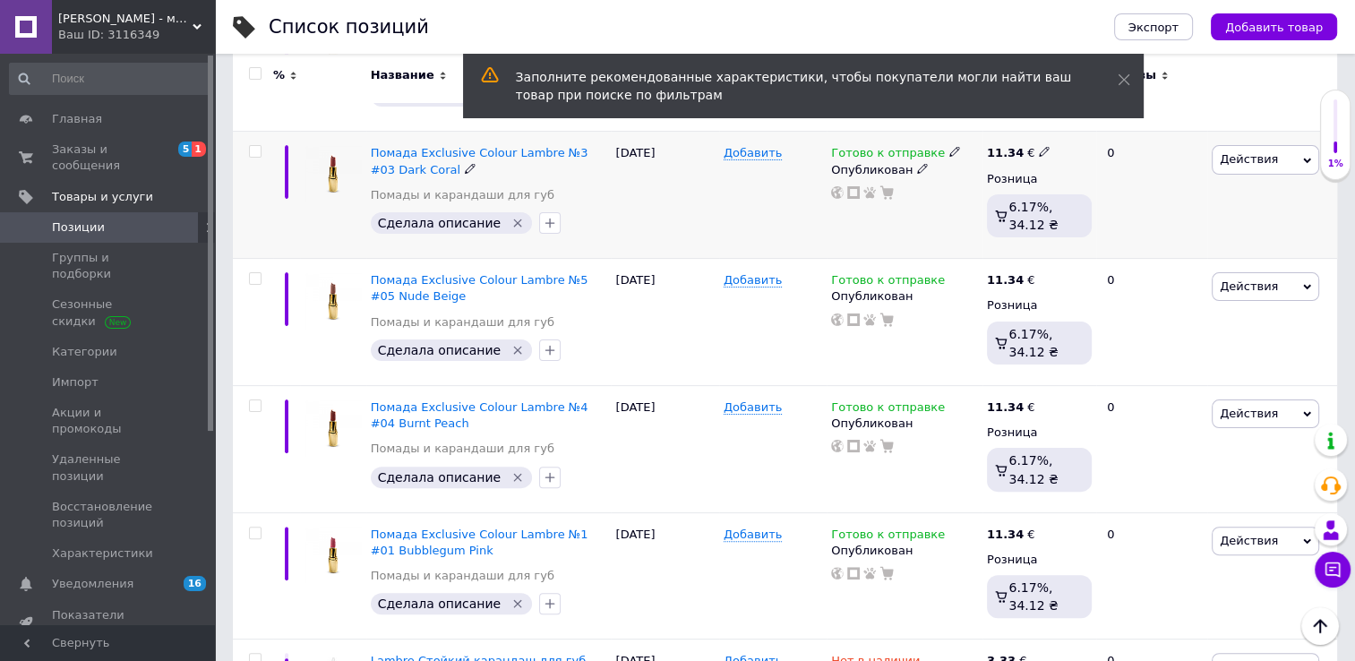
scroll to position [448, 0]
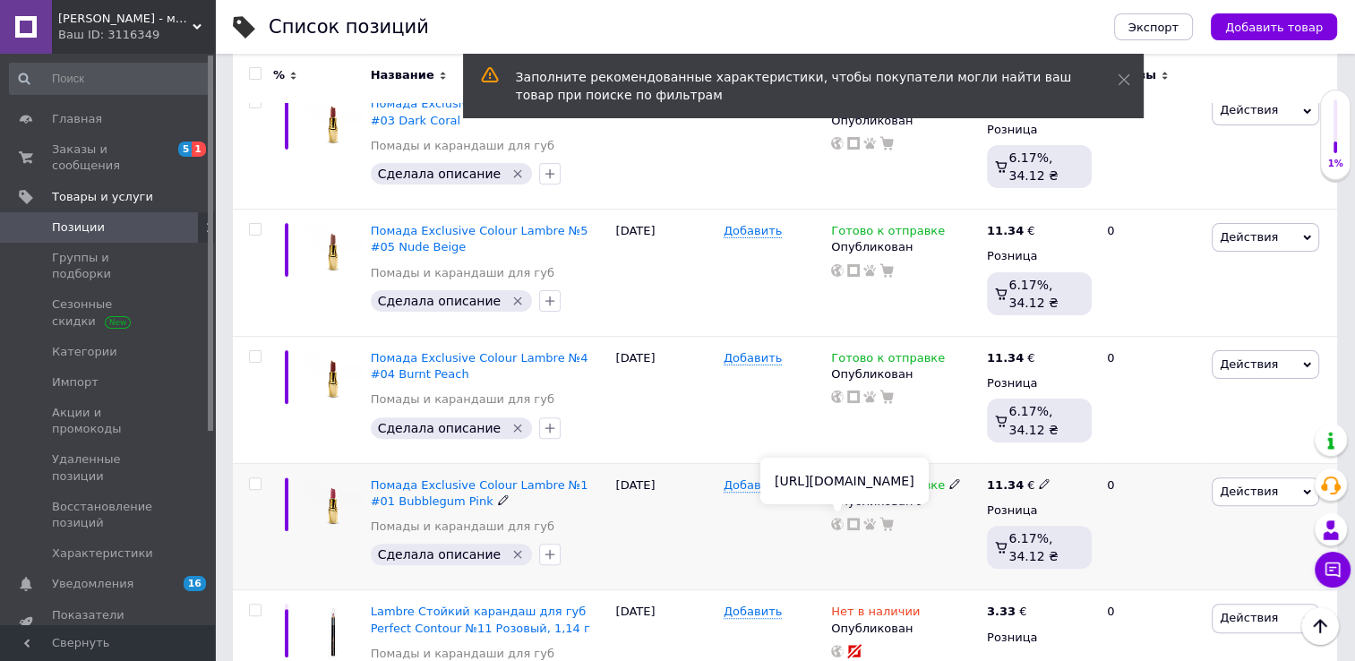
click at [838, 521] on use at bounding box center [837, 523] width 13 height 13
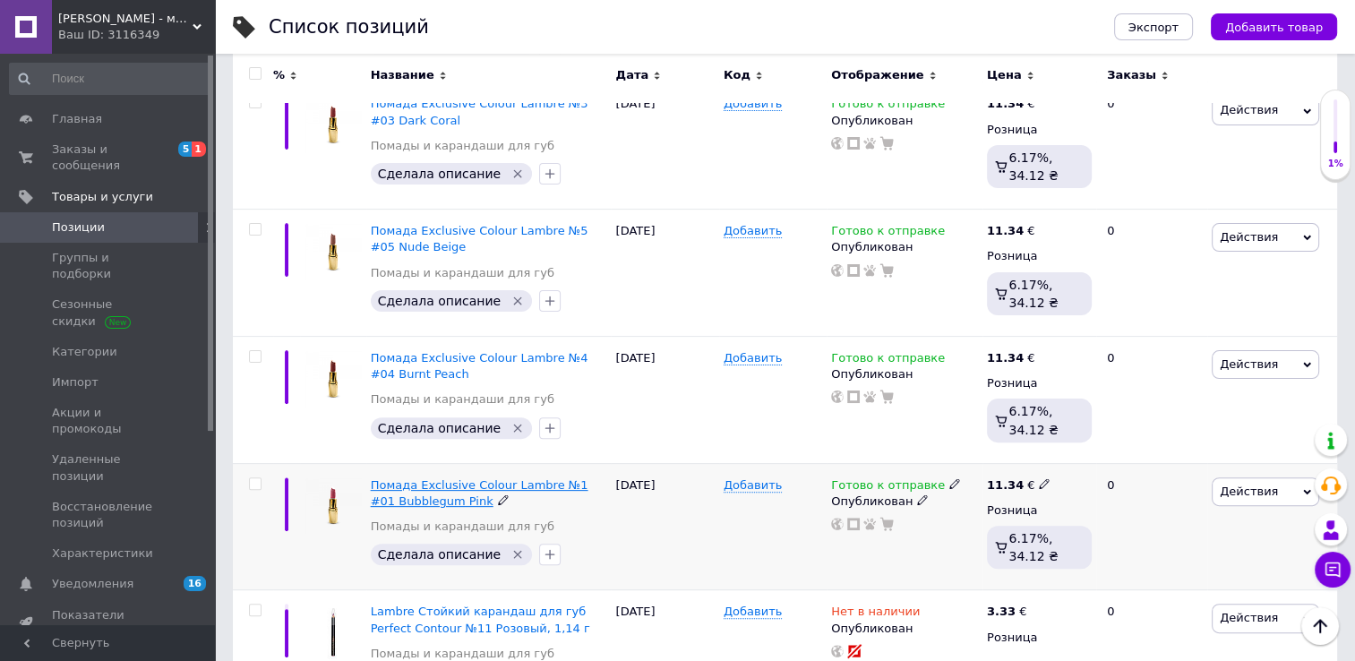
click at [466, 483] on span "Помада Exclusive Colour Lambre №1 #01 Bubblegum Pink" at bounding box center [480, 493] width 218 height 30
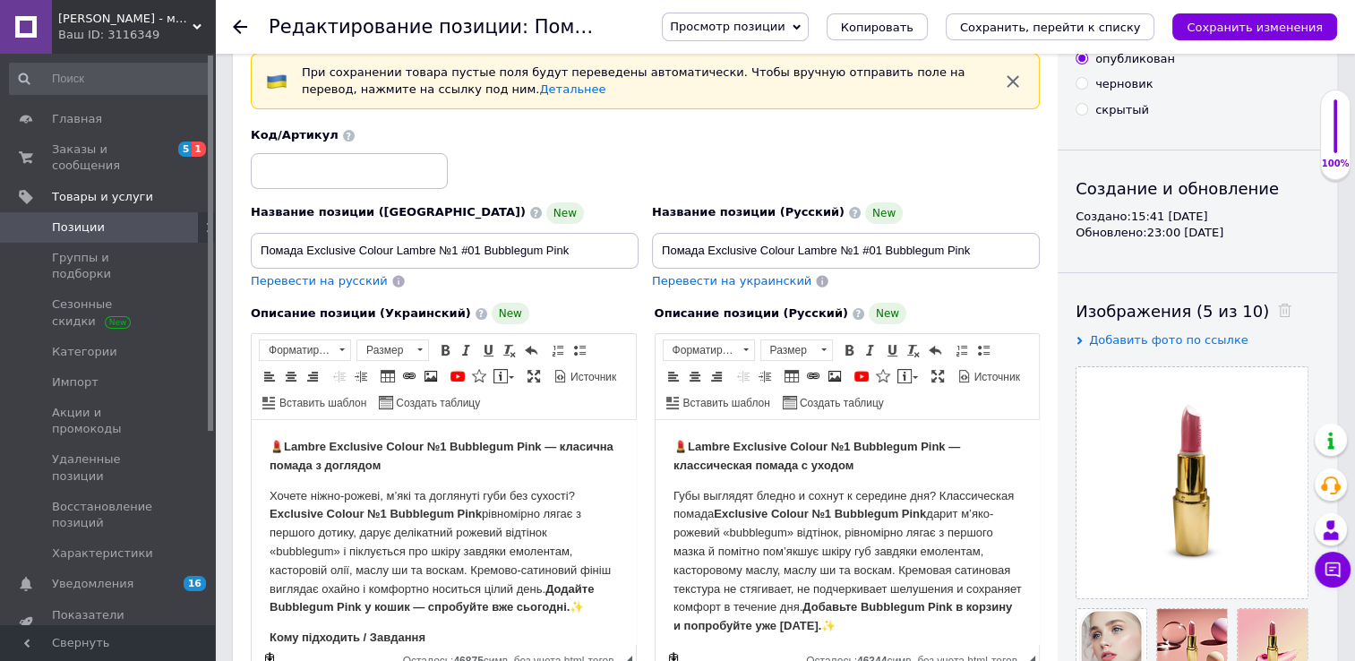
scroll to position [358, 0]
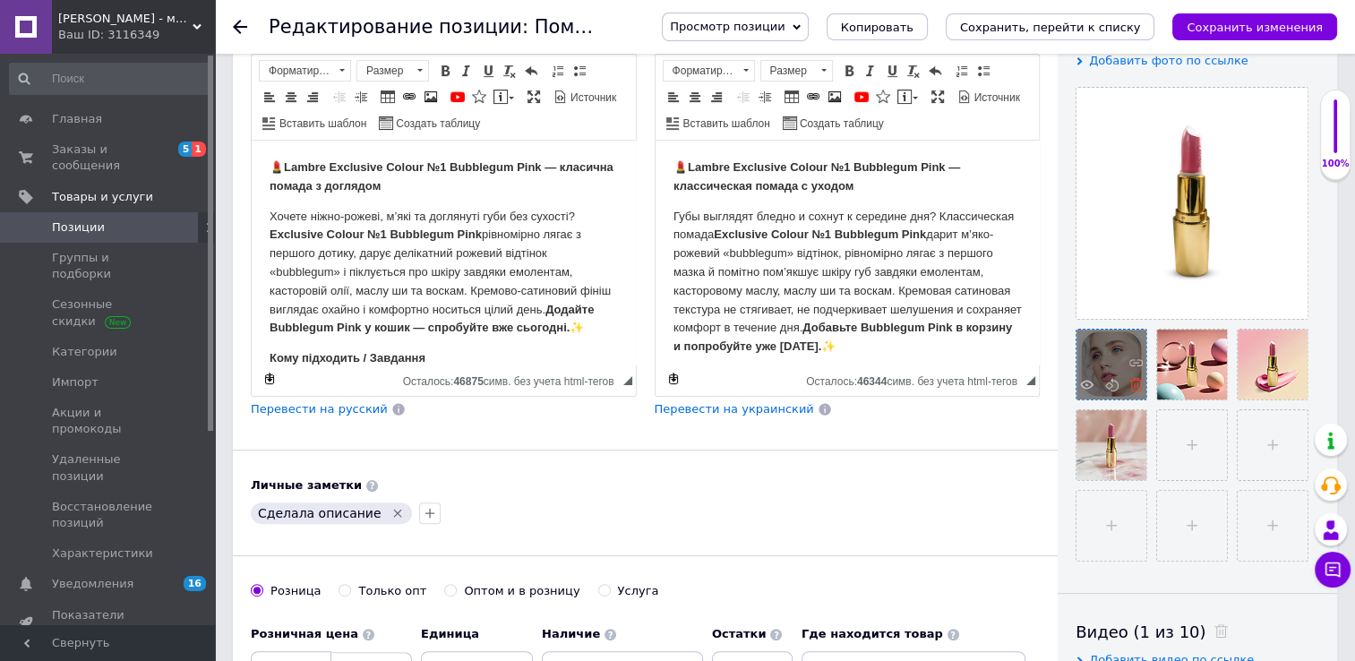
click at [1135, 386] on icon at bounding box center [1135, 384] width 13 height 13
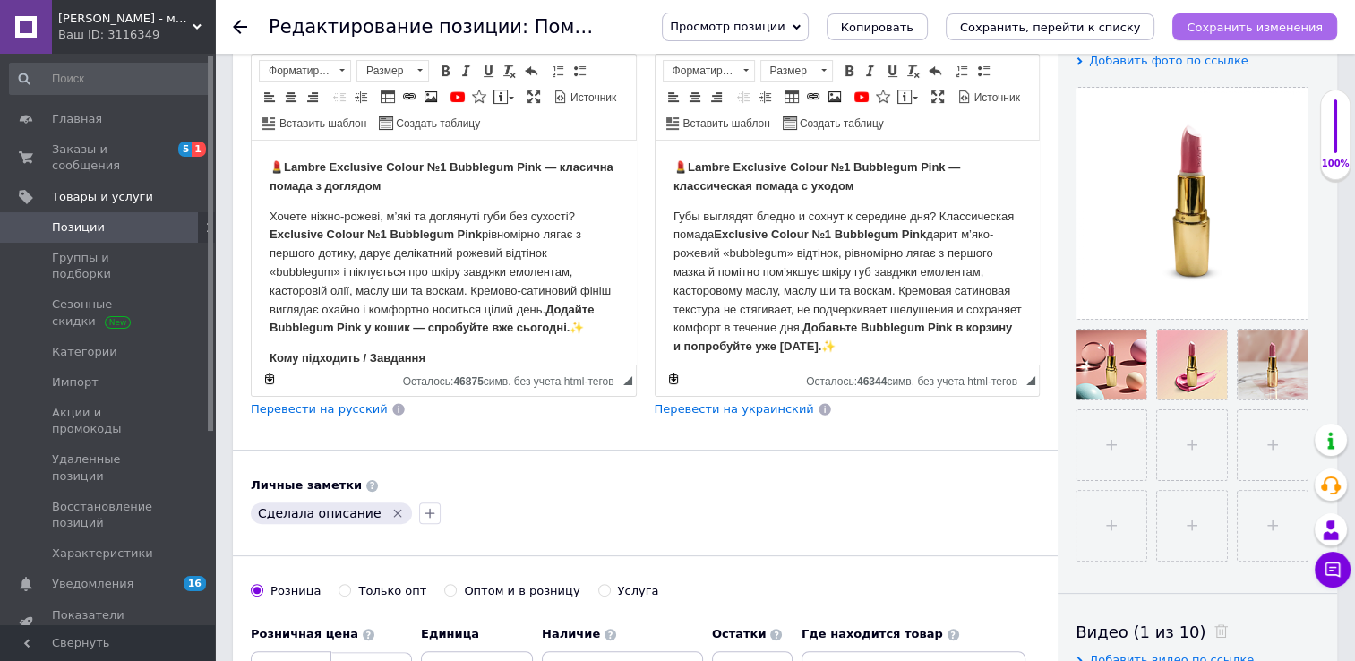
drag, startPoint x: 1276, startPoint y: 33, endPoint x: 1160, endPoint y: 37, distance: 115.5
click at [1275, 33] on icon "Сохранить изменения" at bounding box center [1254, 27] width 136 height 13
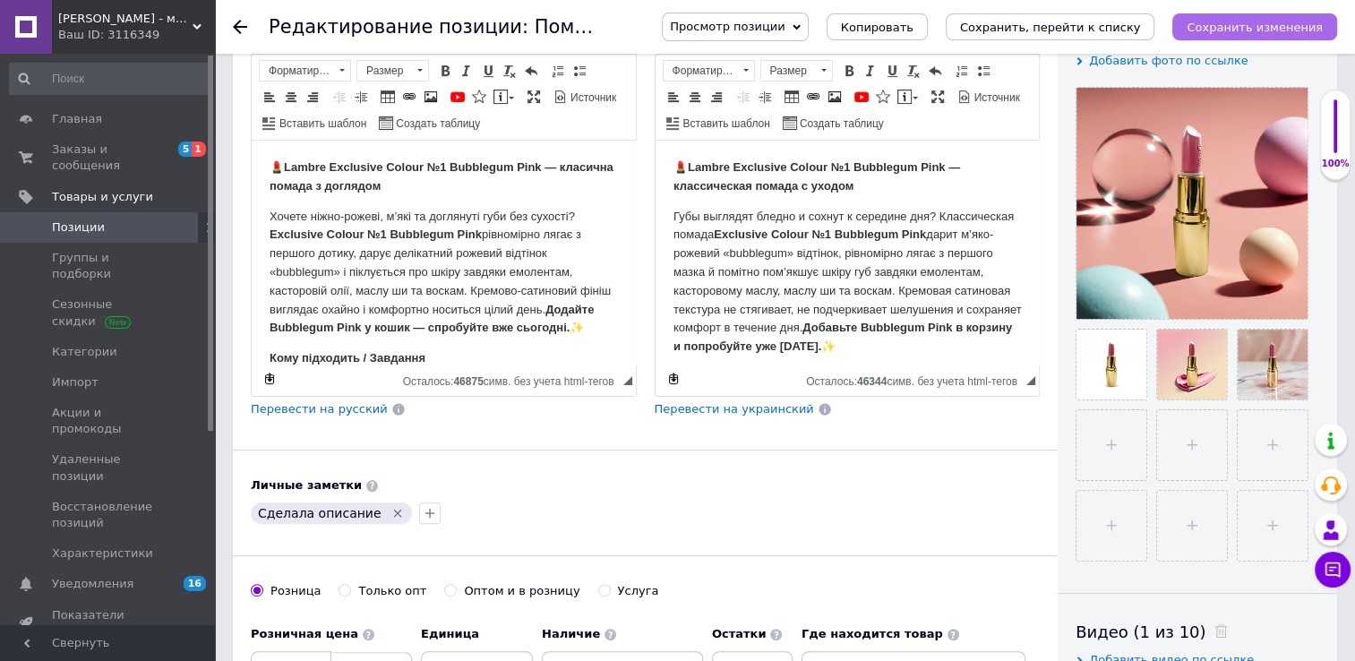
click at [1264, 32] on icon "Сохранить изменения" at bounding box center [1254, 27] width 136 height 13
click at [1255, 31] on icon "Сохранить изменения" at bounding box center [1254, 27] width 136 height 13
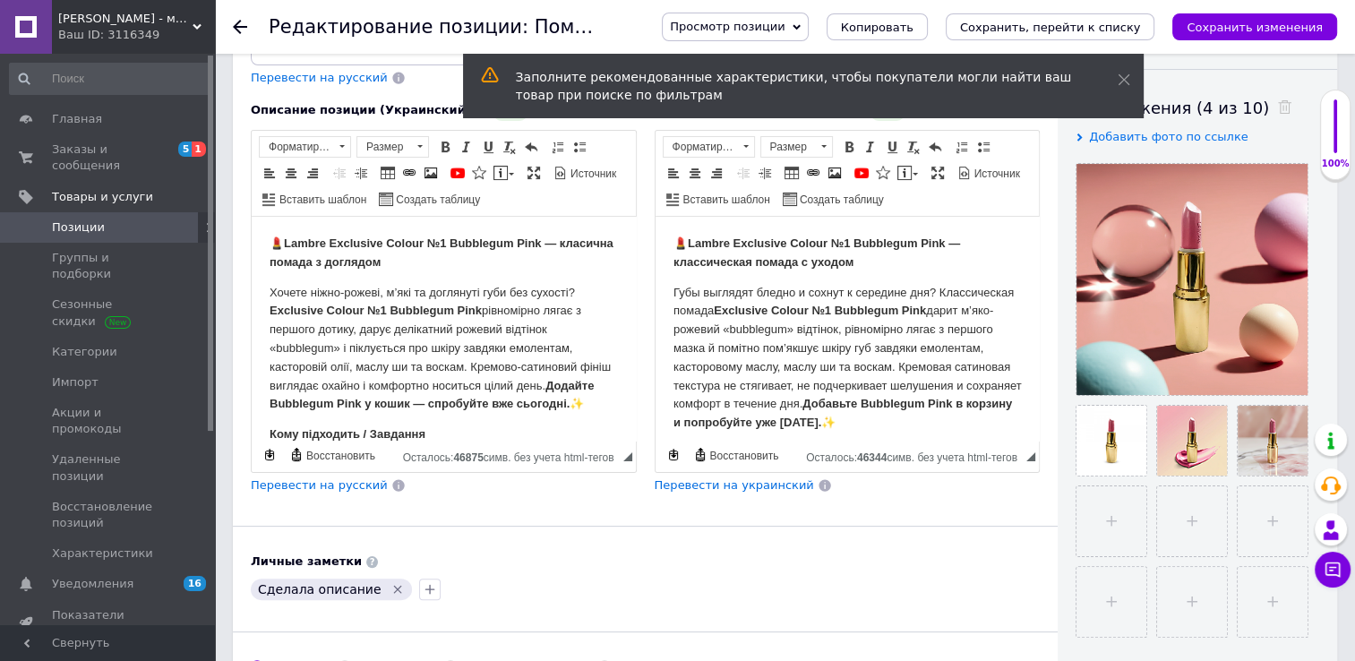
scroll to position [0, 0]
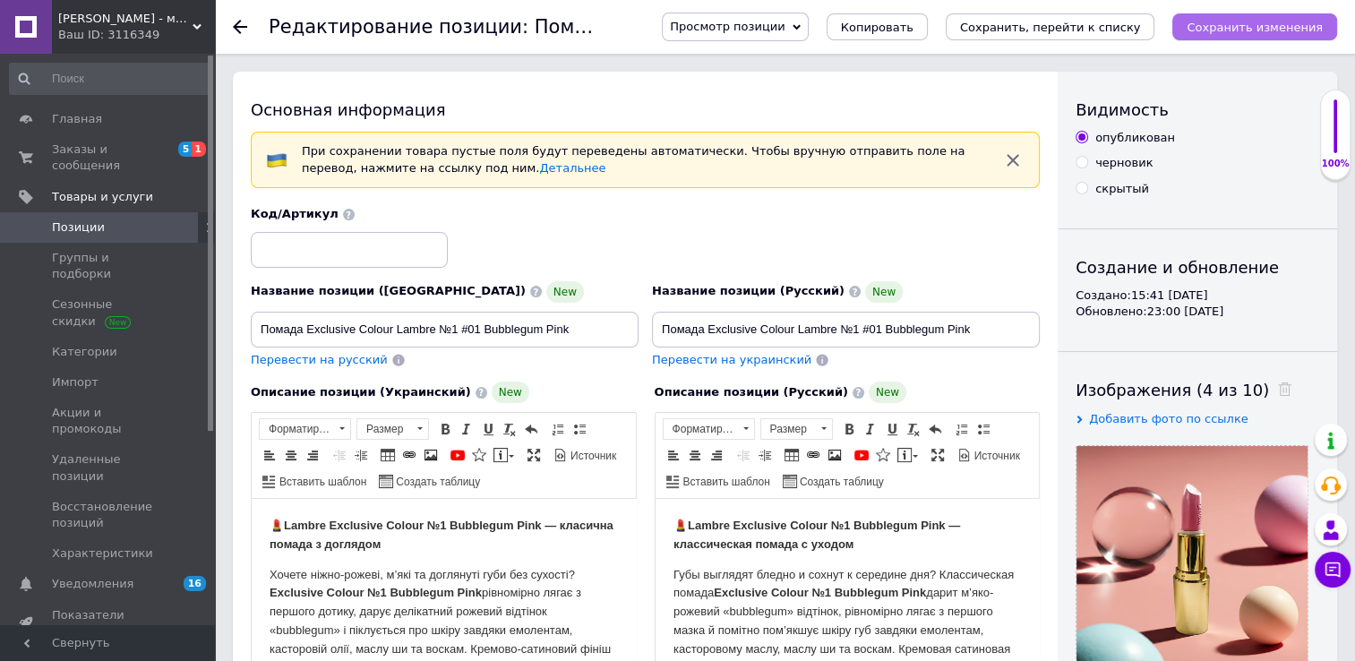
click at [1280, 23] on icon "Сохранить изменения" at bounding box center [1254, 27] width 136 height 13
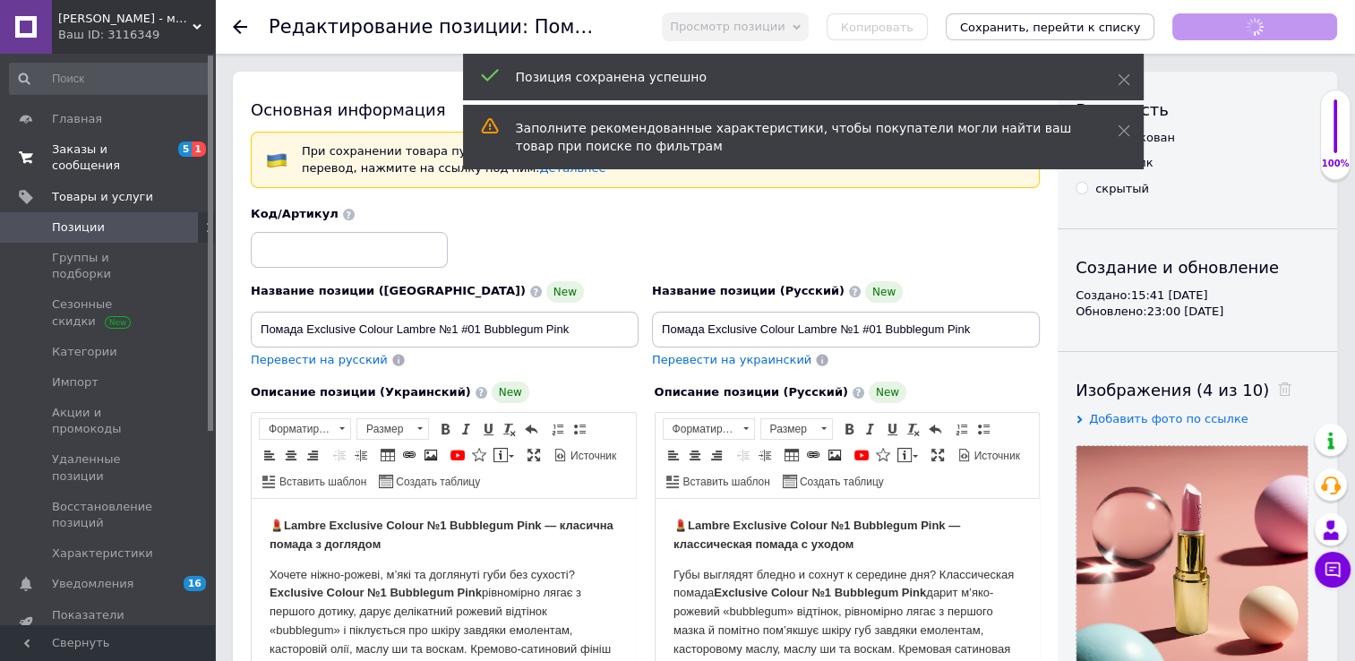
click at [85, 149] on span "Заказы и сообщения" at bounding box center [109, 157] width 114 height 32
